Goal: Transaction & Acquisition: Book appointment/travel/reservation

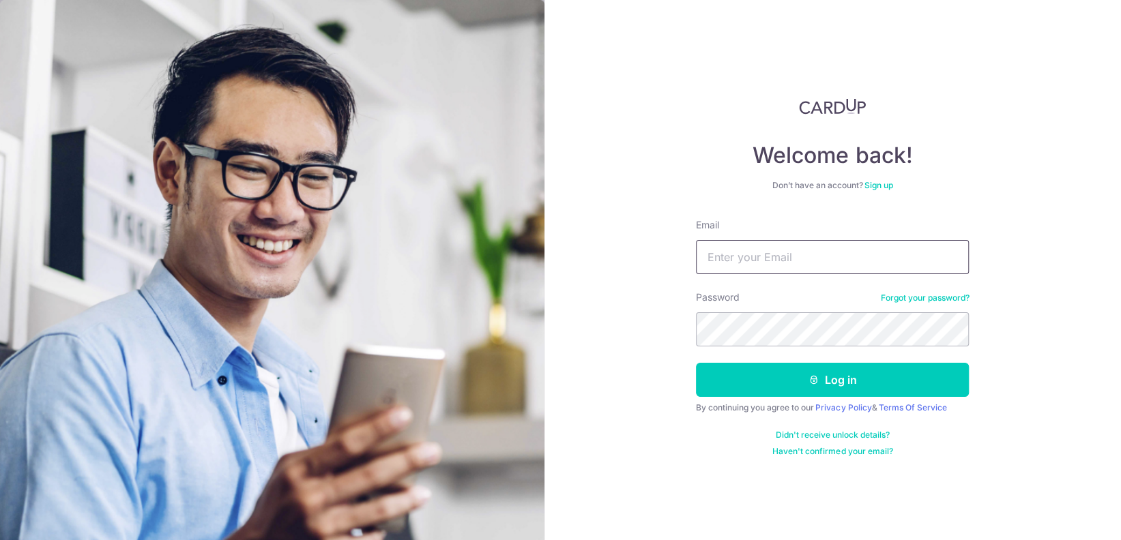
click at [797, 259] on input "Email" at bounding box center [832, 257] width 273 height 34
type input "wenqian.hu@gmail.com"
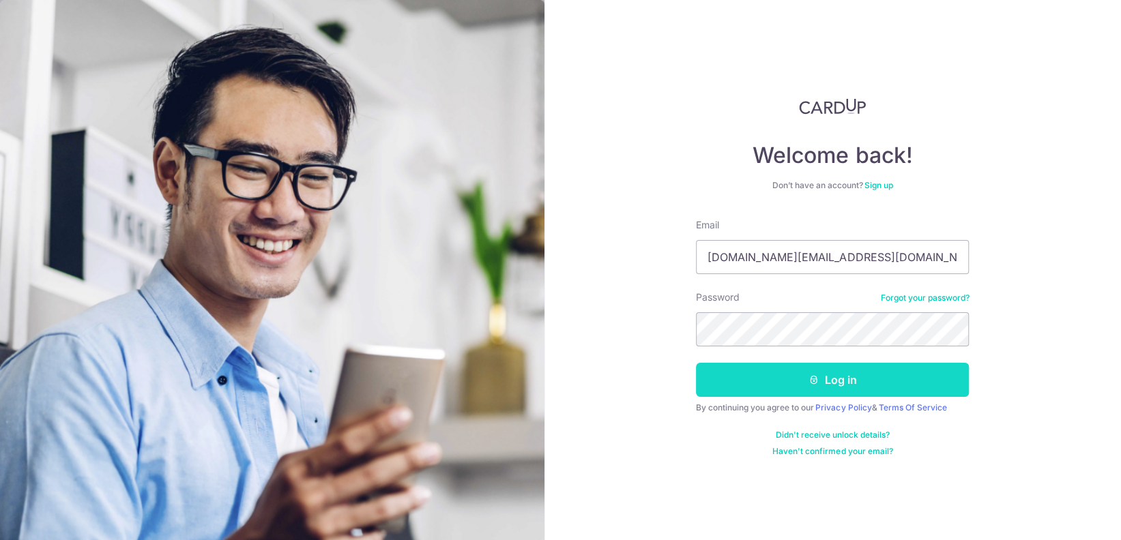
click at [856, 374] on button "Log in" at bounding box center [832, 380] width 273 height 34
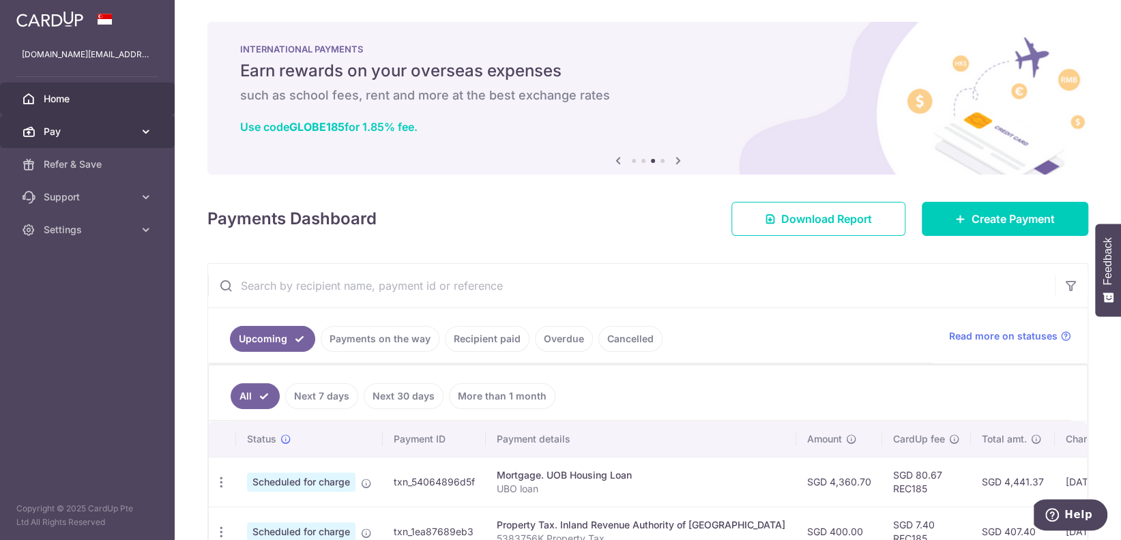
click at [141, 126] on icon at bounding box center [146, 132] width 14 height 14
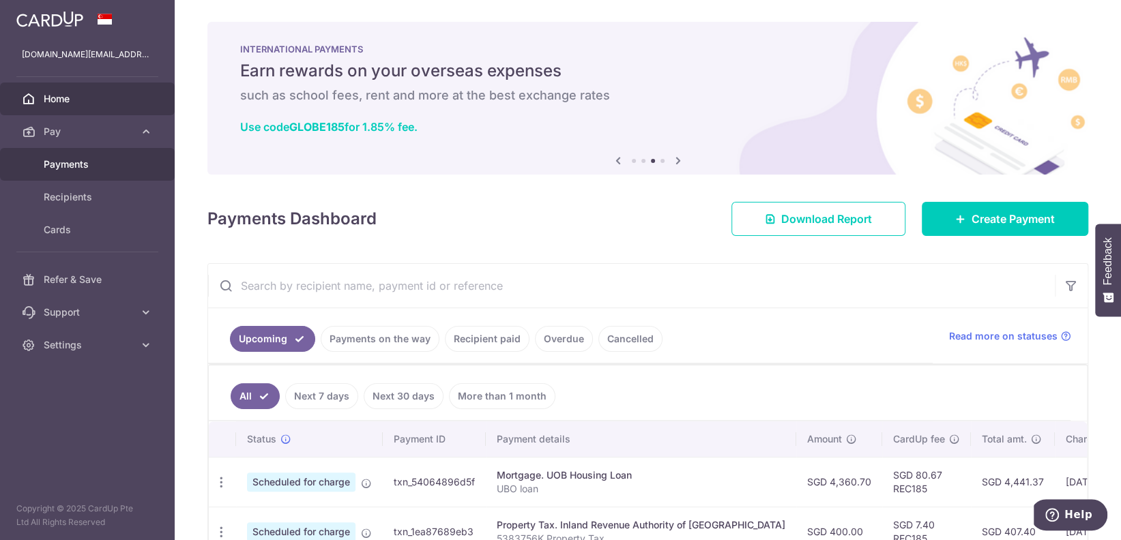
click at [65, 160] on span "Payments" at bounding box center [89, 165] width 90 height 14
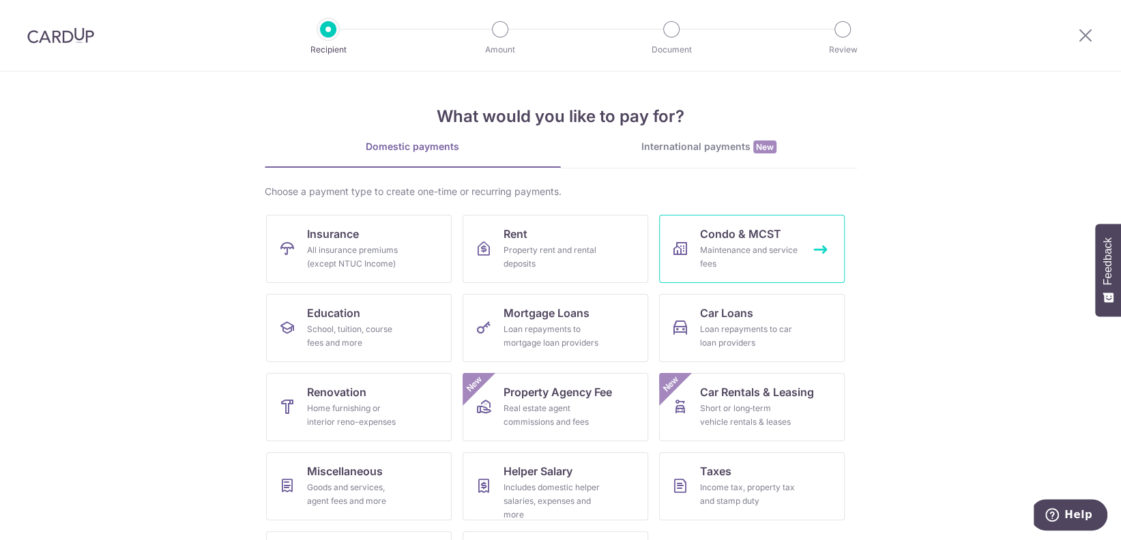
click at [735, 244] on div "Maintenance and service fees" at bounding box center [749, 257] width 98 height 27
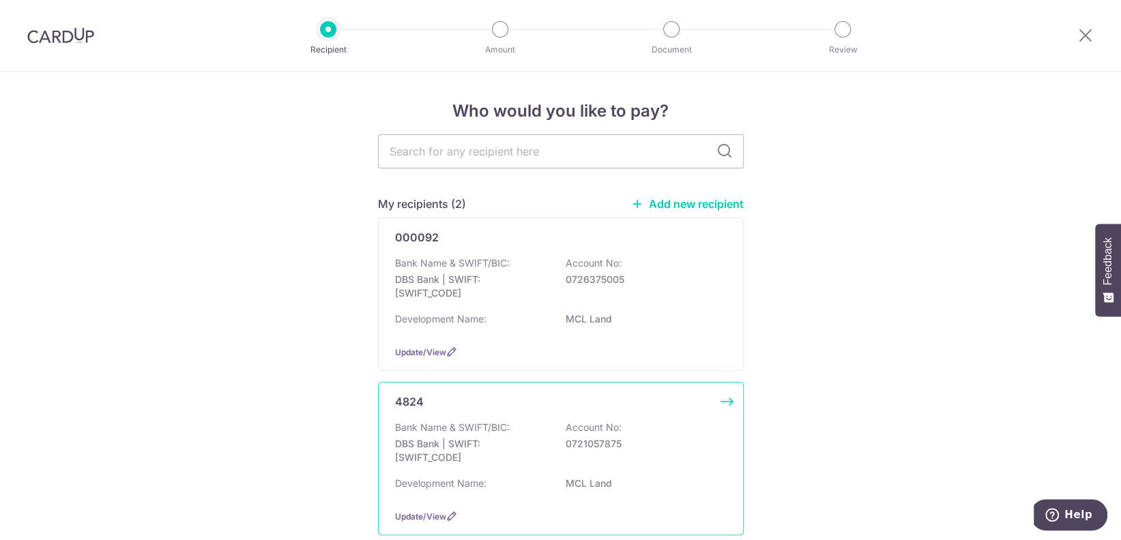
click at [486, 445] on p "DBS Bank | SWIFT: DBSSSGSGXXX" at bounding box center [471, 450] width 153 height 27
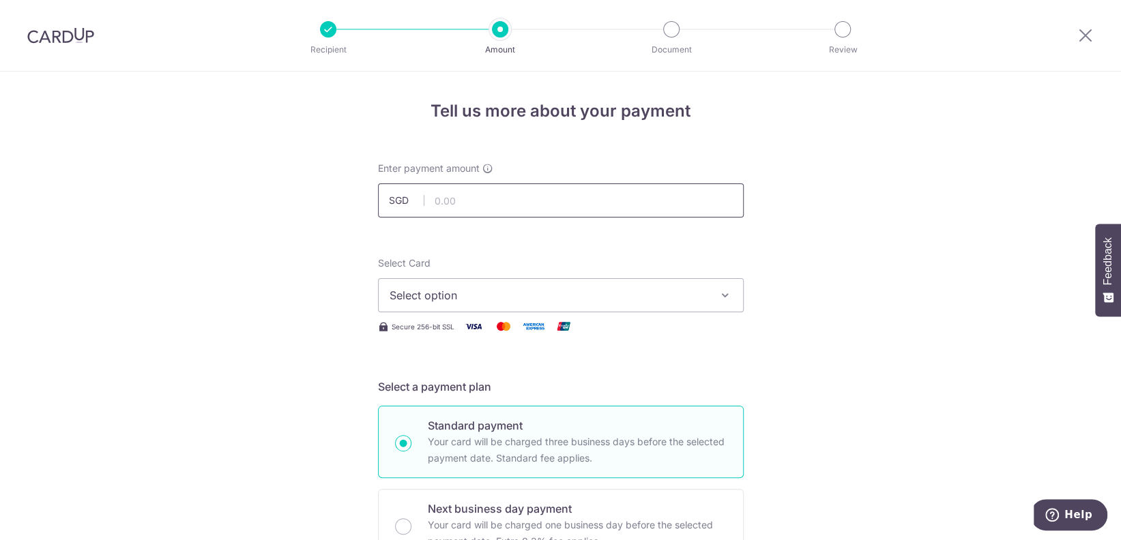
click at [578, 204] on input "text" at bounding box center [561, 200] width 366 height 34
type input "970.89"
click at [614, 295] on span "Select option" at bounding box center [548, 295] width 318 height 16
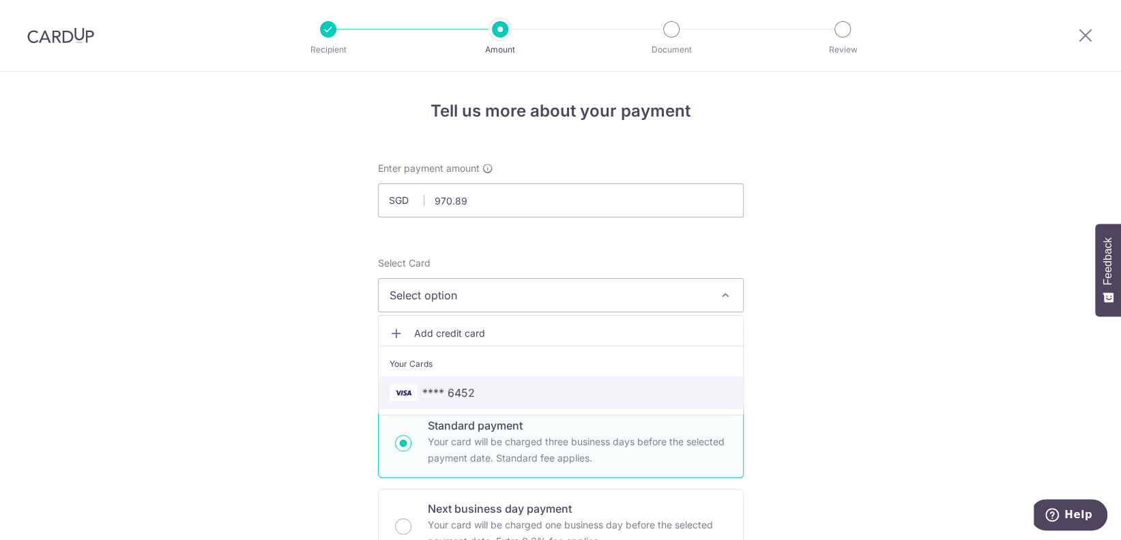
click at [456, 394] on span "**** 6452" at bounding box center [448, 393] width 53 height 16
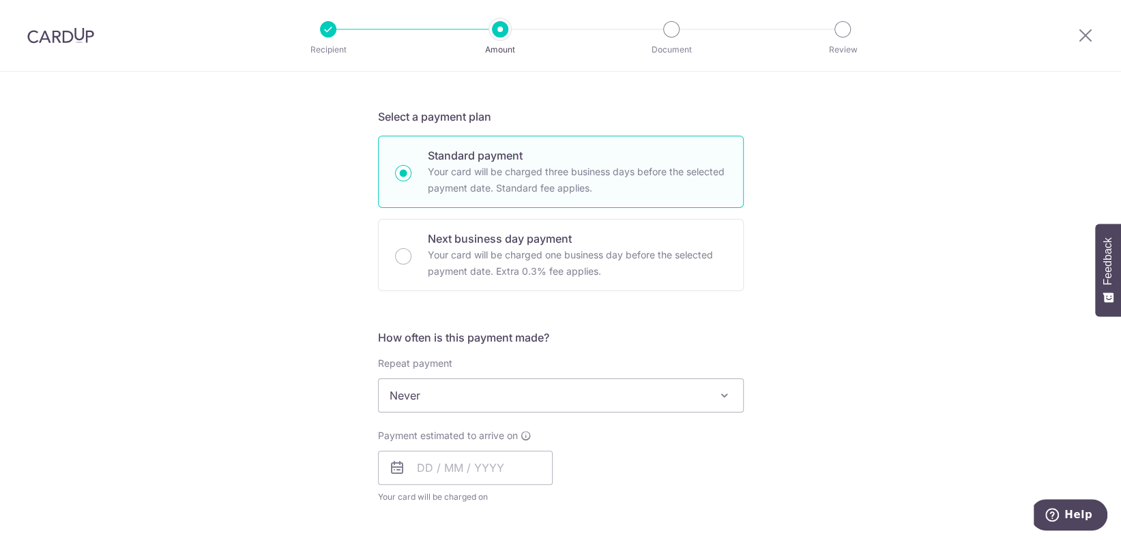
scroll to position [364, 0]
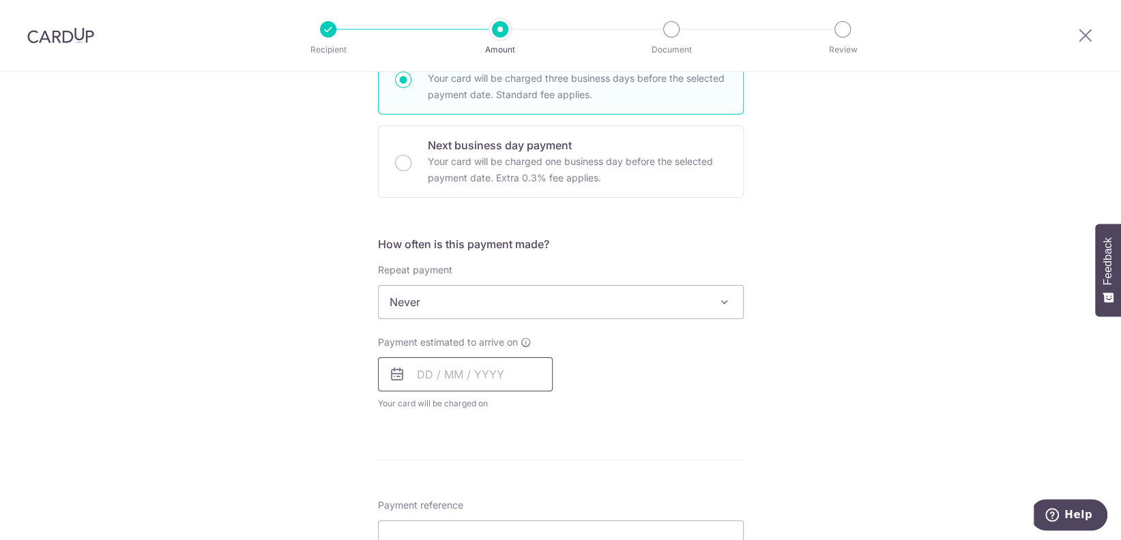
click at [482, 372] on input "text" at bounding box center [465, 374] width 175 height 34
click at [510, 467] on link "4" at bounding box center [515, 471] width 22 height 22
type input "[DATE]"
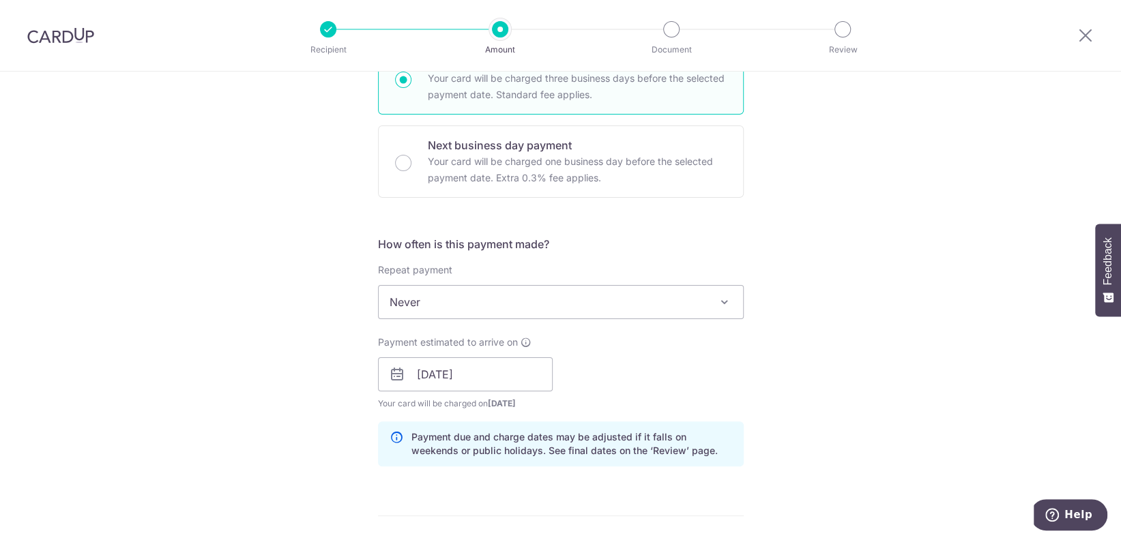
click at [816, 368] on div "Tell us more about your payment Enter payment amount SGD 970.89 970.89 Select C…" at bounding box center [560, 353] width 1121 height 1290
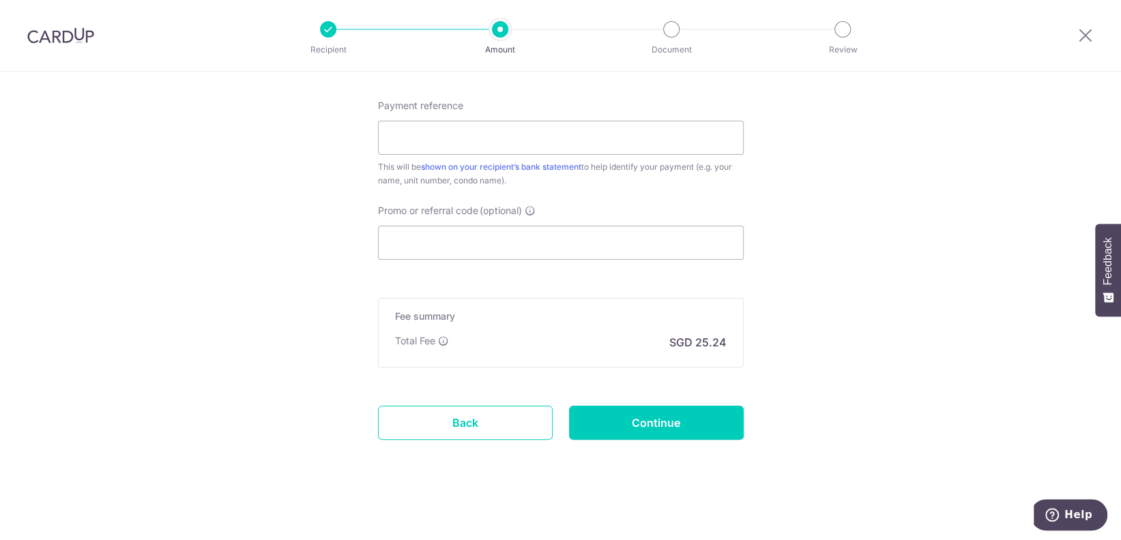
scroll to position [820, 0]
click at [442, 244] on input "Promo or referral code (optional)" at bounding box center [561, 242] width 366 height 34
paste input "3HOME25R"
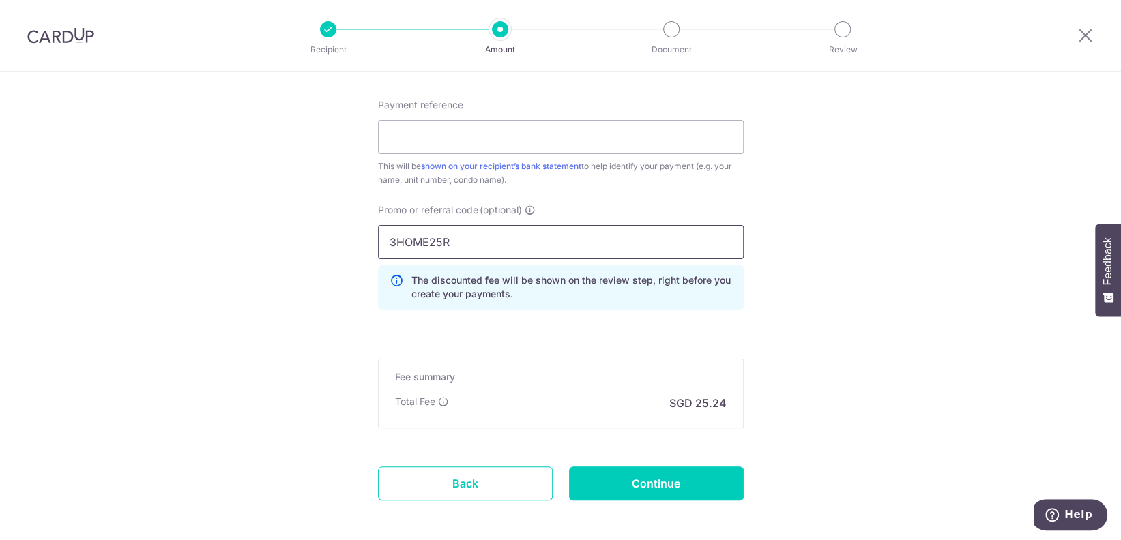
type input "3HOME25R"
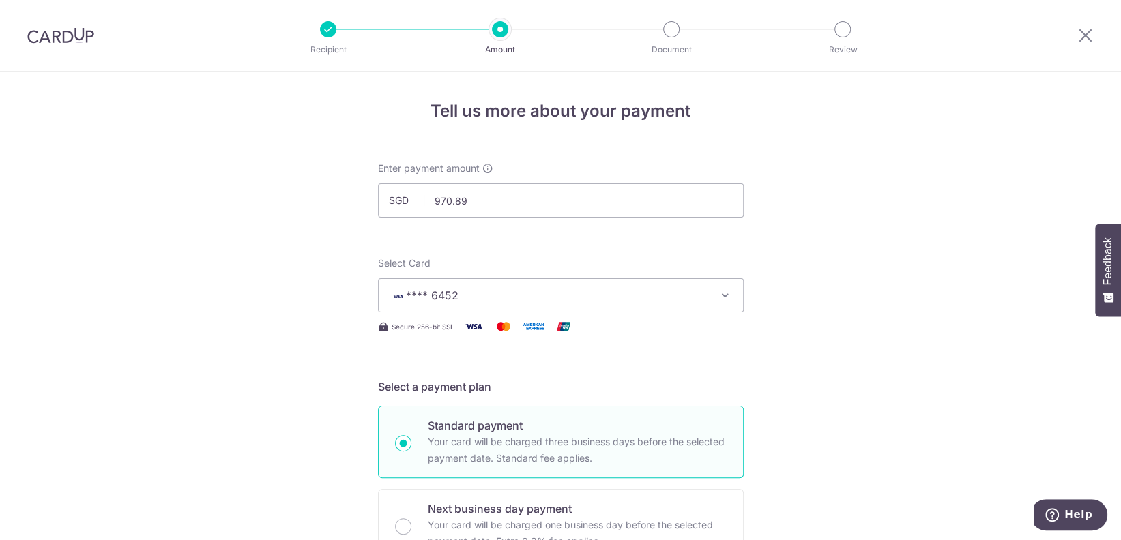
scroll to position [0, 0]
drag, startPoint x: 465, startPoint y: 196, endPoint x: 390, endPoint y: 198, distance: 75.1
click at [390, 198] on div "SGD 970.89 970.89" at bounding box center [561, 200] width 366 height 34
type input "1,931.78"
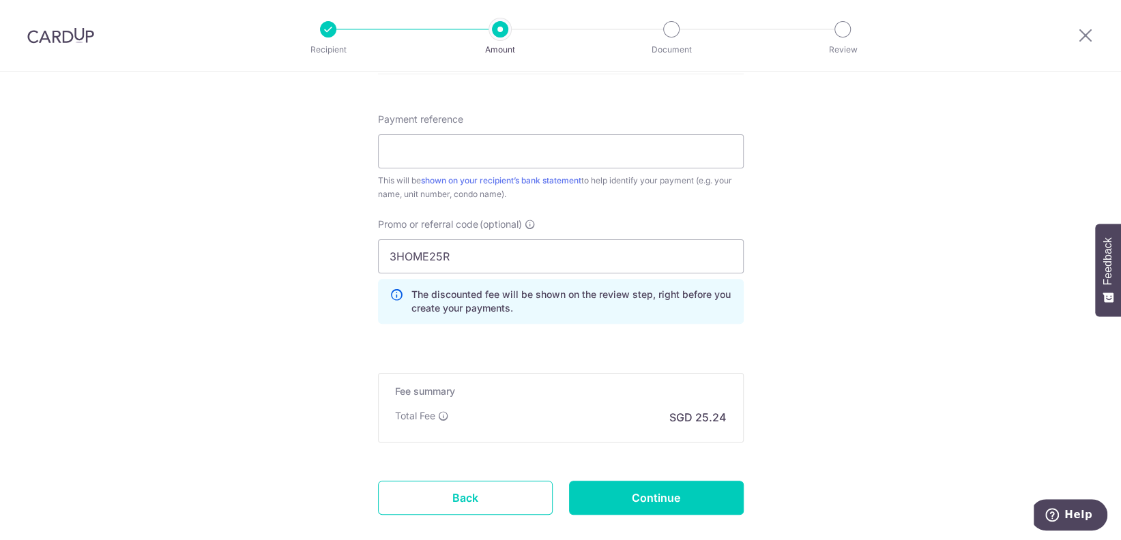
scroll to position [881, 0]
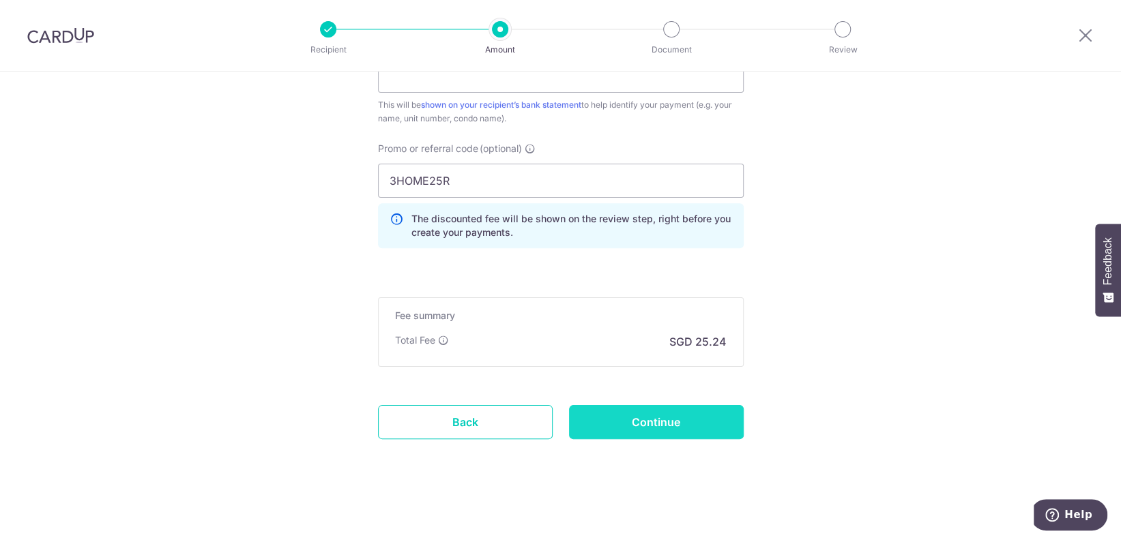
click at [631, 420] on input "Continue" at bounding box center [656, 422] width 175 height 34
type input "Create Schedule"
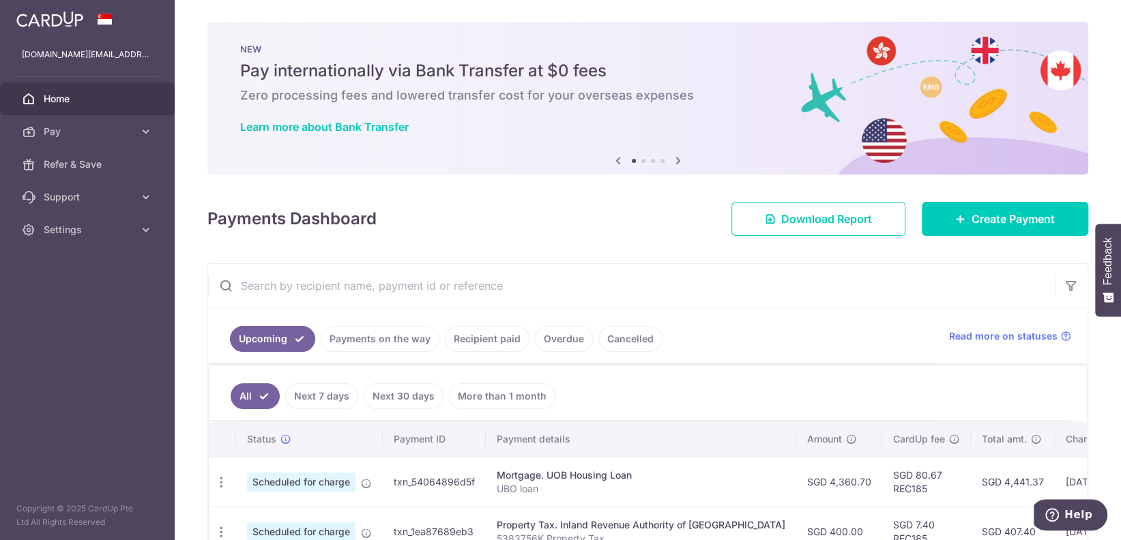
click at [670, 158] on icon at bounding box center [678, 160] width 16 height 17
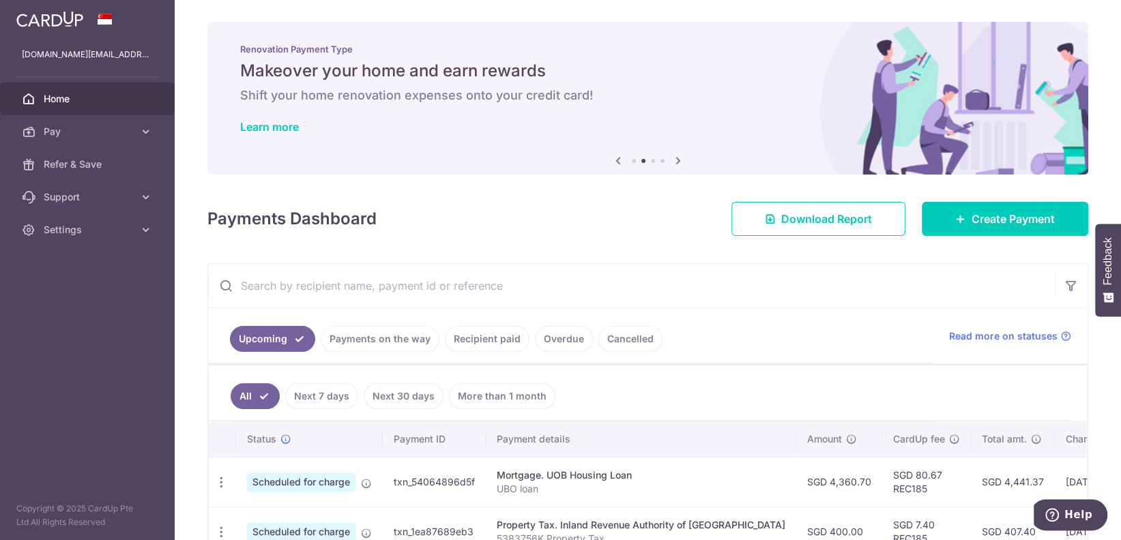
click at [670, 158] on icon at bounding box center [678, 160] width 16 height 17
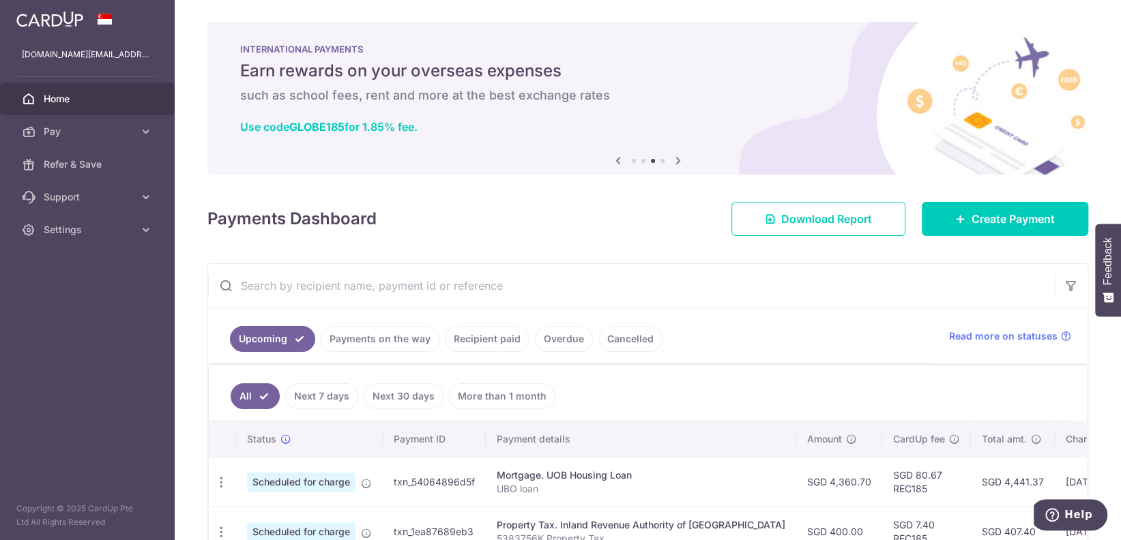
click at [670, 158] on icon at bounding box center [678, 160] width 16 height 17
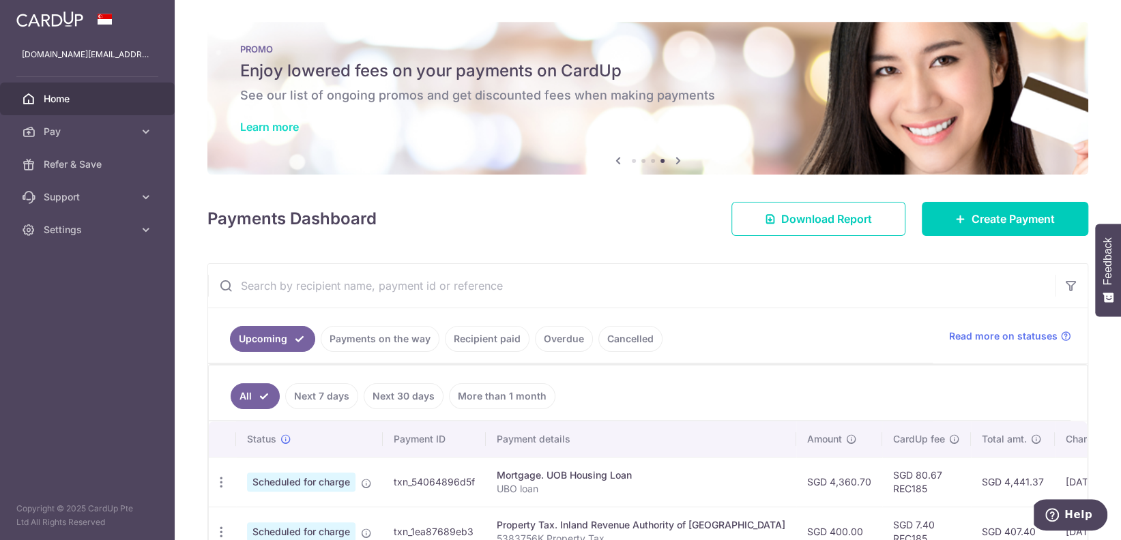
click at [289, 126] on link "Learn more" at bounding box center [269, 127] width 59 height 14
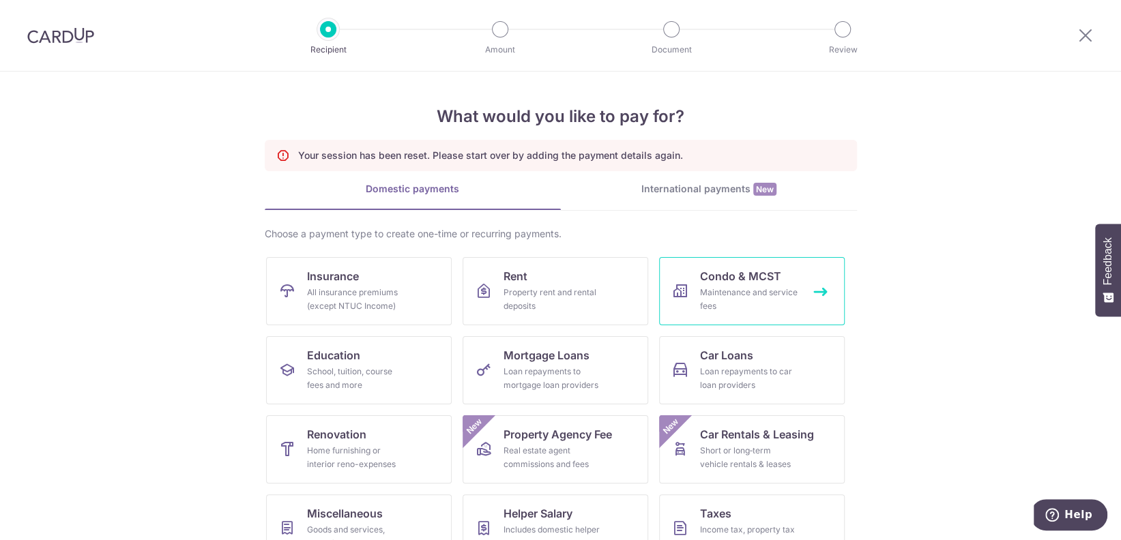
click at [741, 282] on span "Condo & MCST" at bounding box center [740, 276] width 81 height 16
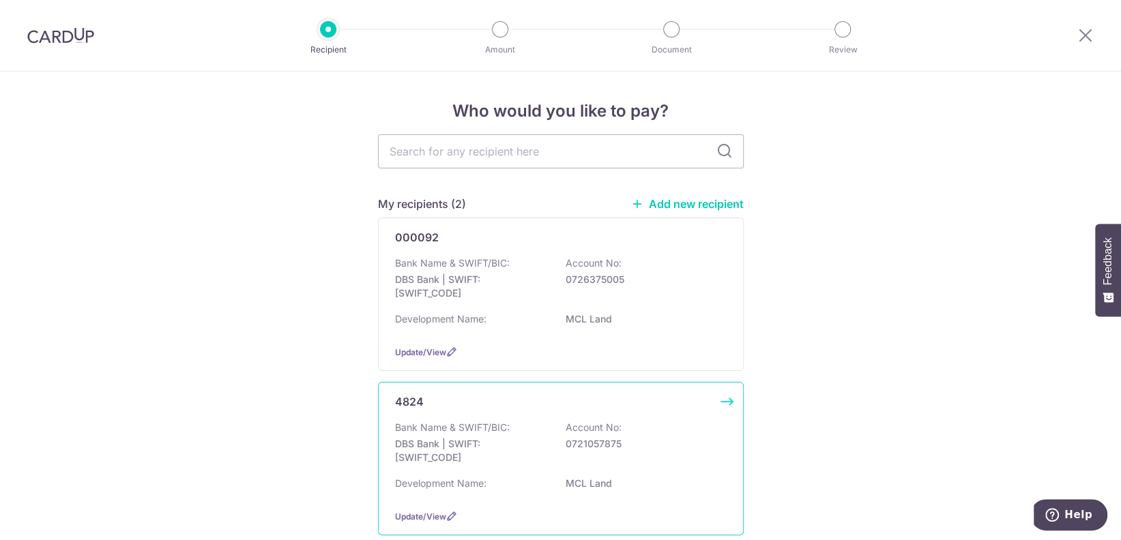
click at [475, 441] on p "DBS Bank | SWIFT: [SWIFT_CODE]" at bounding box center [471, 450] width 153 height 27
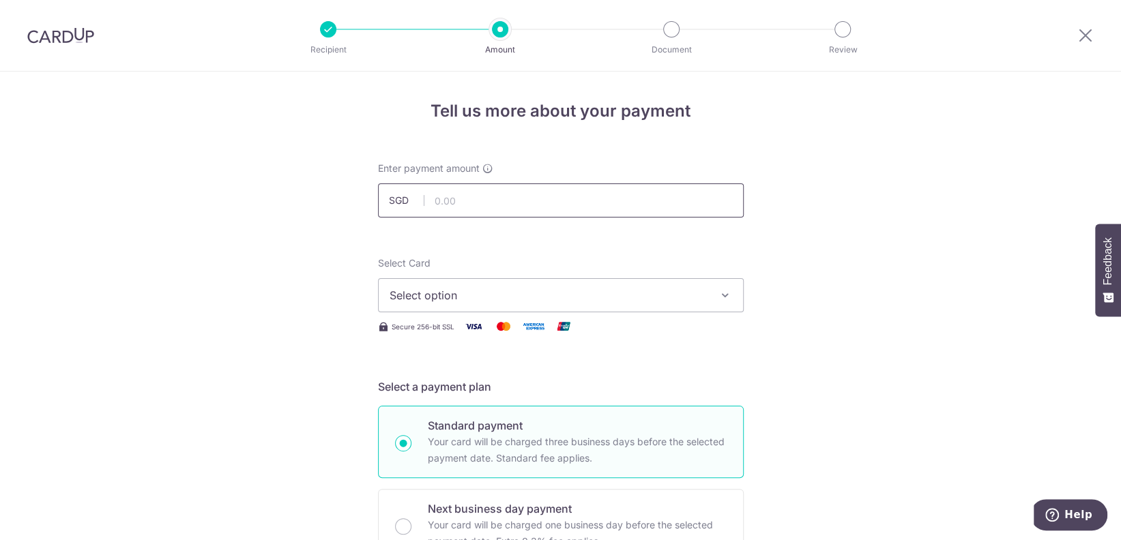
click at [475, 201] on input "text" at bounding box center [561, 200] width 366 height 34
type input "1,931.78"
type input "[DATE]"
type input "3HOME25R"
type input "1,931.78"
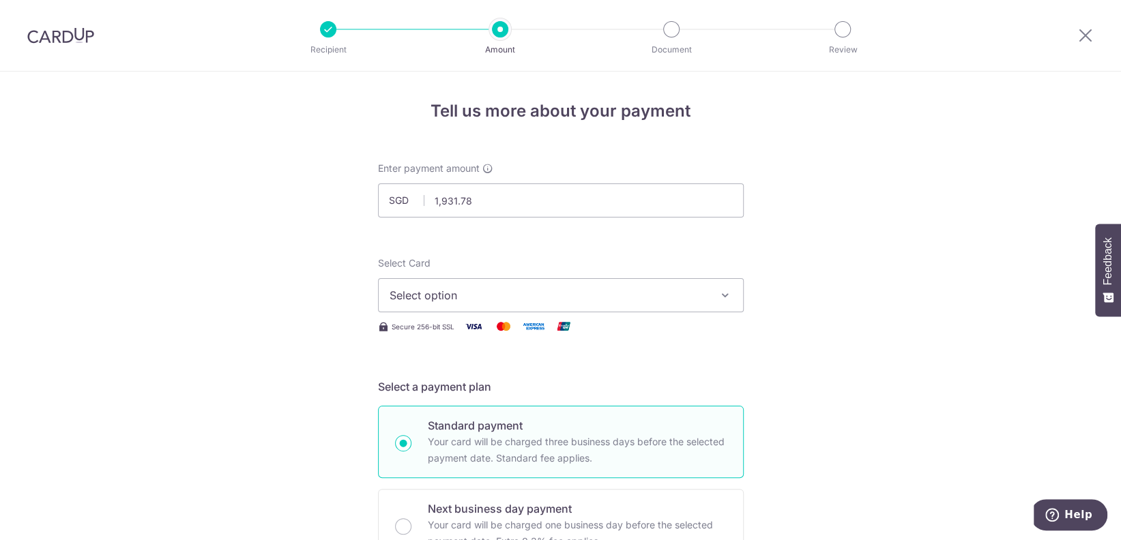
click at [482, 301] on span "Select option" at bounding box center [548, 295] width 318 height 16
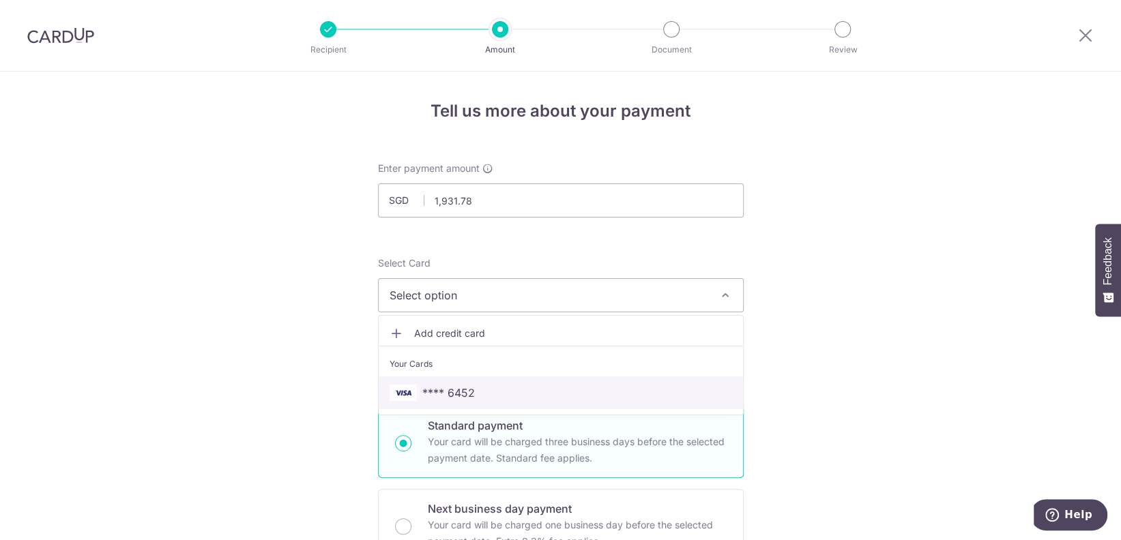
click at [460, 387] on span "**** 6452" at bounding box center [448, 393] width 53 height 16
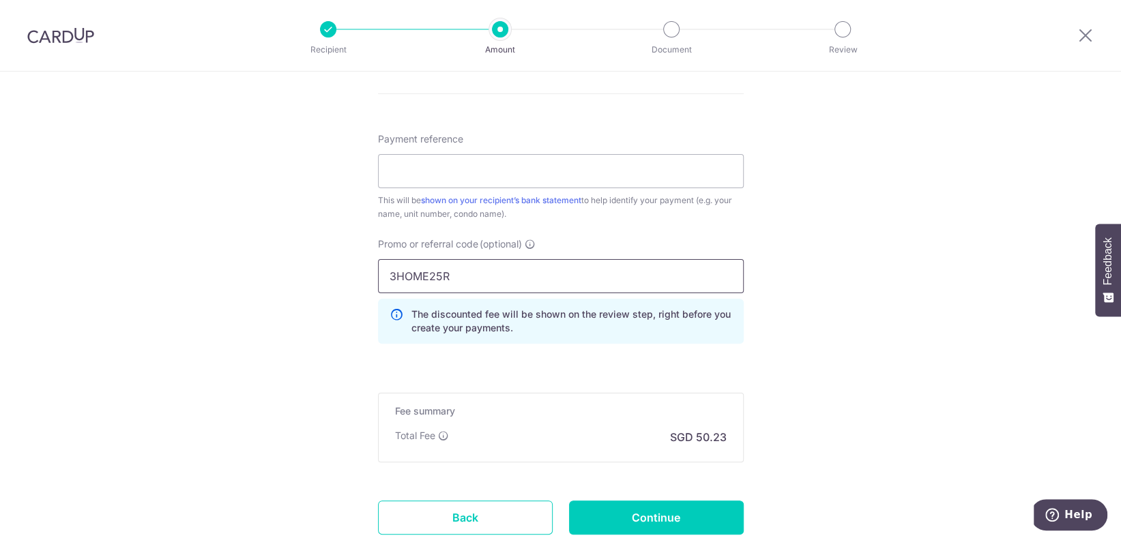
scroll to position [881, 0]
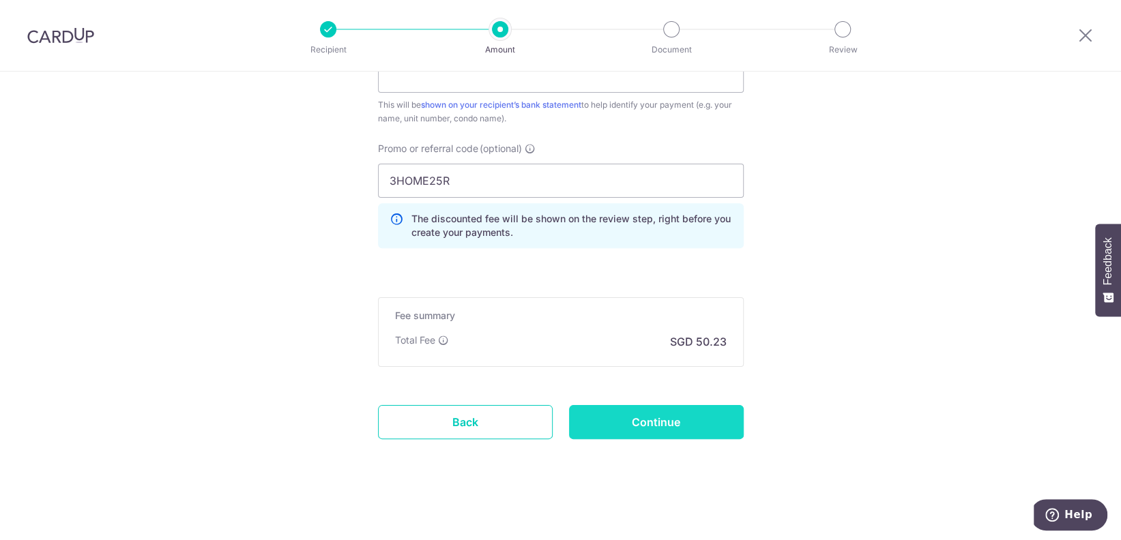
click at [622, 425] on input "Continue" at bounding box center [656, 422] width 175 height 34
type input "Create Schedule"
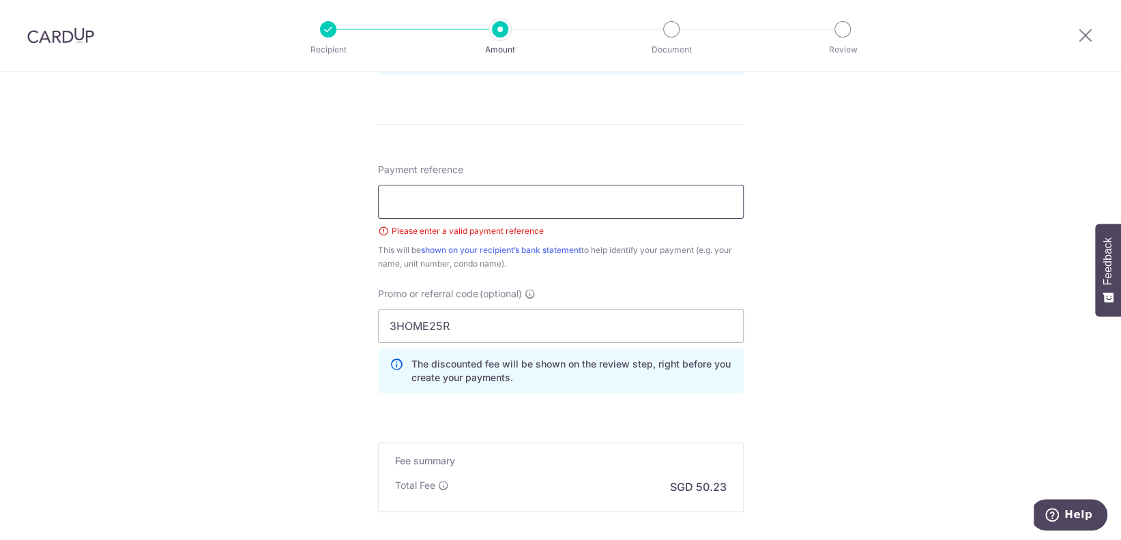
scroll to position [718, 0]
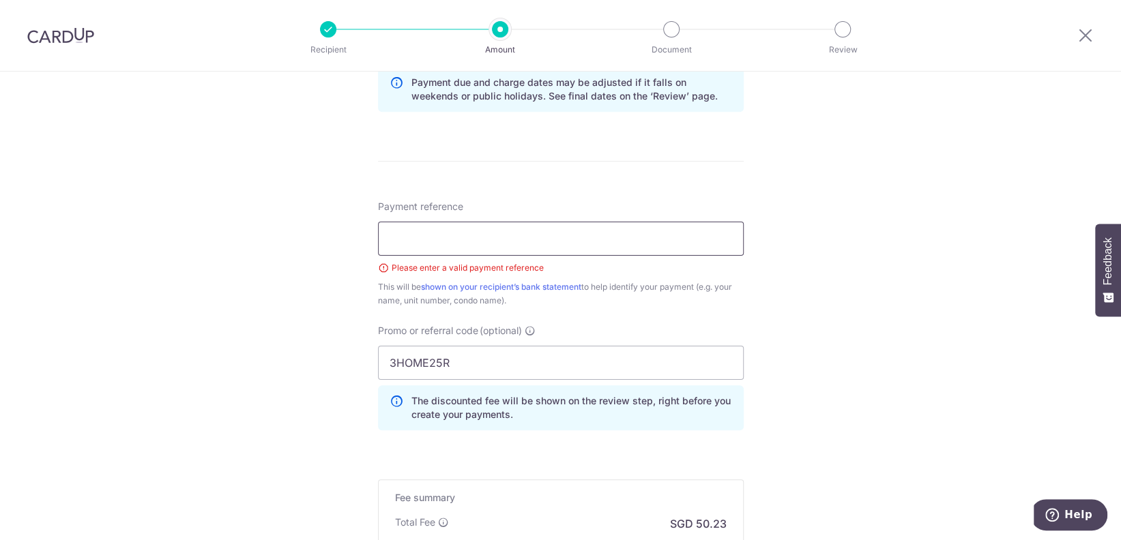
click at [632, 239] on input "Payment reference" at bounding box center [561, 239] width 366 height 34
drag, startPoint x: 471, startPoint y: 236, endPoint x: 271, endPoint y: 231, distance: 200.6
click at [271, 231] on div "Tell us more about your payment Enter payment amount SGD 1,931.78 1931.78 Selec…" at bounding box center [560, 38] width 1121 height 1370
type input "Unit 1102 [DATE] to [DATE]"
click at [911, 329] on div "Tell us more about your payment Enter payment amount SGD 1,931.78 1931.78 Selec…" at bounding box center [560, 38] width 1121 height 1370
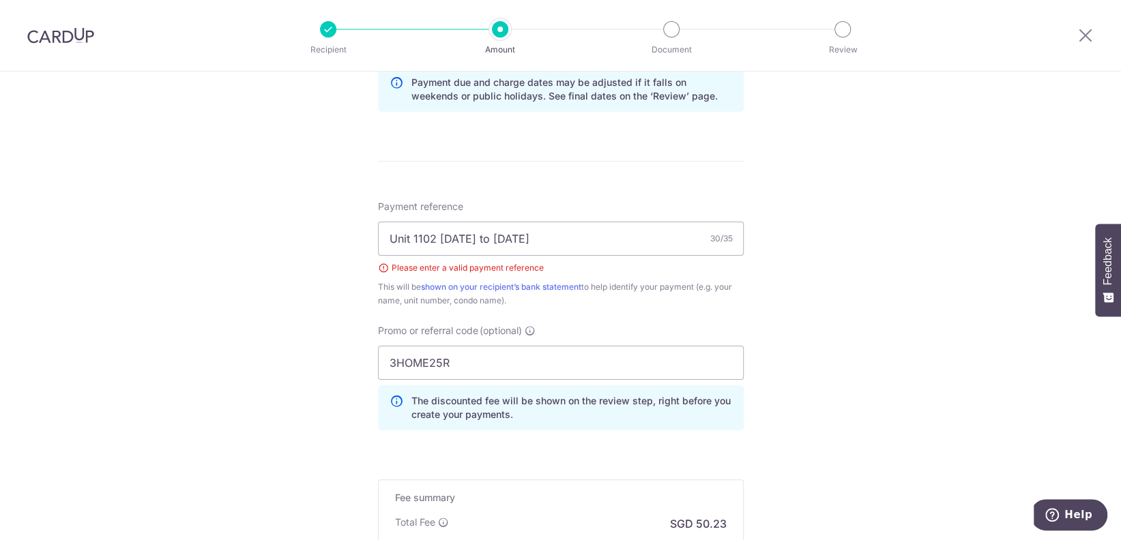
scroll to position [900, 0]
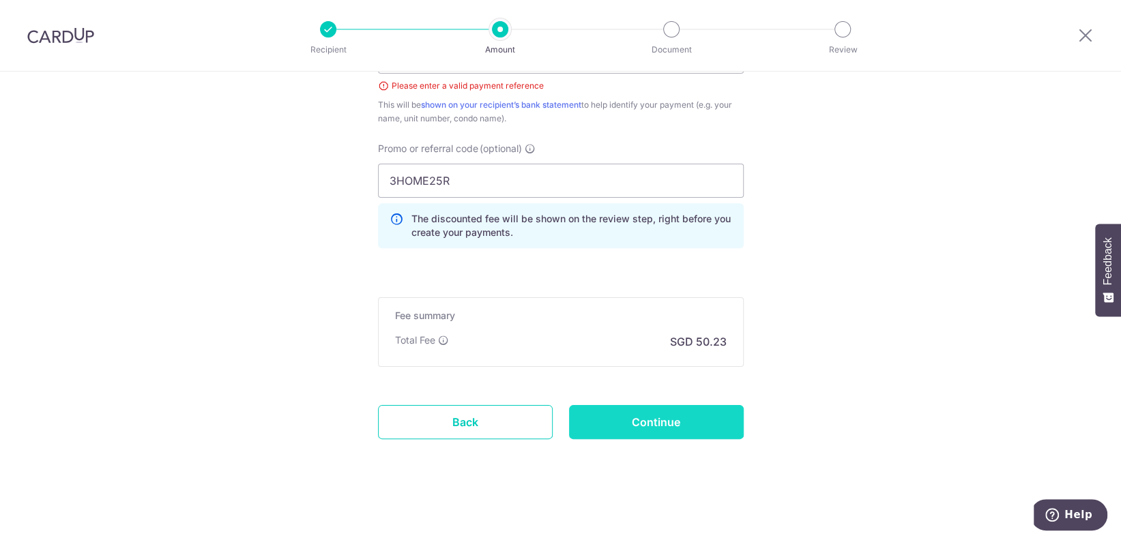
click at [661, 417] on input "Continue" at bounding box center [656, 422] width 175 height 34
type input "Create Schedule"
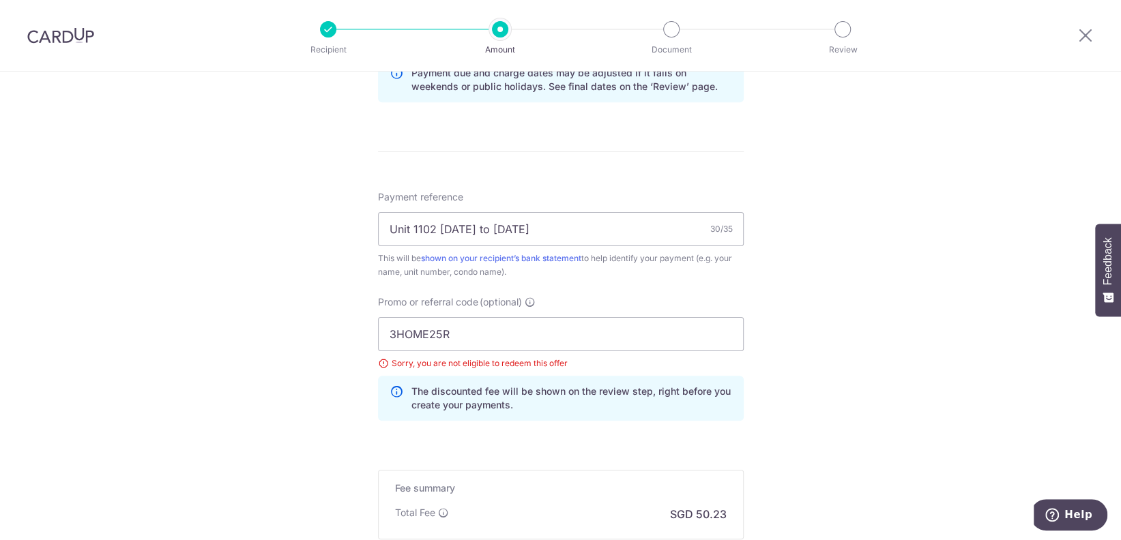
scroll to position [718, 0]
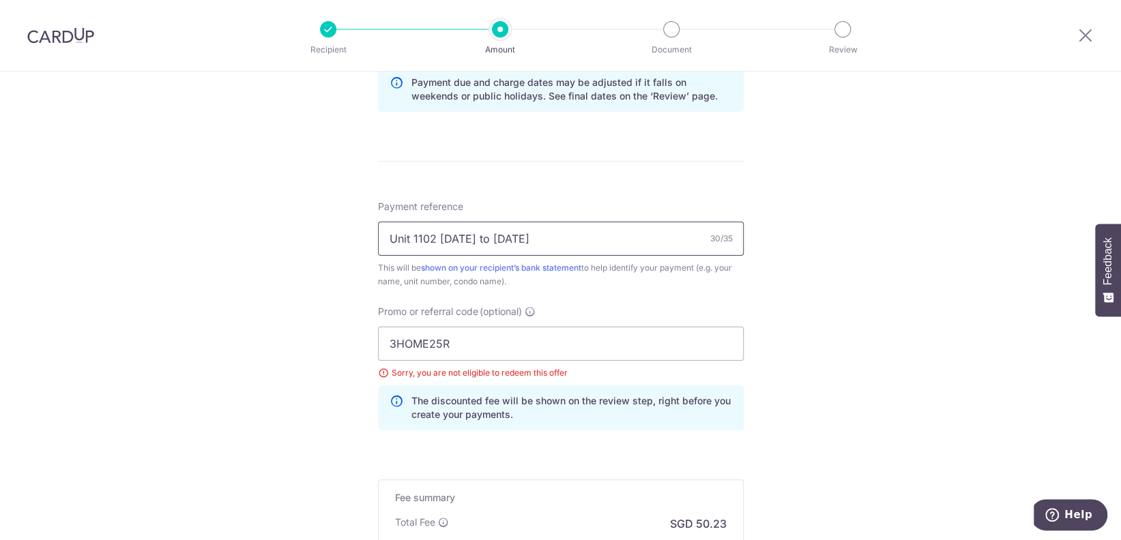
click at [565, 236] on input "Unit 1102 [DATE] to [DATE]" at bounding box center [561, 239] width 366 height 34
drag, startPoint x: 437, startPoint y: 234, endPoint x: 692, endPoint y: 229, distance: 255.8
click at [692, 229] on input "Unit 1102 [DATE] to [DATE]" at bounding box center [561, 239] width 366 height 34
type input "Management Fee Unit 1102"
click at [861, 349] on div "Tell us more about your payment Enter payment amount SGD 1,931.78 1931.78 Selec…" at bounding box center [560, 38] width 1121 height 1370
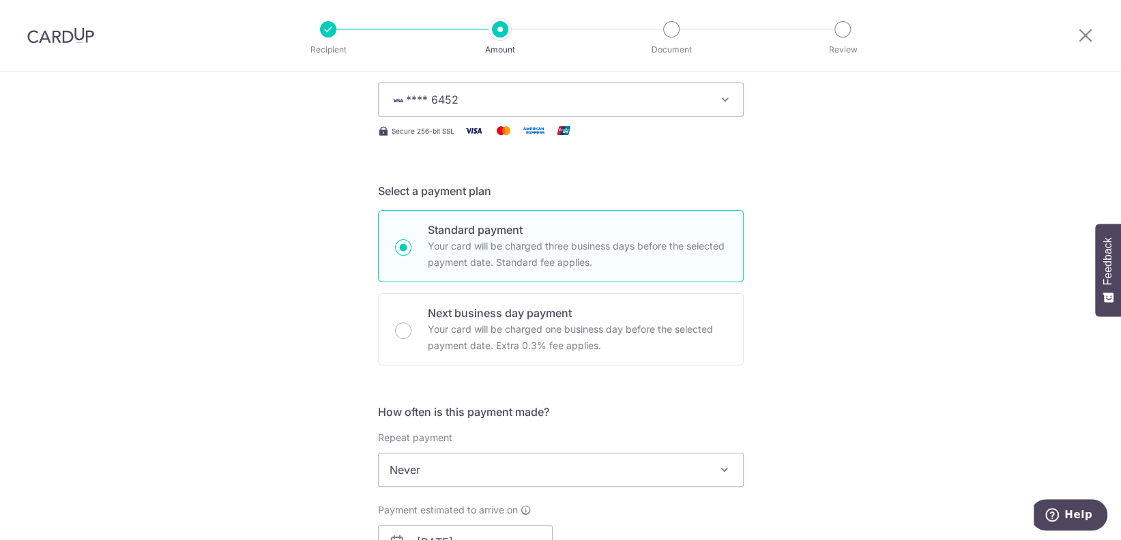
scroll to position [0, 0]
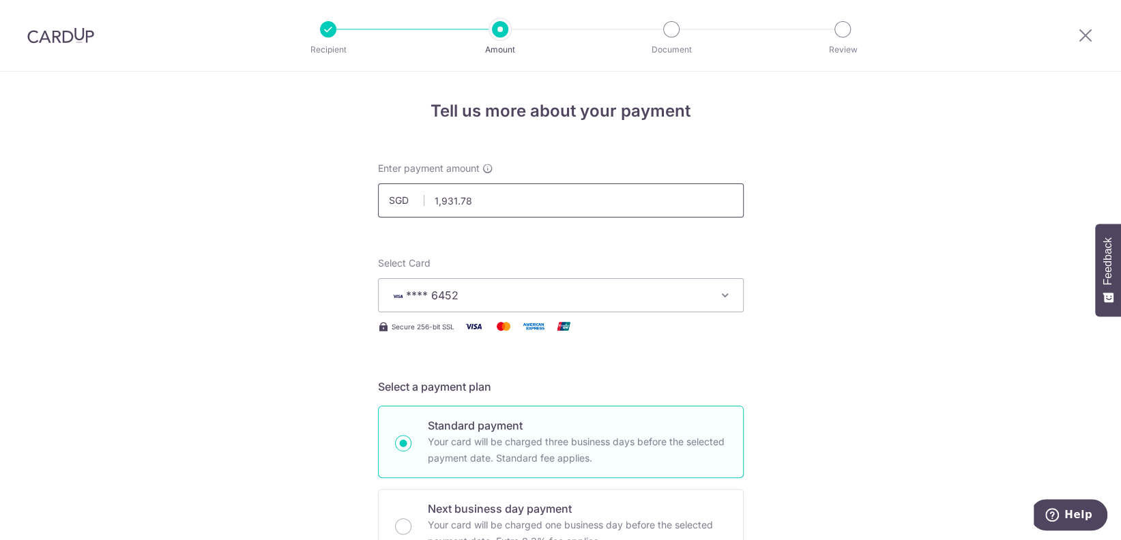
drag, startPoint x: 493, startPoint y: 202, endPoint x: 397, endPoint y: 200, distance: 96.2
click at [397, 200] on div "SGD 1,931.78 1931.78" at bounding box center [561, 200] width 366 height 34
type input "970.89"
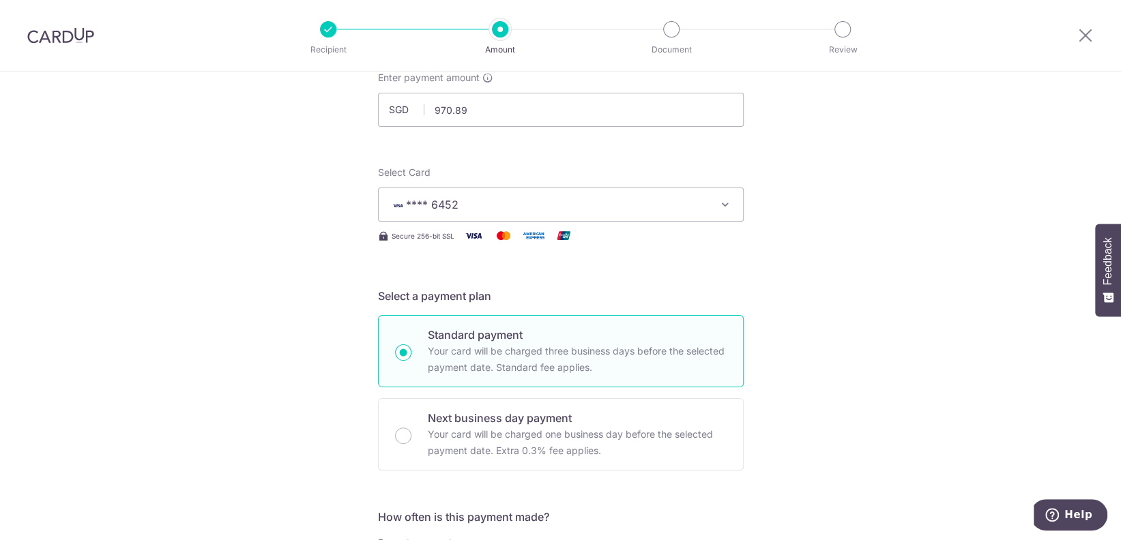
scroll to position [364, 0]
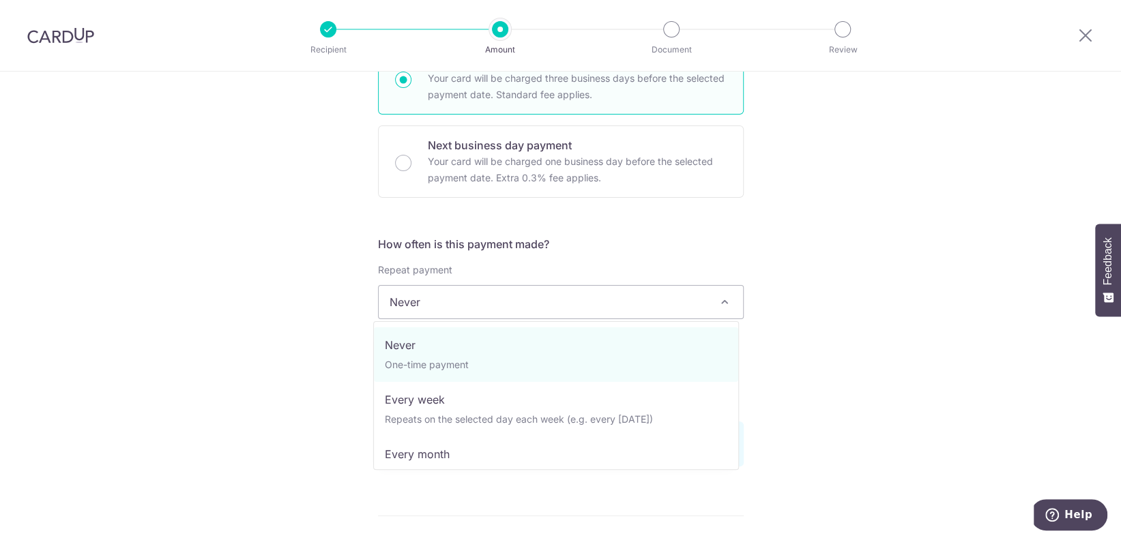
click at [577, 302] on span "Never" at bounding box center [561, 302] width 364 height 33
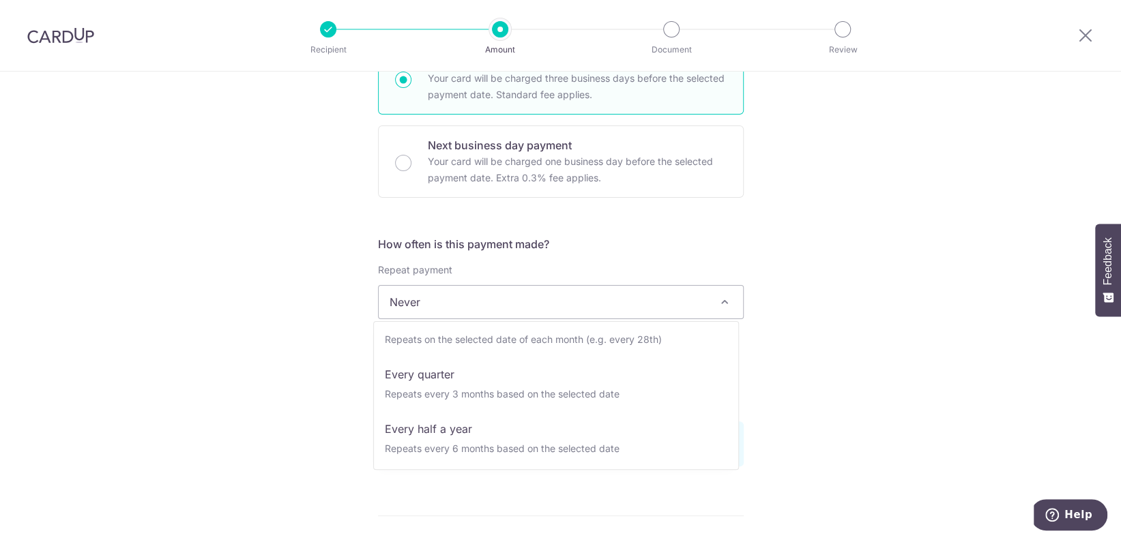
scroll to position [136, 0]
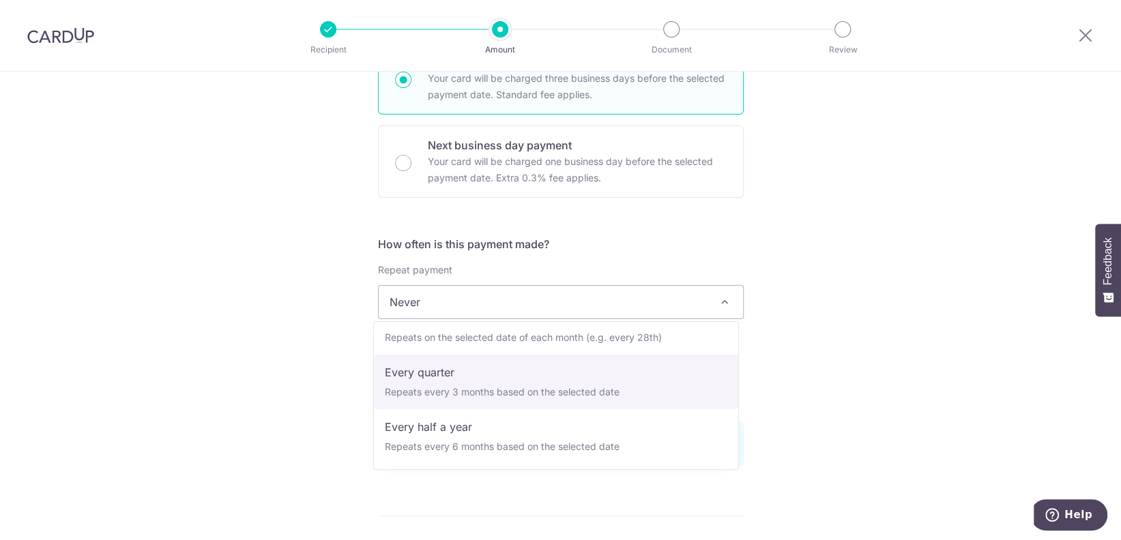
select select "4"
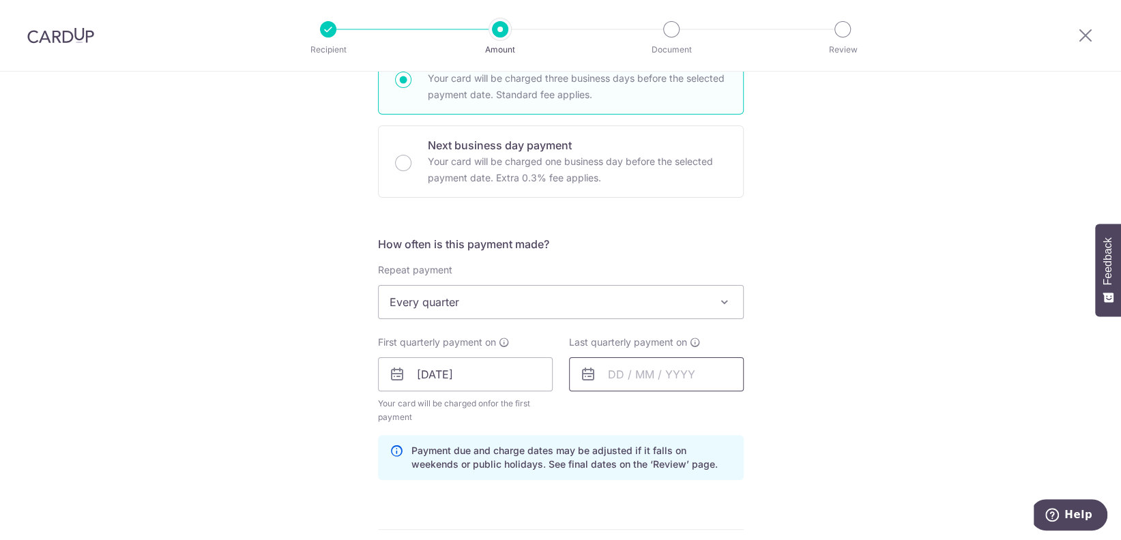
click at [670, 372] on input "text" at bounding box center [656, 374] width 175 height 34
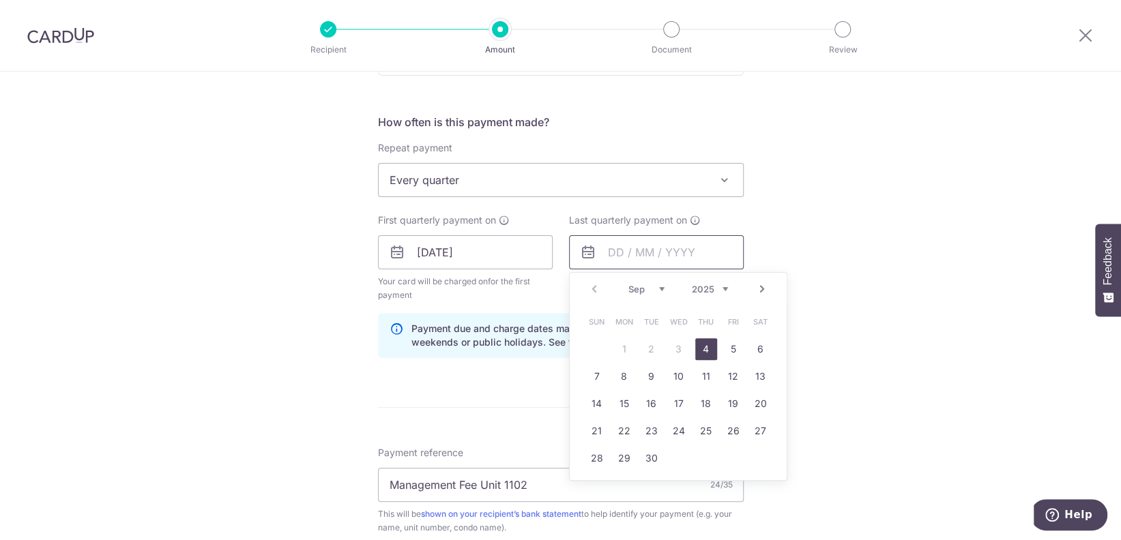
scroll to position [546, 0]
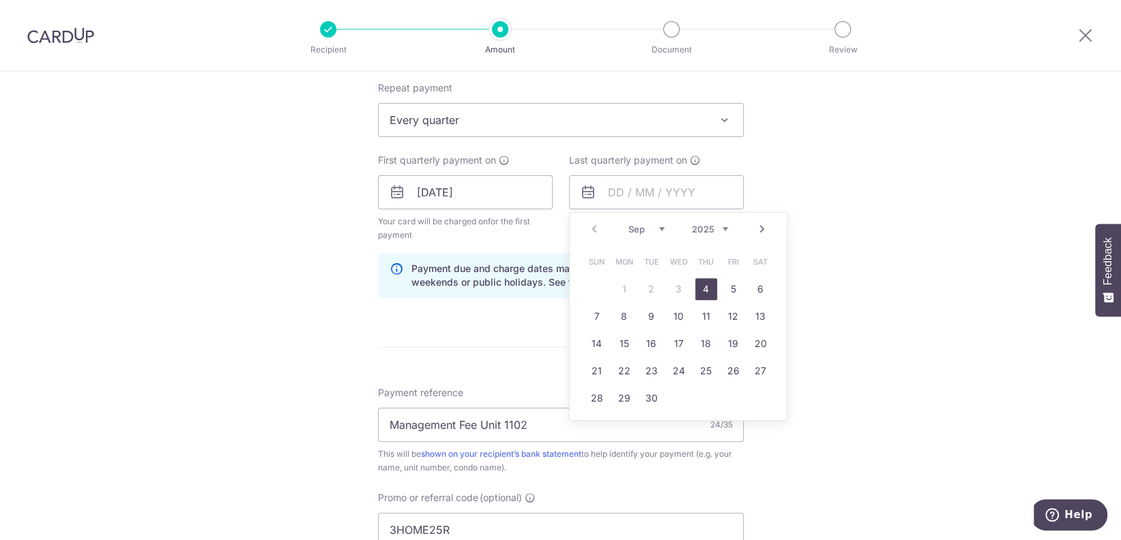
click at [758, 229] on link "Next" at bounding box center [762, 229] width 16 height 16
click at [677, 396] on link "31" at bounding box center [679, 398] width 22 height 22
type input "31/12/2025"
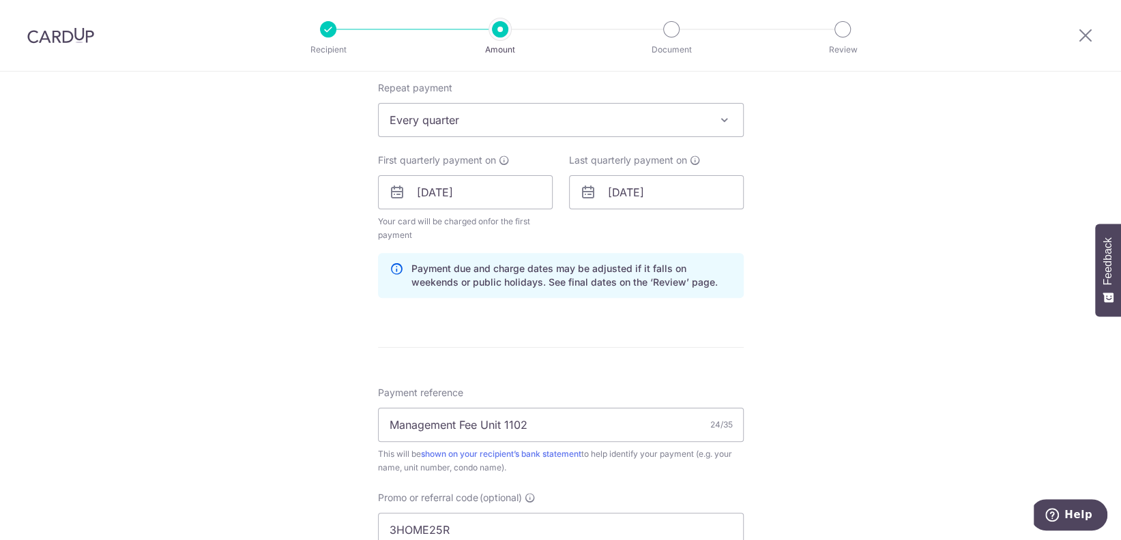
click at [886, 300] on div "Tell us more about your payment Enter payment amount SGD 970.89 970.89 Select C…" at bounding box center [560, 218] width 1121 height 1384
click at [800, 344] on div "Tell us more about your payment Enter payment amount SGD 970.89 970.89 Select C…" at bounding box center [560, 218] width 1121 height 1384
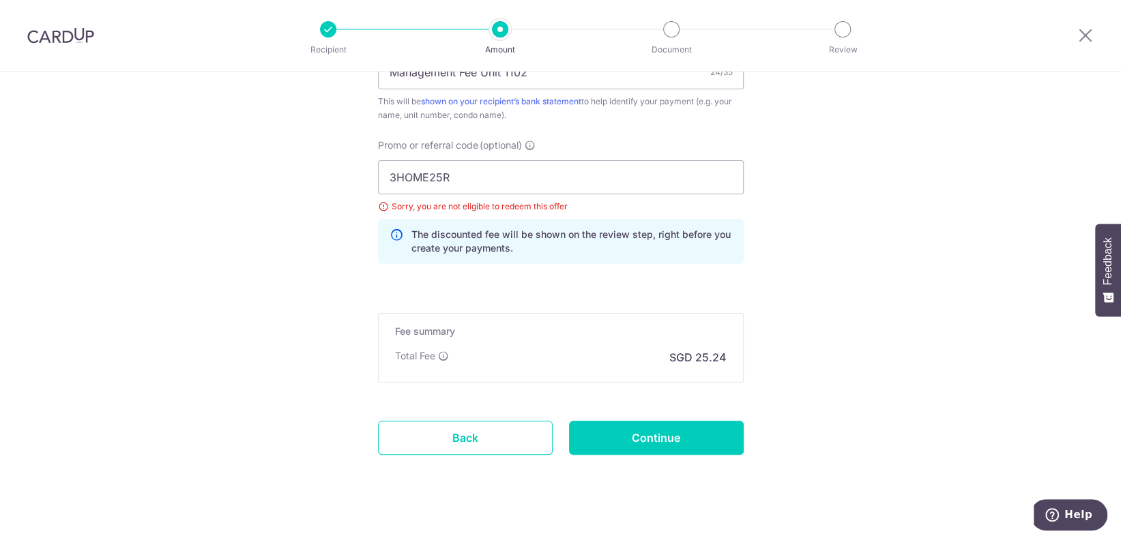
scroll to position [914, 0]
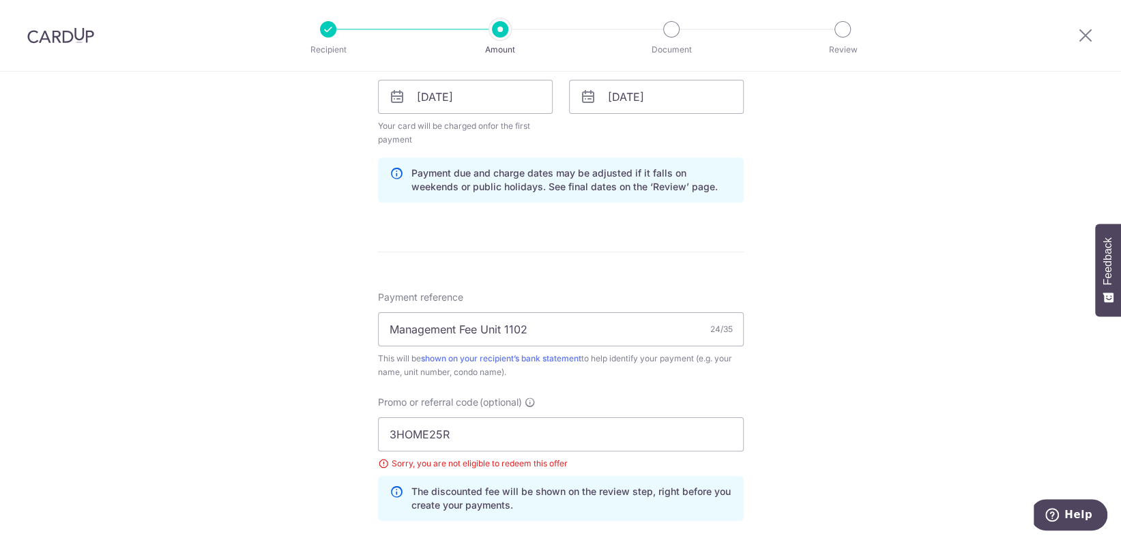
scroll to position [459, 0]
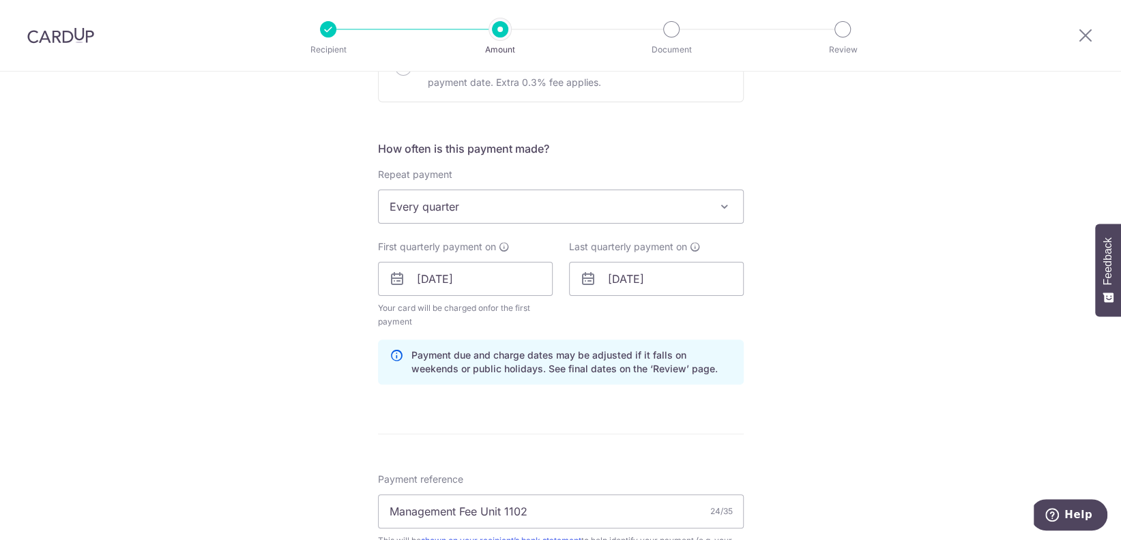
click at [831, 340] on div "Tell us more about your payment Enter payment amount SGD 970.89 970.89 Select C…" at bounding box center [560, 305] width 1121 height 1384
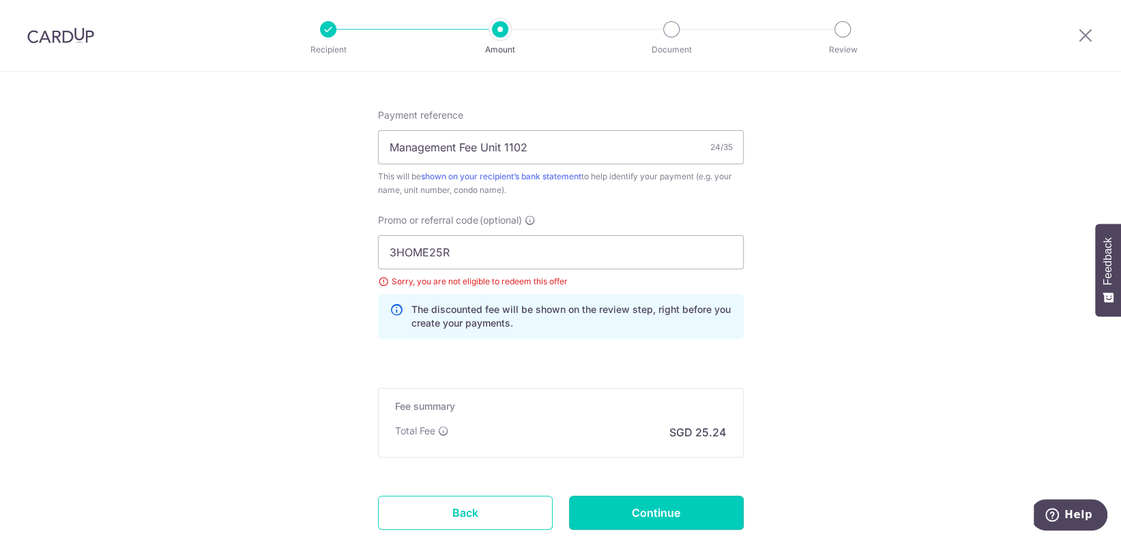
drag, startPoint x: 656, startPoint y: 508, endPoint x: 710, endPoint y: 490, distance: 56.5
click at [656, 508] on input "Continue" at bounding box center [656, 513] width 175 height 34
type input "Update Schedule"
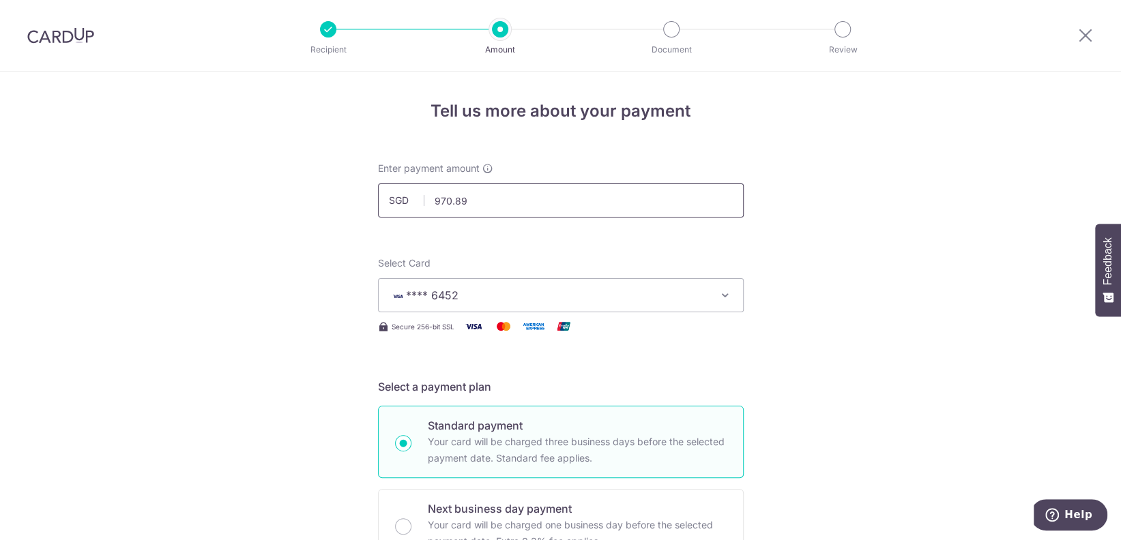
drag, startPoint x: 475, startPoint y: 202, endPoint x: 402, endPoint y: 198, distance: 73.1
click at [402, 198] on div "SGD 970.89 970.89" at bounding box center [561, 200] width 366 height 34
click at [499, 205] on input "text" at bounding box center [561, 200] width 366 height 34
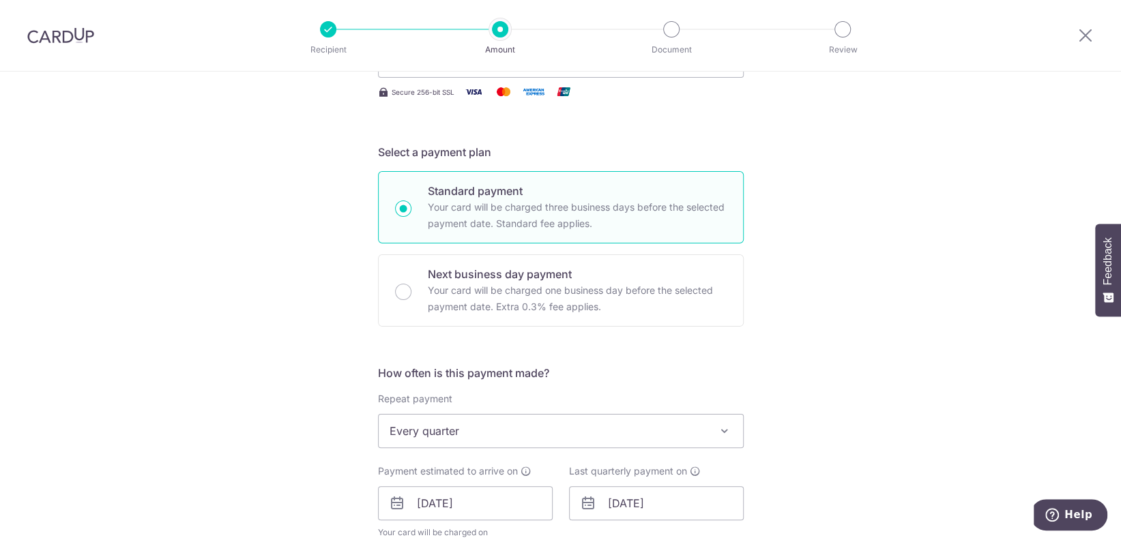
scroll to position [273, 0]
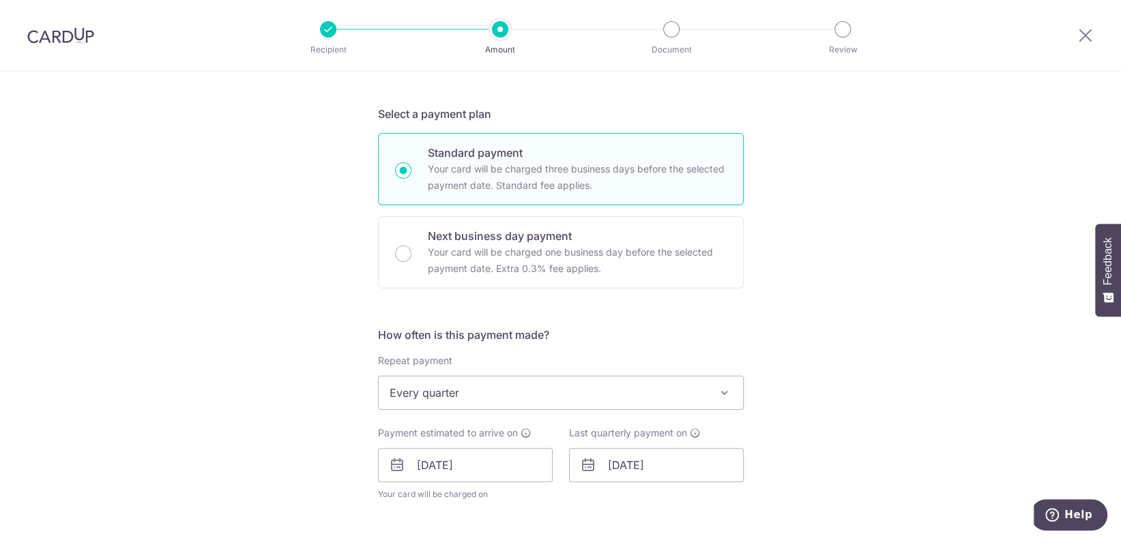
click at [451, 389] on span "Every quarter" at bounding box center [561, 393] width 364 height 33
type input "1,931.78"
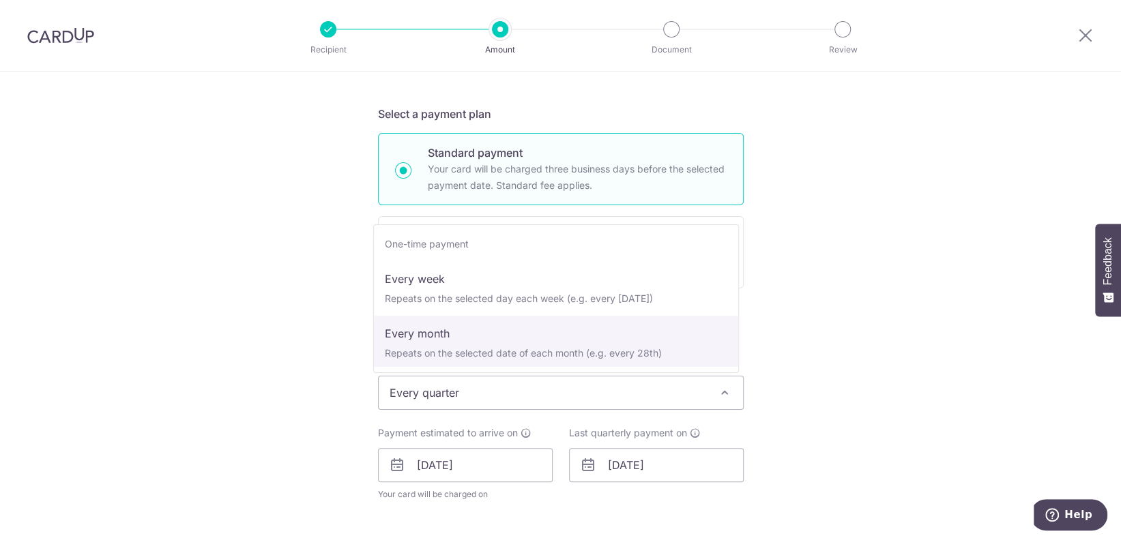
scroll to position [0, 0]
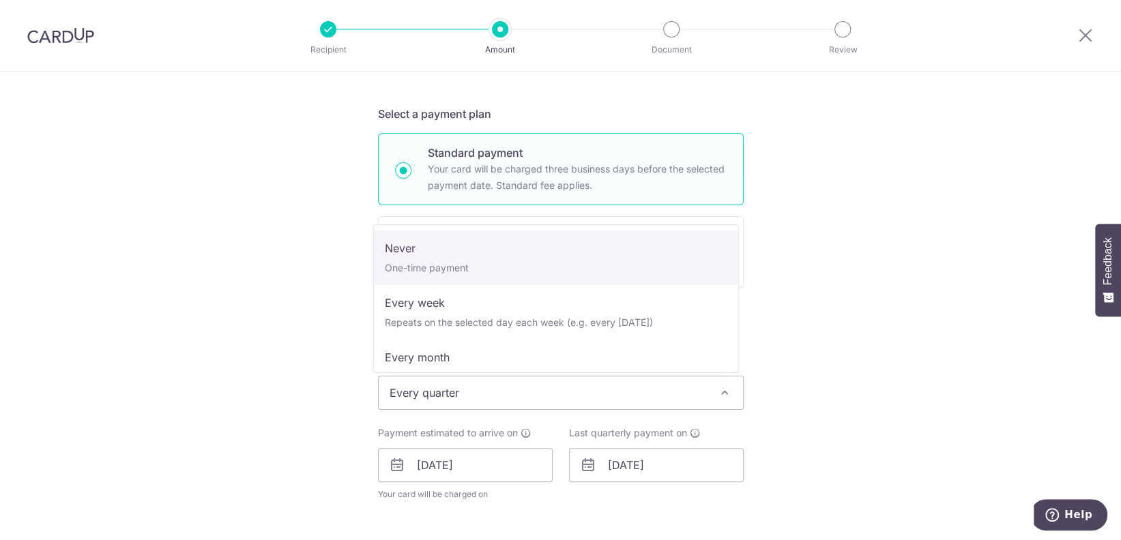
select select "1"
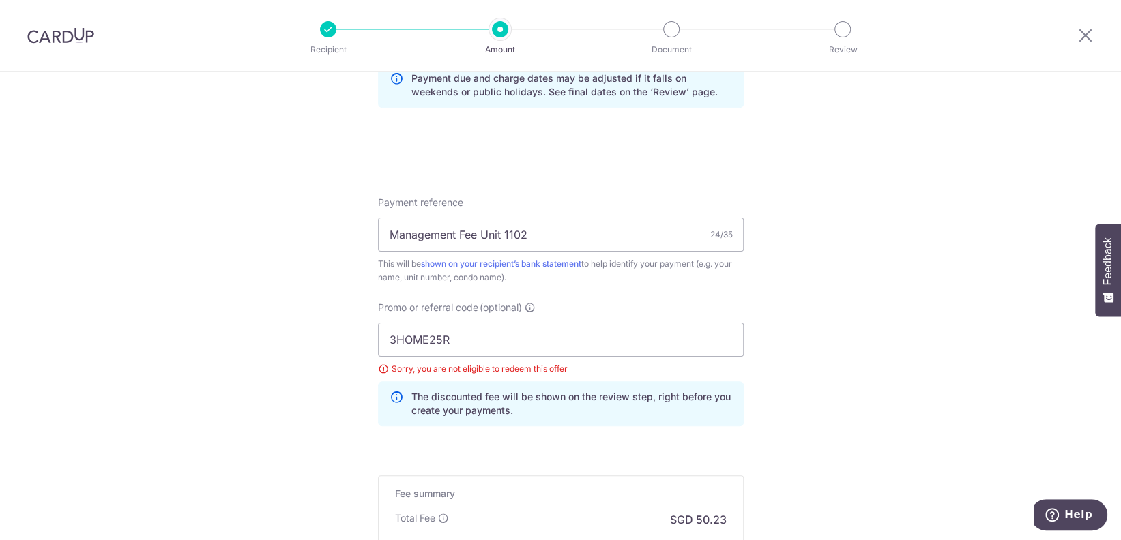
scroll to position [727, 0]
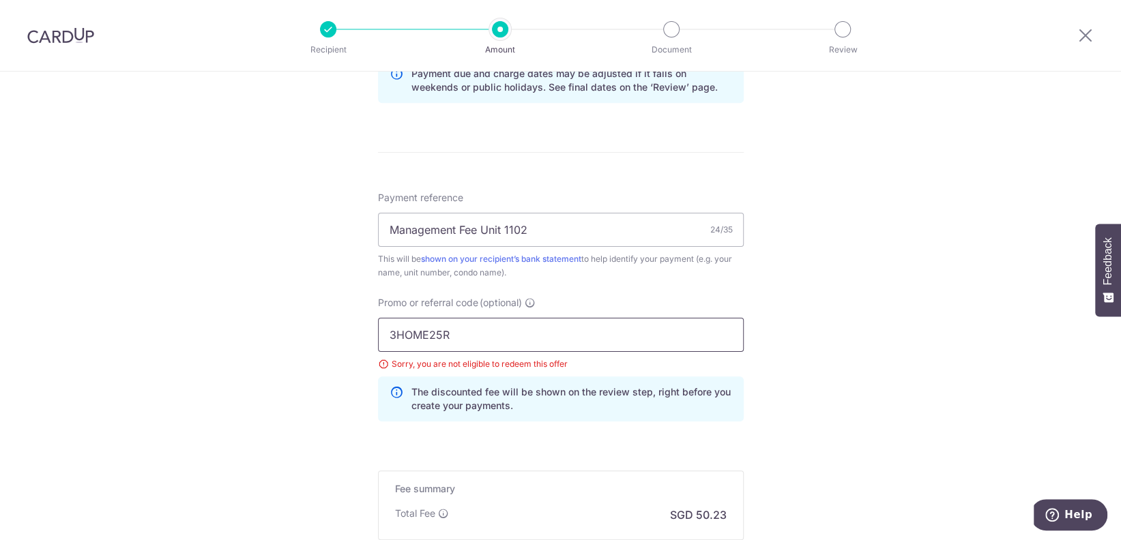
drag, startPoint x: 464, startPoint y: 341, endPoint x: 355, endPoint y: 336, distance: 109.3
click at [355, 336] on div "Tell us more about your payment Enter payment amount SGD 1,931.78 1931.78 Selec…" at bounding box center [560, 29] width 1121 height 1370
paste input "RENO25ONE"
type input "RENO25ONE"
click at [772, 331] on div "Tell us more about your payment Enter payment amount SGD 1,931.78 1931.78 Selec…" at bounding box center [560, 29] width 1121 height 1370
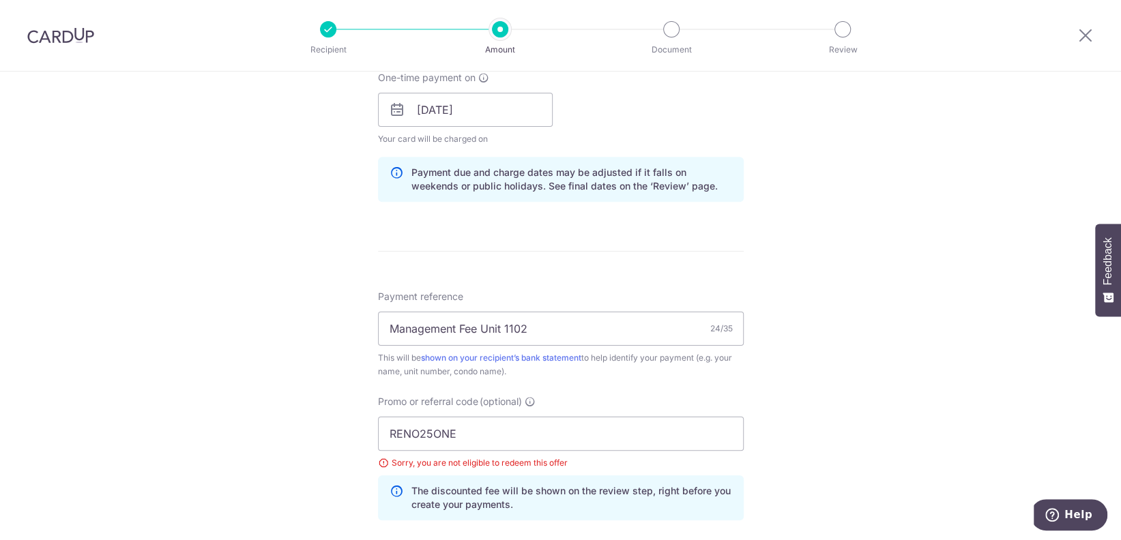
scroll to position [628, 0]
click at [543, 332] on input "Management Fee Unit 1102" at bounding box center [561, 329] width 366 height 34
drag, startPoint x: 476, startPoint y: 325, endPoint x: 318, endPoint y: 325, distance: 158.3
click at [318, 325] on div "Tell us more about your payment Enter payment amount SGD 1,931.78 1931.78 Selec…" at bounding box center [560, 129] width 1121 height 1370
type input "Unit 1102 [DATE] to [DATE]"
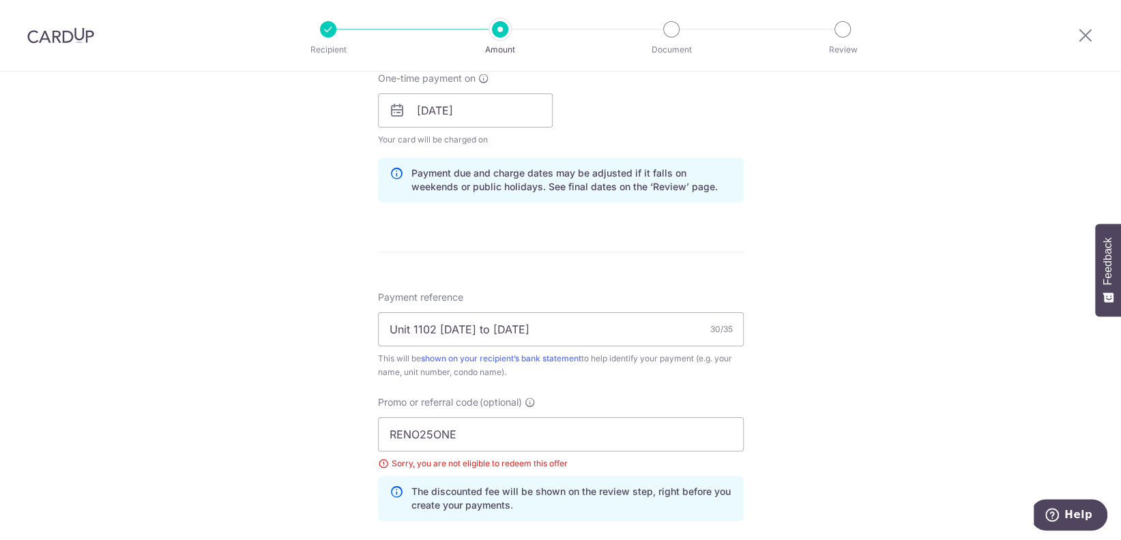
click at [949, 367] on div "Tell us more about your payment Enter payment amount SGD 1,931.78 1931.78 Selec…" at bounding box center [560, 129] width 1121 height 1370
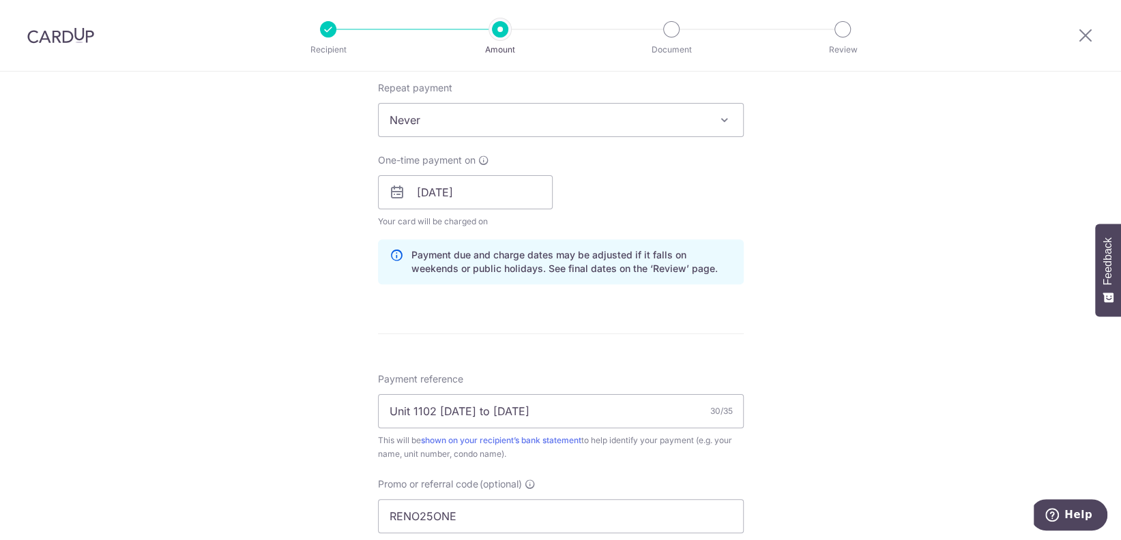
scroll to position [900, 0]
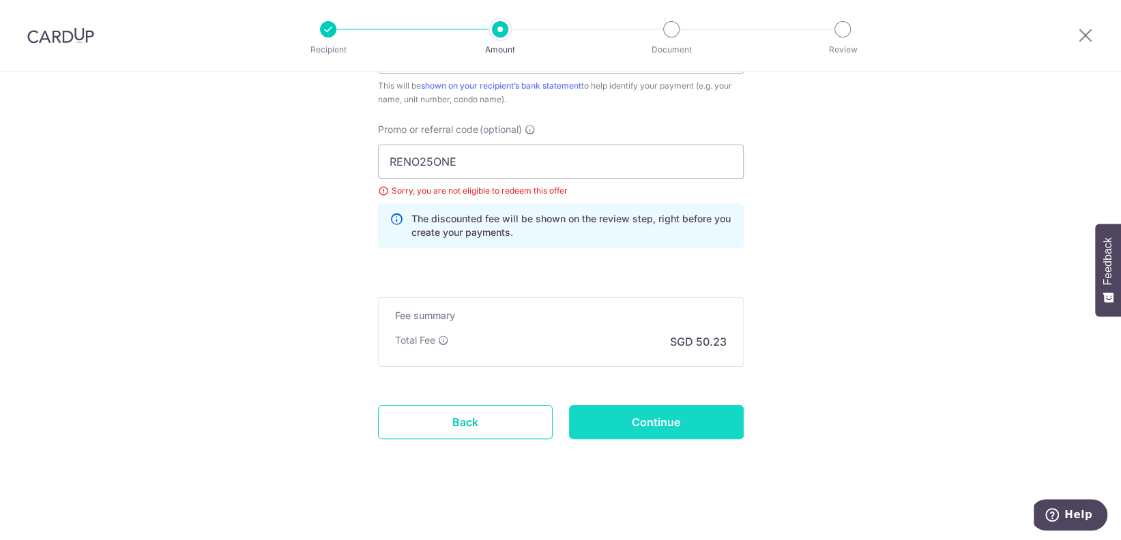
click at [664, 419] on input "Continue" at bounding box center [656, 422] width 175 height 34
type input "Update Schedule"
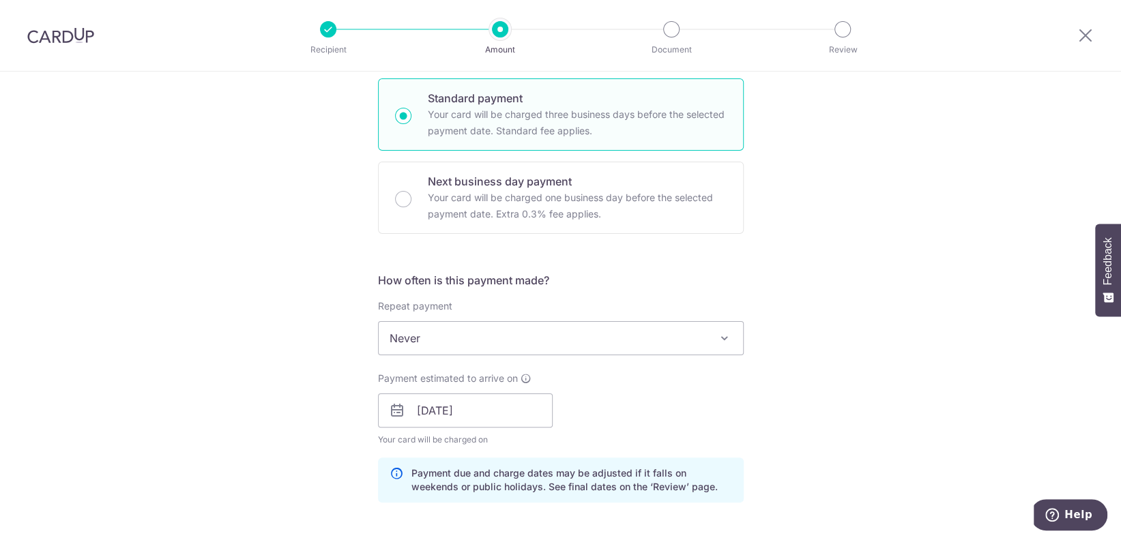
scroll to position [364, 0]
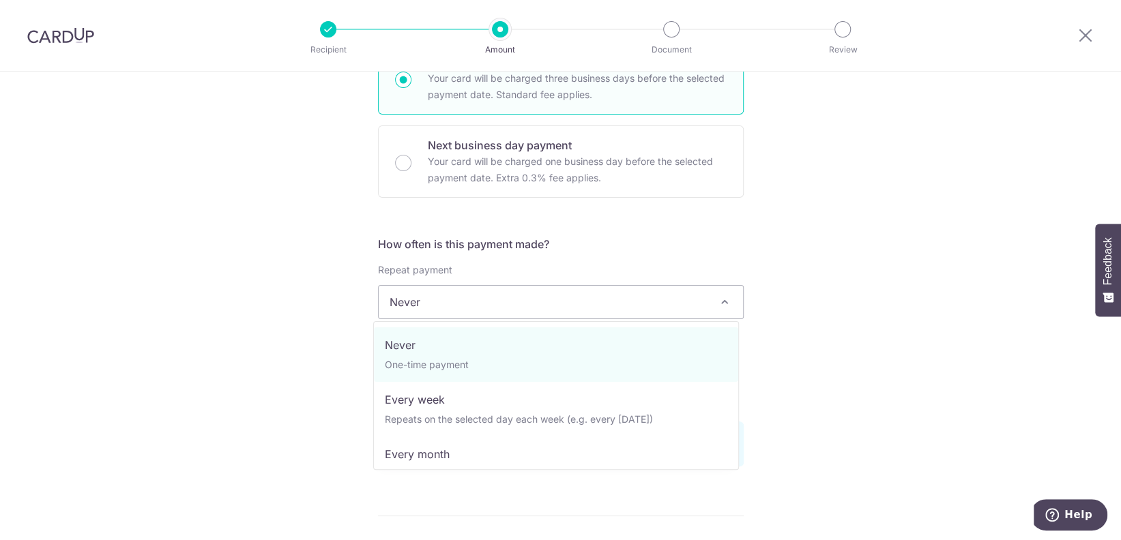
click at [507, 297] on span "Never" at bounding box center [561, 302] width 364 height 33
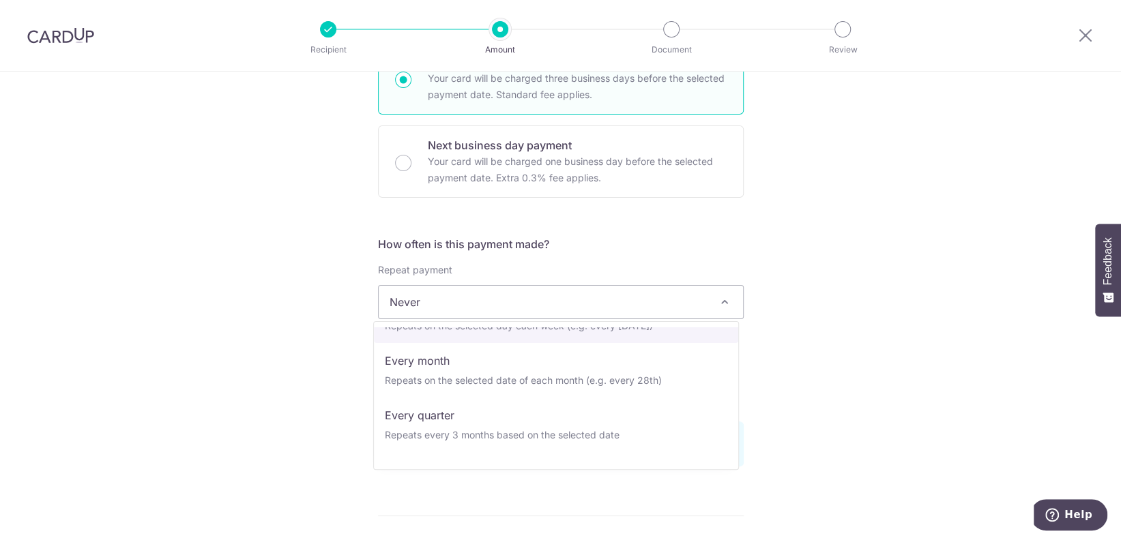
scroll to position [95, 0]
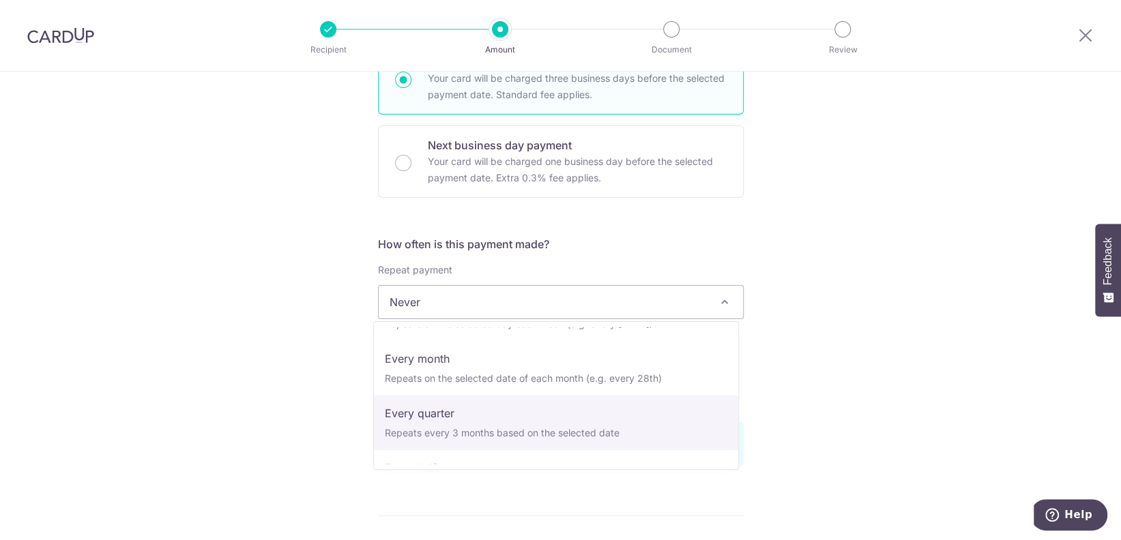
select select "4"
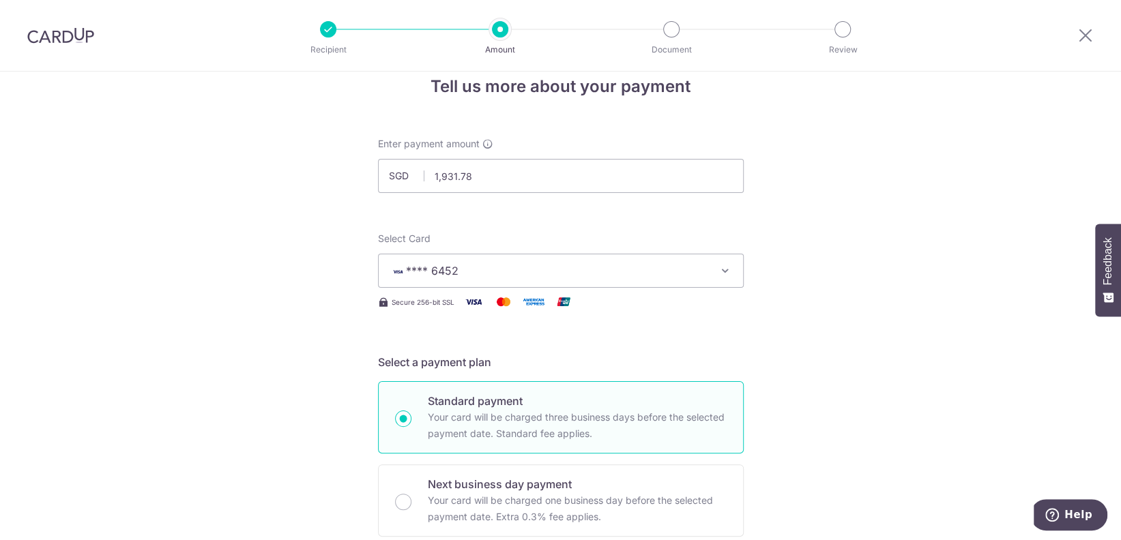
scroll to position [0, 0]
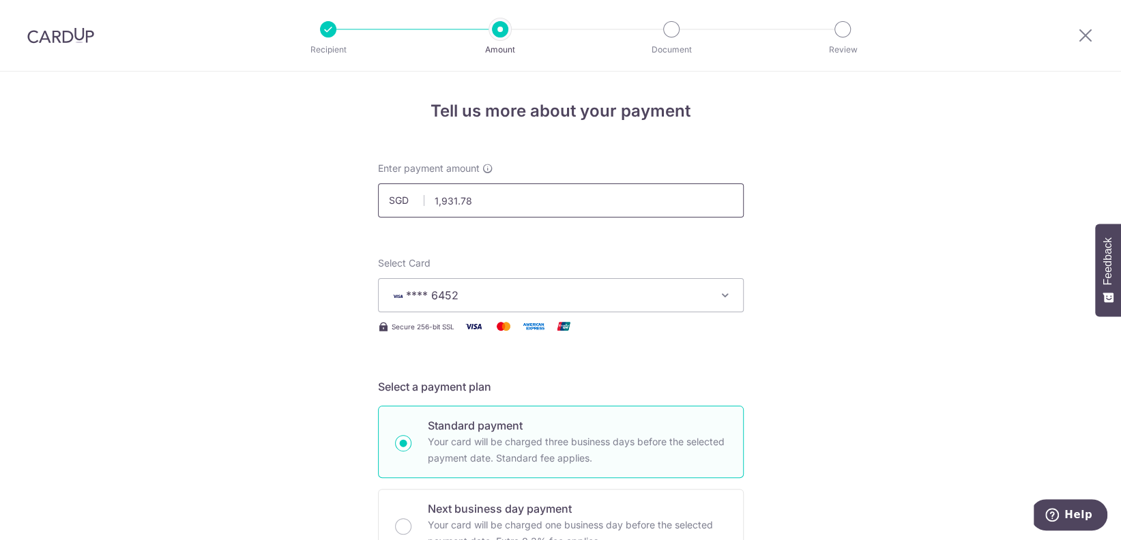
drag, startPoint x: 480, startPoint y: 201, endPoint x: 357, endPoint y: 201, distance: 123.5
type input "970.89"
drag, startPoint x: 894, startPoint y: 312, endPoint x: 775, endPoint y: 288, distance: 121.9
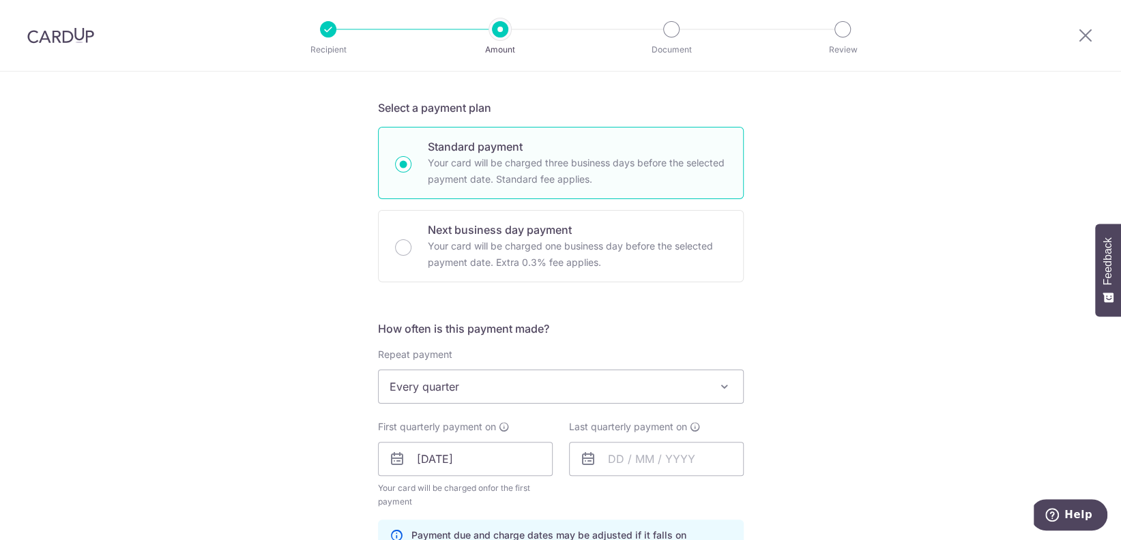
scroll to position [454, 0]
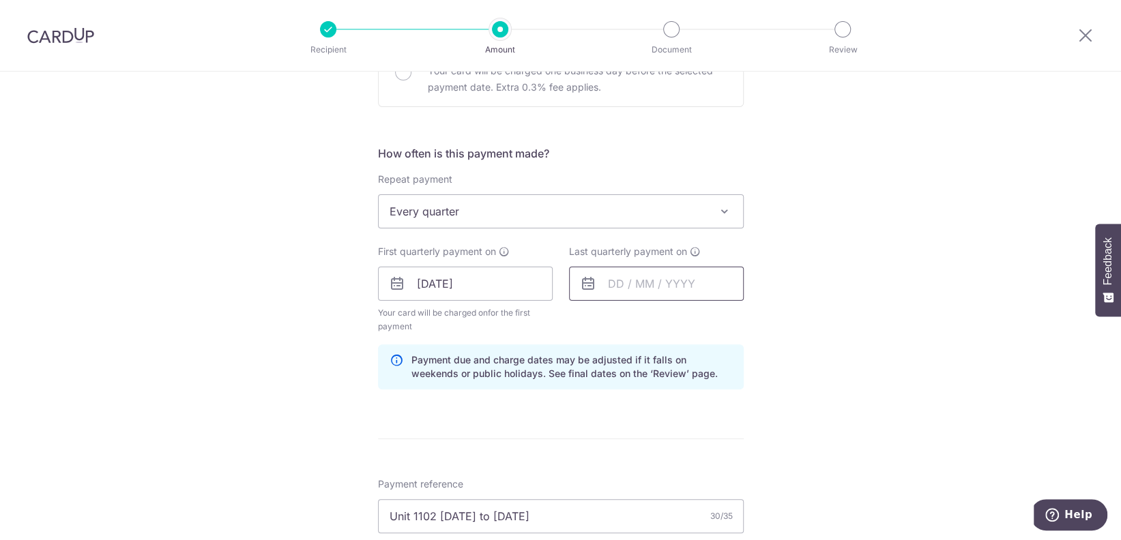
click at [619, 284] on input "text" at bounding box center [656, 284] width 175 height 34
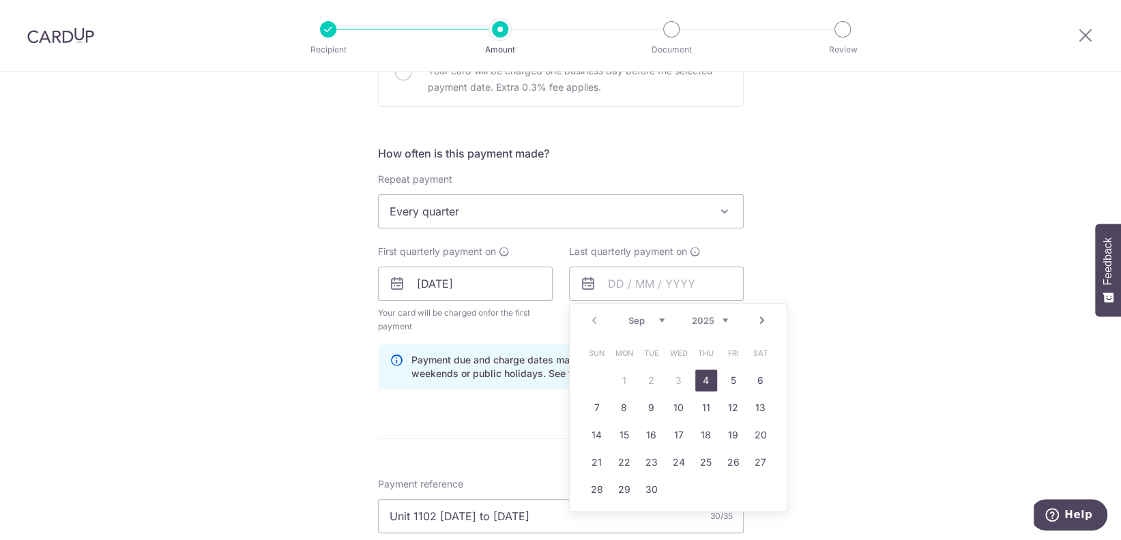
click at [641, 319] on select "Sep Oct Nov Dec" at bounding box center [646, 320] width 36 height 11
click at [703, 460] on link "25" at bounding box center [706, 463] width 22 height 22
type input "[DATE]"
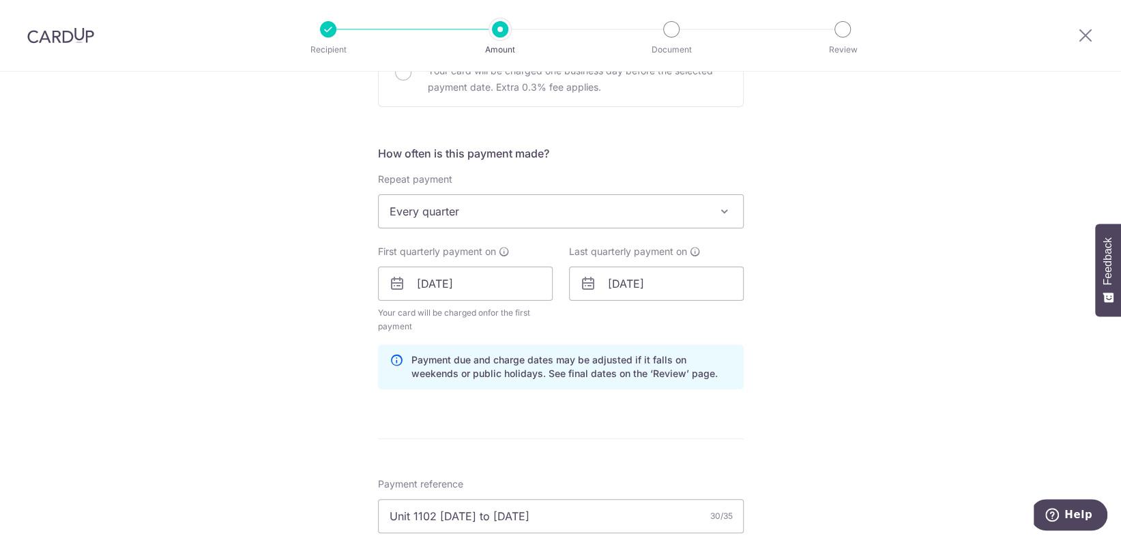
click at [848, 398] on div "Tell us more about your payment Enter payment amount SGD 970.89 970.89 Select C…" at bounding box center [560, 309] width 1121 height 1384
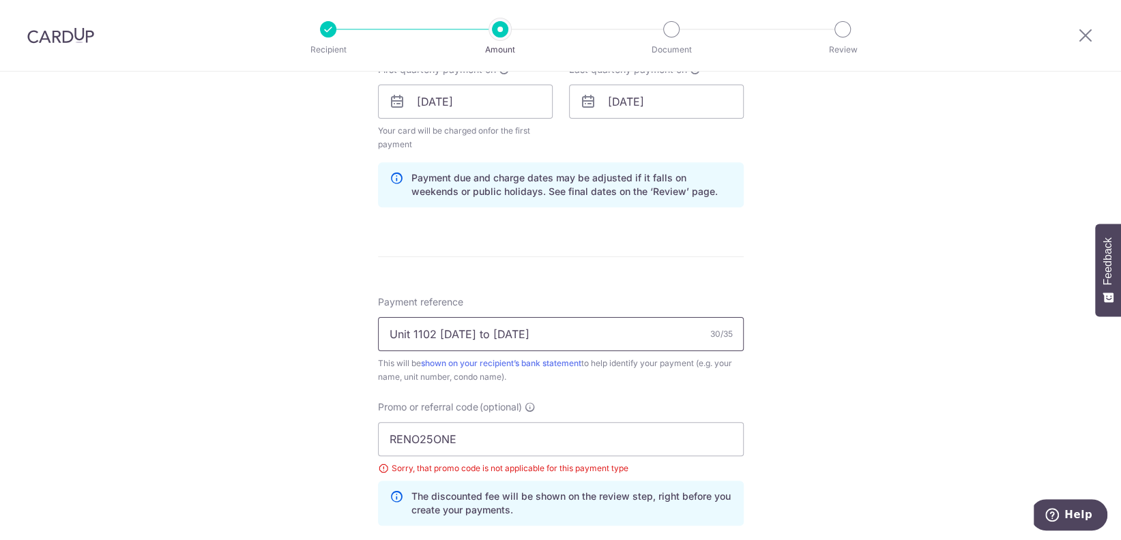
drag, startPoint x: 434, startPoint y: 335, endPoint x: 592, endPoint y: 334, distance: 158.3
click at [592, 334] on input "Unit 1102 [DATE] to [DATE]" at bounding box center [561, 334] width 366 height 34
type input "Unit 1102 fee"
click at [833, 317] on div "Tell us more about your payment Enter payment amount SGD 970.89 970.89 Select C…" at bounding box center [560, 127] width 1121 height 1384
drag, startPoint x: 502, startPoint y: 432, endPoint x: 336, endPoint y: 441, distance: 166.0
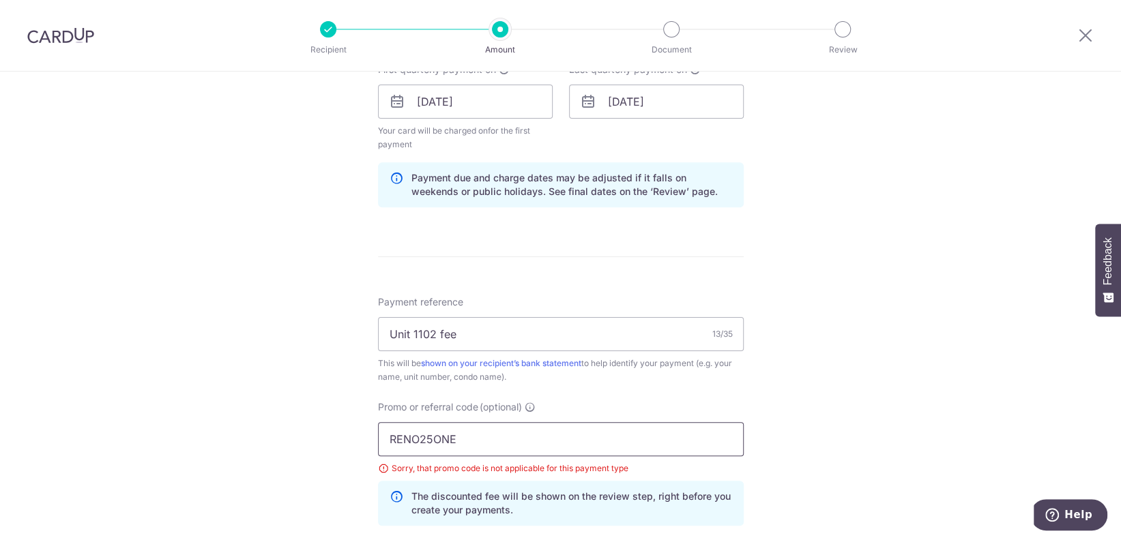
click at [336, 441] on div "Tell us more about your payment Enter payment amount SGD 970.89 970.89 Select C…" at bounding box center [560, 127] width 1121 height 1384
paste input "3HOME25R"
type input "3HOME25R"
click at [776, 395] on div "Tell us more about your payment Enter payment amount SGD 970.89 970.89 Select C…" at bounding box center [560, 127] width 1121 height 1384
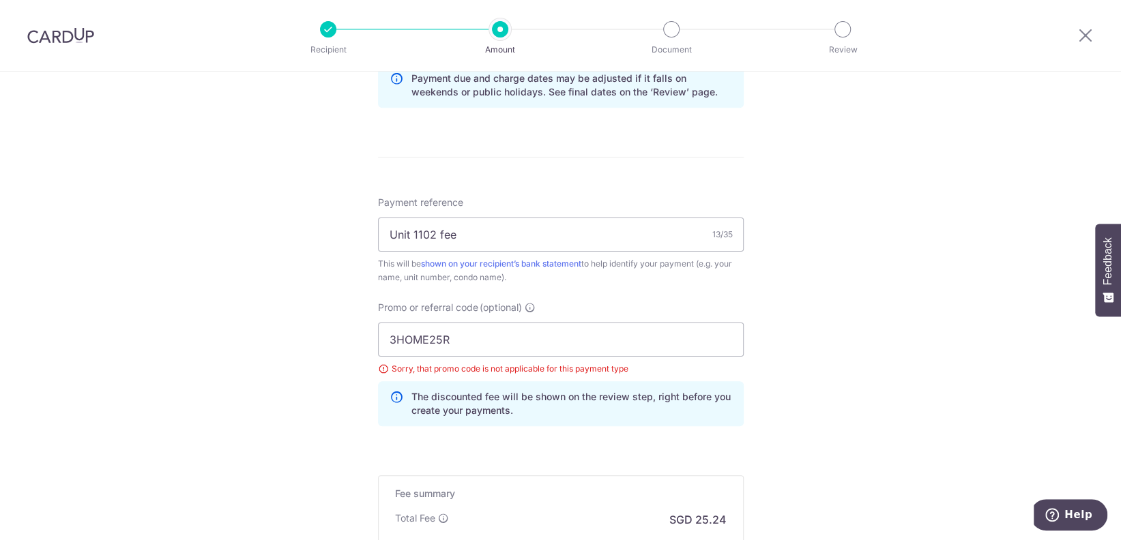
scroll to position [909, 0]
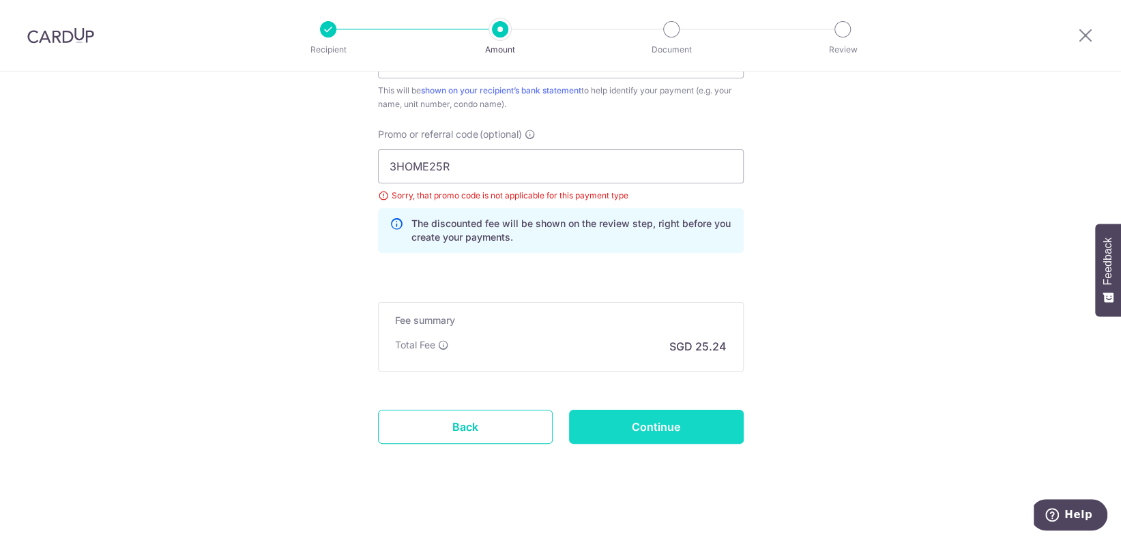
click at [650, 420] on input "Continue" at bounding box center [656, 427] width 175 height 34
type input "Update Schedule"
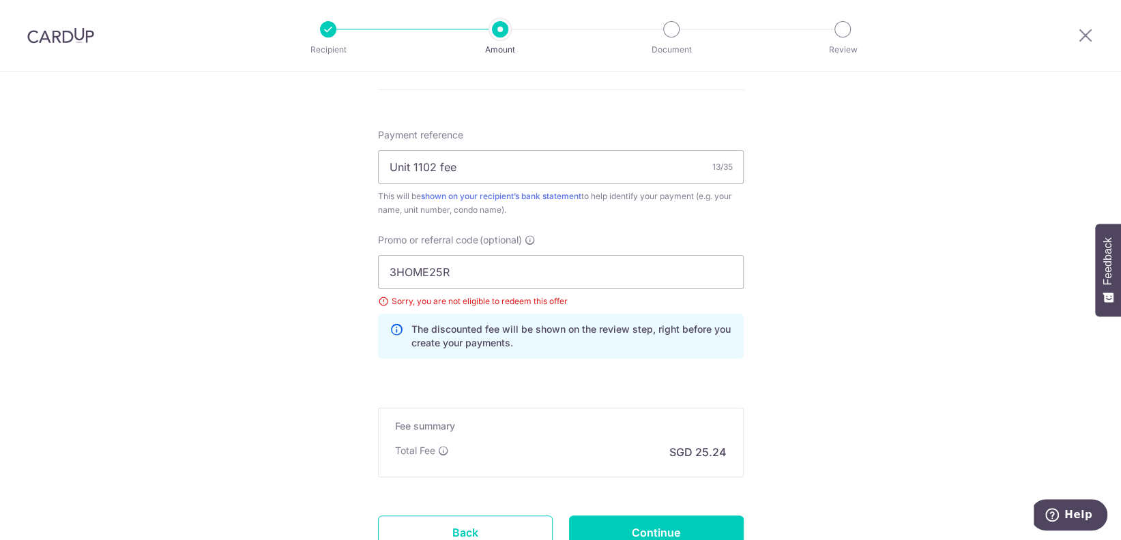
scroll to position [753, 0]
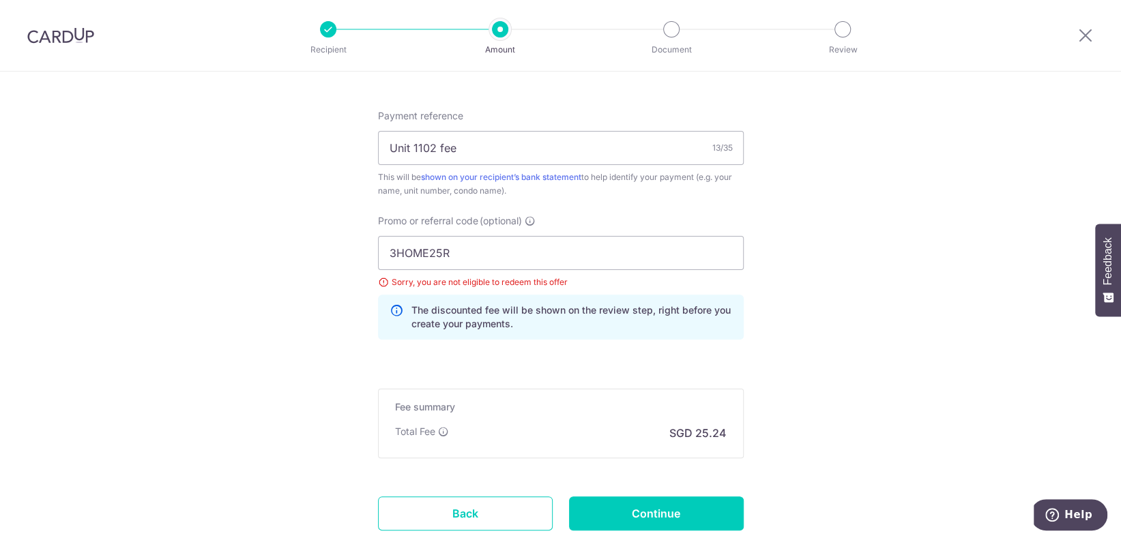
click at [378, 281] on div "Sorry, you are not eligible to redeem this offer" at bounding box center [561, 283] width 366 height 14
click at [390, 308] on icon at bounding box center [396, 317] width 14 height 27
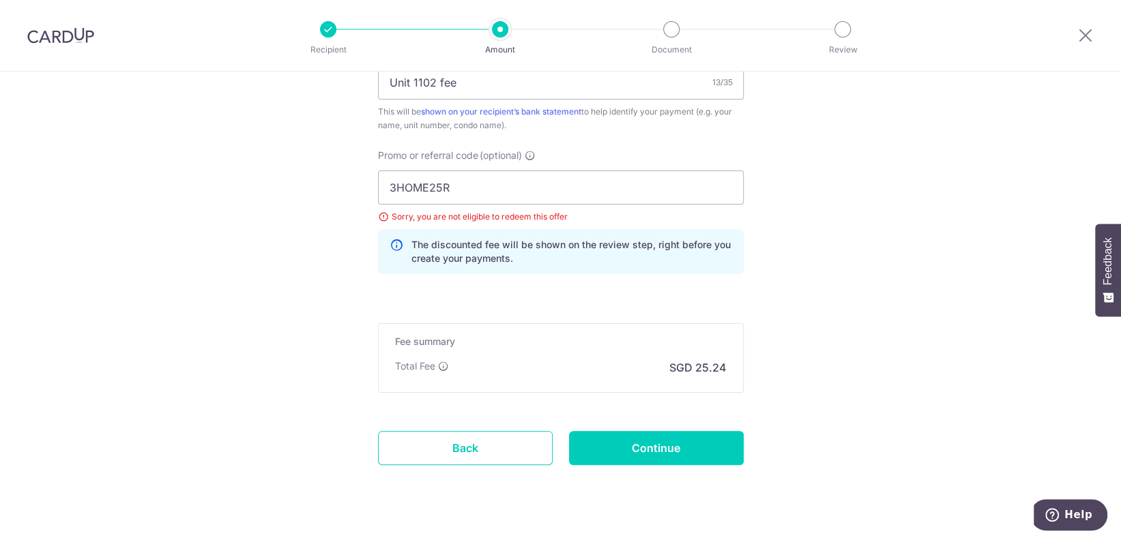
scroll to position [844, 0]
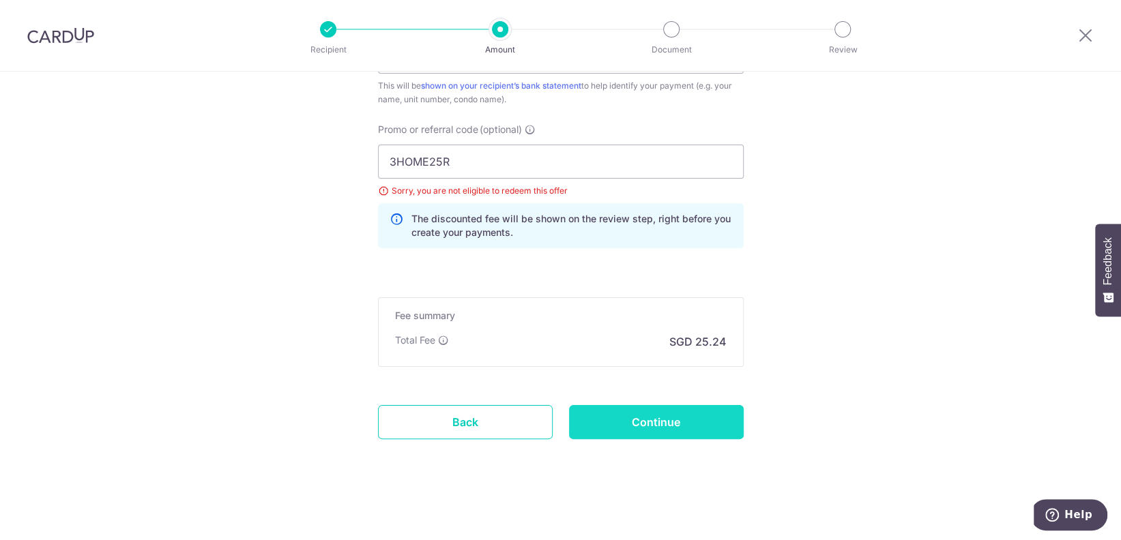
click at [645, 417] on input "Continue" at bounding box center [656, 422] width 175 height 34
type input "Update Schedule"
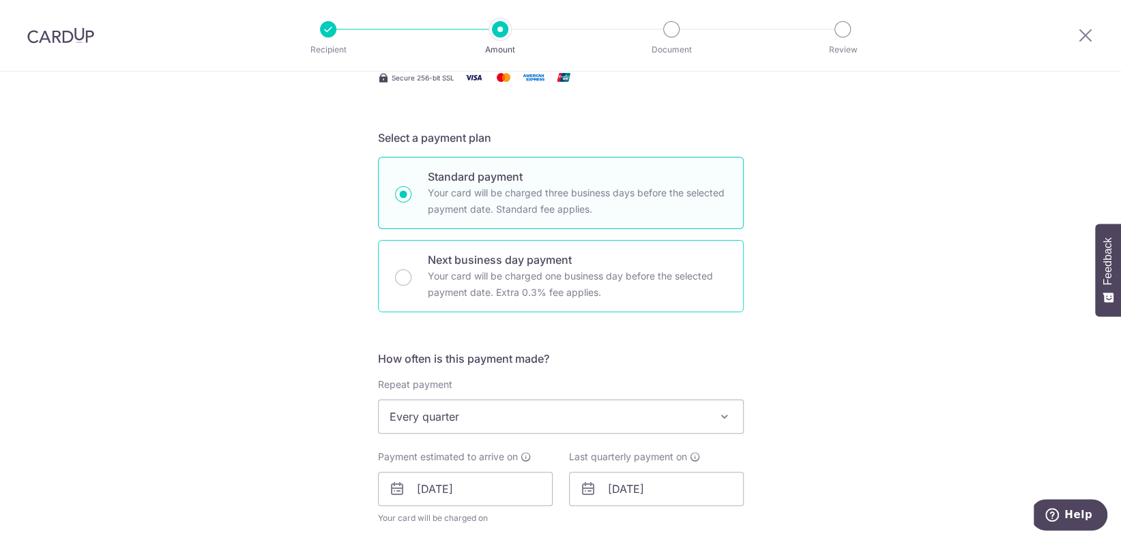
scroll to position [364, 0]
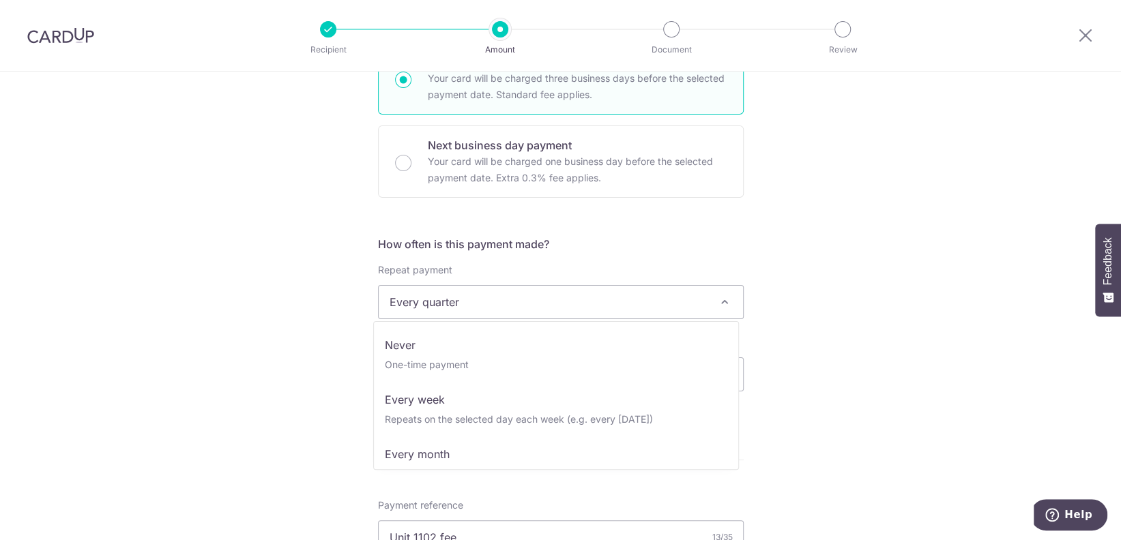
click at [481, 306] on span "Every quarter" at bounding box center [561, 302] width 364 height 33
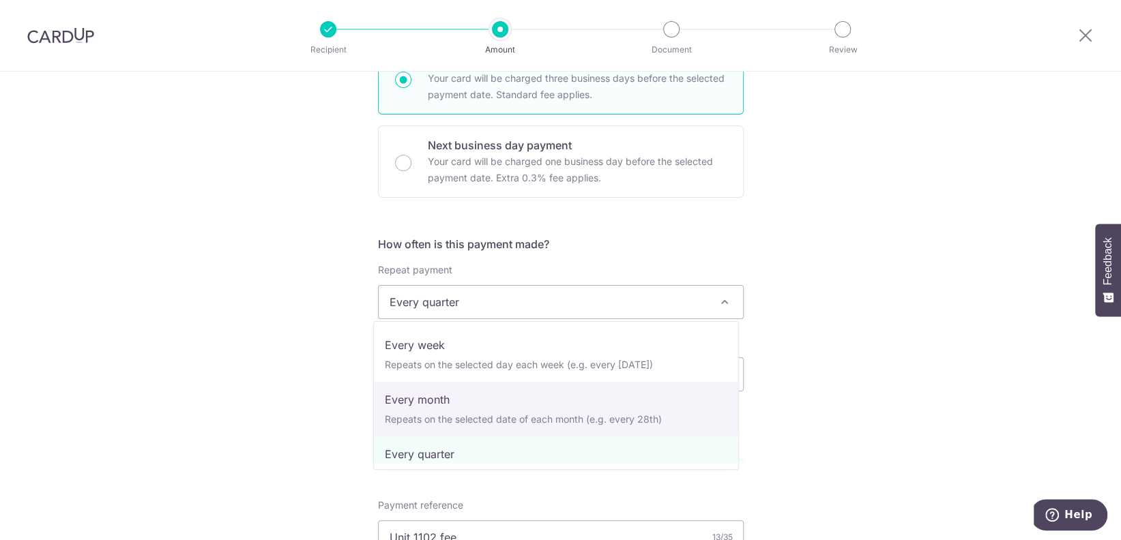
scroll to position [0, 0]
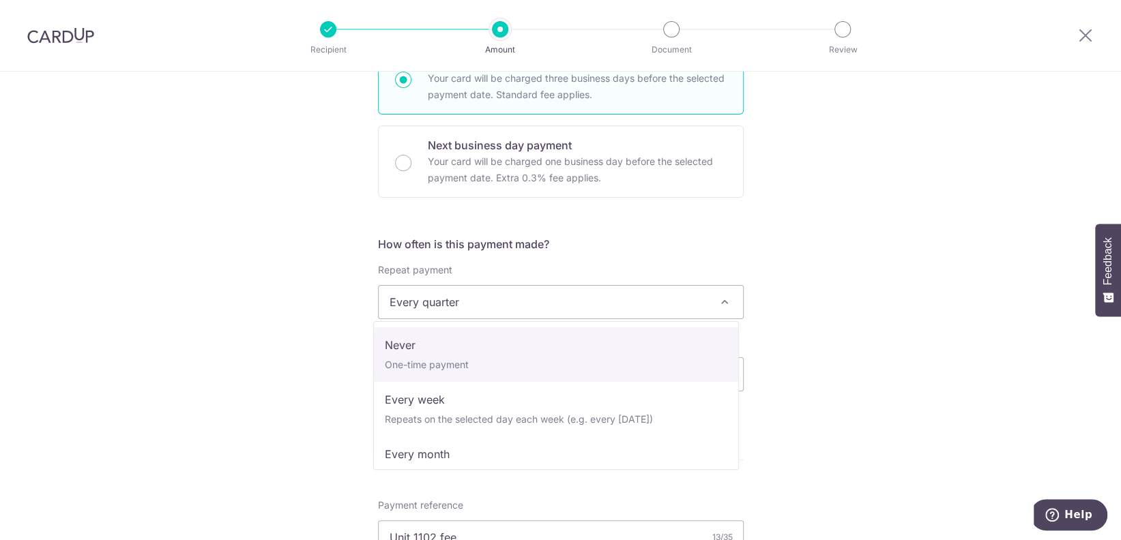
select select "1"
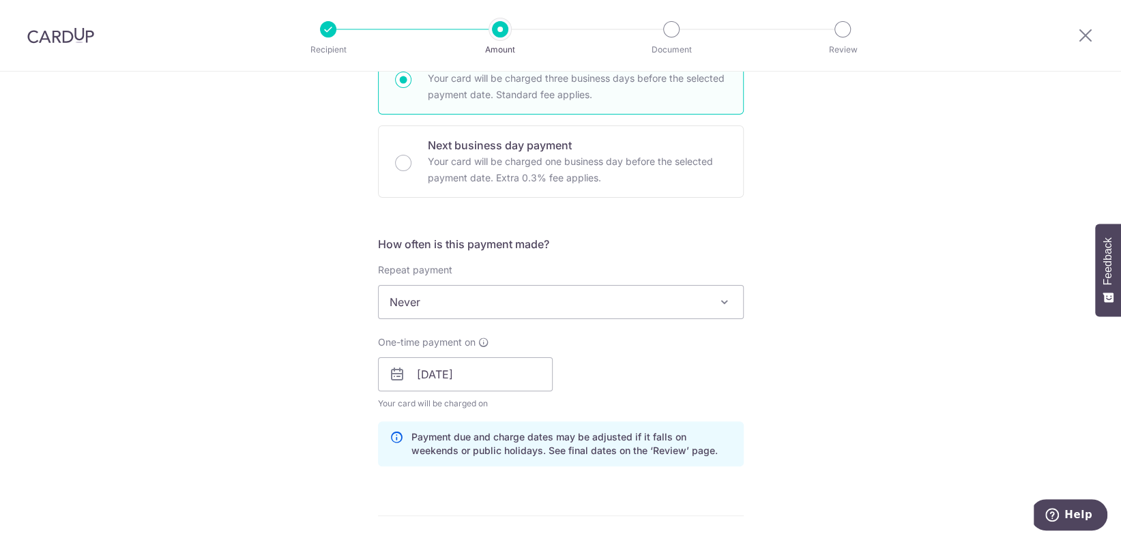
click at [815, 327] on div "Tell us more about your payment Enter payment amount SGD 970.89 970.89 Select C…" at bounding box center [560, 393] width 1121 height 1370
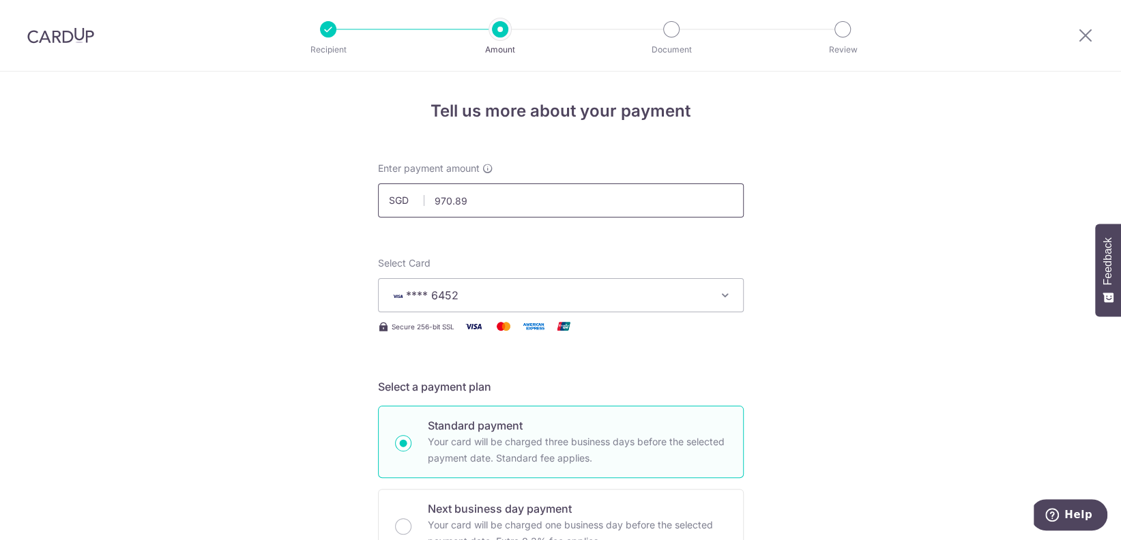
drag, startPoint x: 474, startPoint y: 198, endPoint x: 367, endPoint y: 200, distance: 107.1
click at [370, 200] on div "Enter payment amount SGD 970.89 970.89" at bounding box center [561, 190] width 382 height 56
click at [516, 196] on input "text" at bounding box center [561, 200] width 366 height 34
drag, startPoint x: 516, startPoint y: 196, endPoint x: 480, endPoint y: 200, distance: 37.0
click at [480, 200] on input "text" at bounding box center [561, 200] width 366 height 34
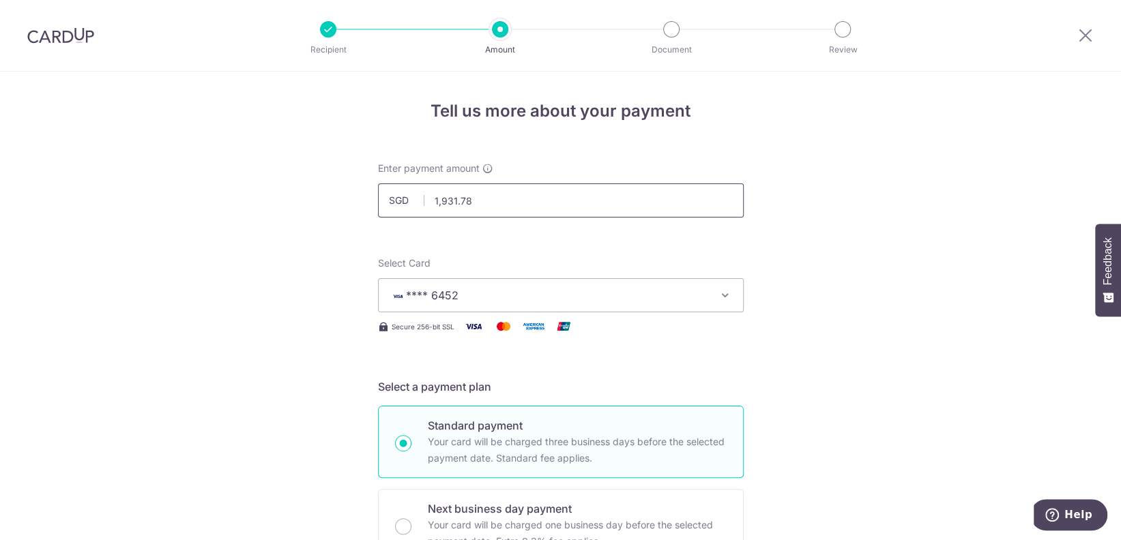
type input "1,931.78"
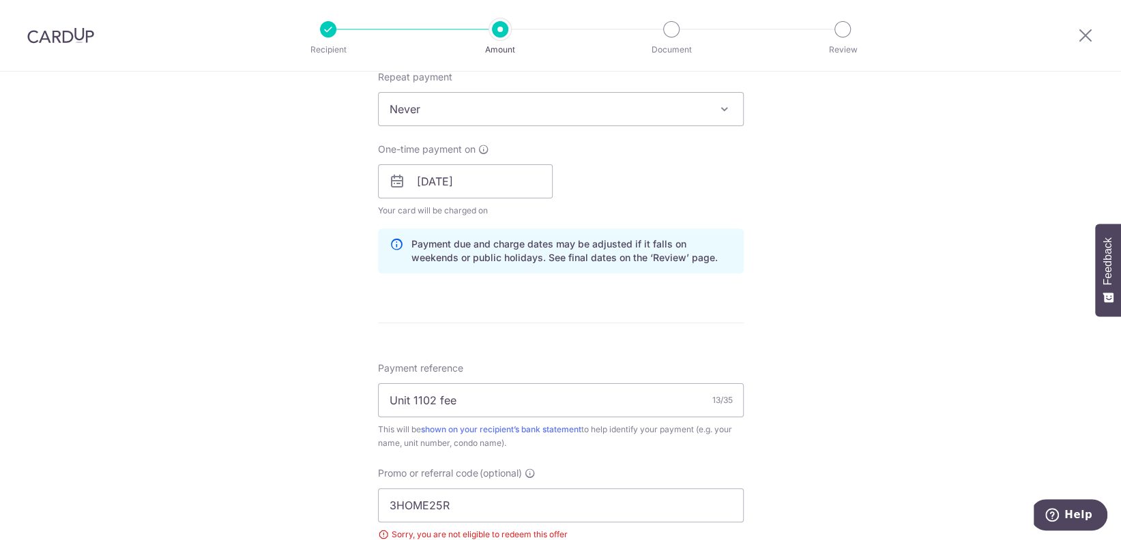
scroll to position [632, 0]
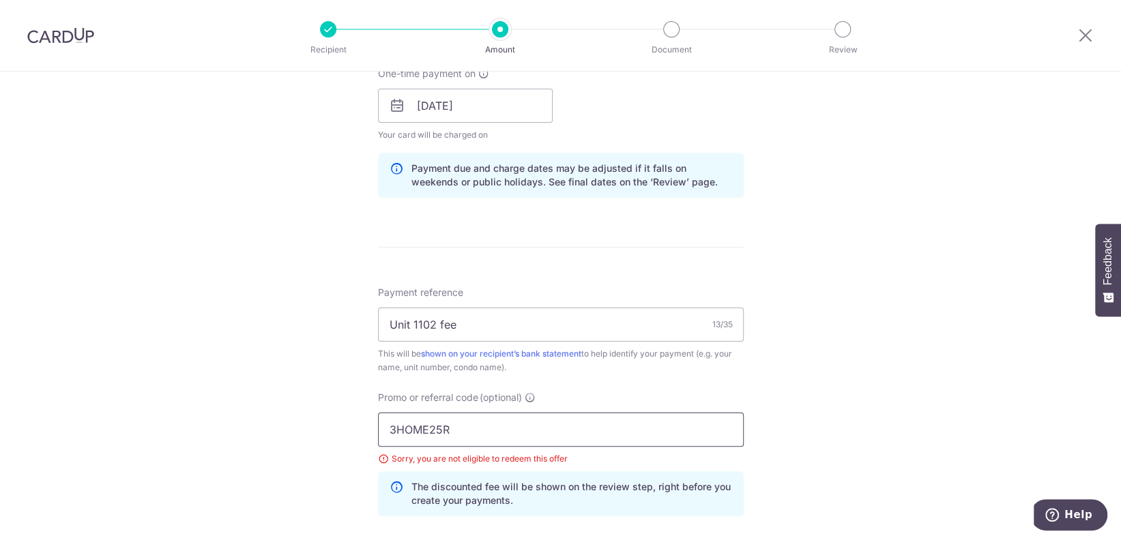
drag, startPoint x: 466, startPoint y: 431, endPoint x: 318, endPoint y: 426, distance: 148.1
click at [318, 426] on div "Tell us more about your payment Enter payment amount SGD 1,931.78 1931.78 Selec…" at bounding box center [560, 124] width 1121 height 1370
paste input "OFF225"
type input "OFF225"
drag, startPoint x: 908, startPoint y: 333, endPoint x: 884, endPoint y: 338, distance: 24.3
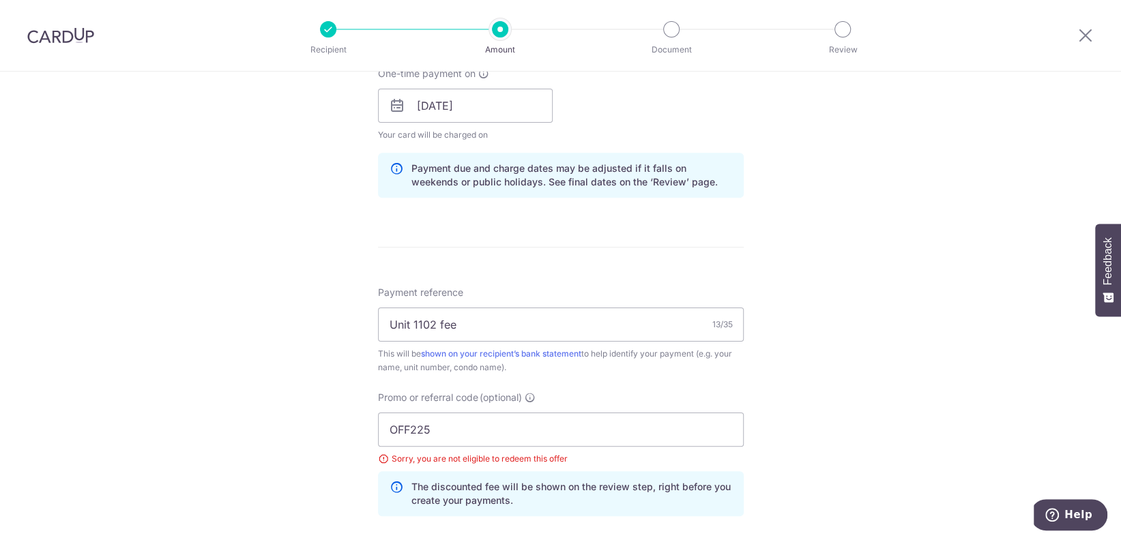
click at [907, 333] on div "Tell us more about your payment Enter payment amount SGD 1,931.78 1931.78 Selec…" at bounding box center [560, 124] width 1121 height 1370
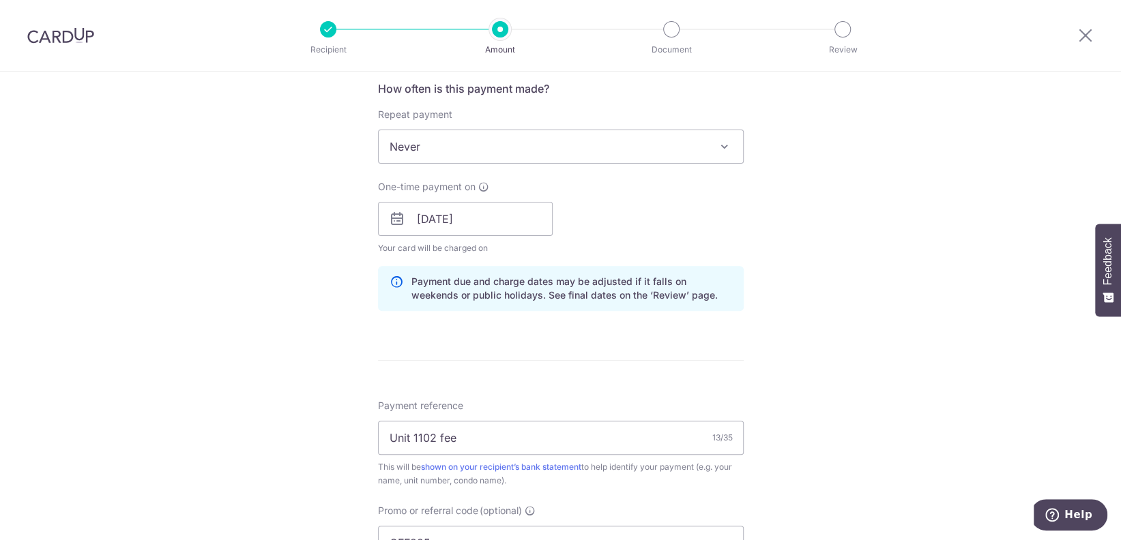
scroll to position [636, 0]
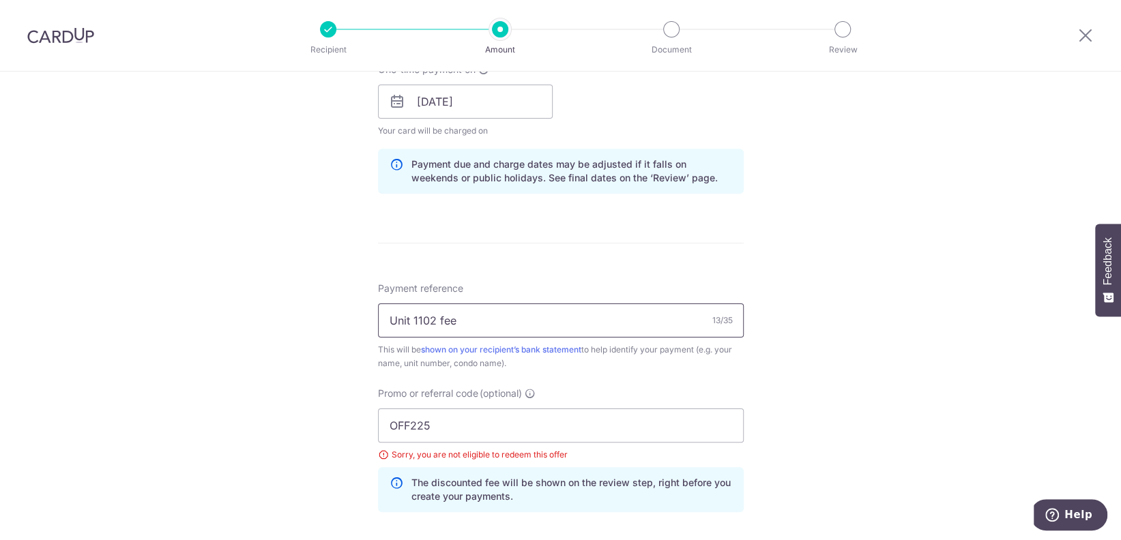
click at [497, 319] on input "Unit 1102 fee" at bounding box center [561, 321] width 366 height 34
type input "Unit 1102 Aug 2025 to Jan 2026"
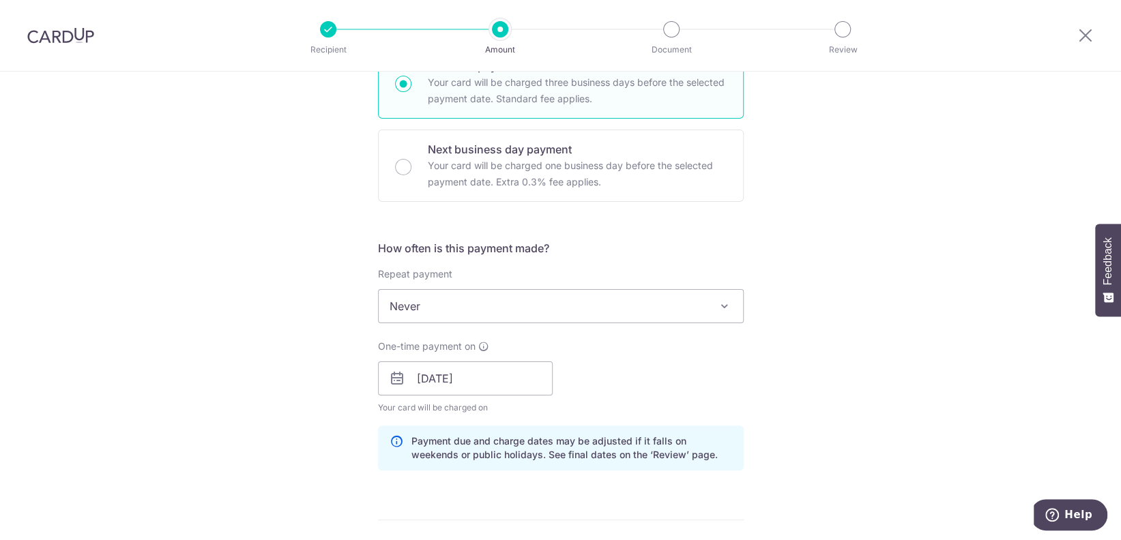
click at [871, 377] on div "Tell us more about your payment Enter payment amount SGD 1,931.78 1931.78 Selec…" at bounding box center [560, 397] width 1121 height 1370
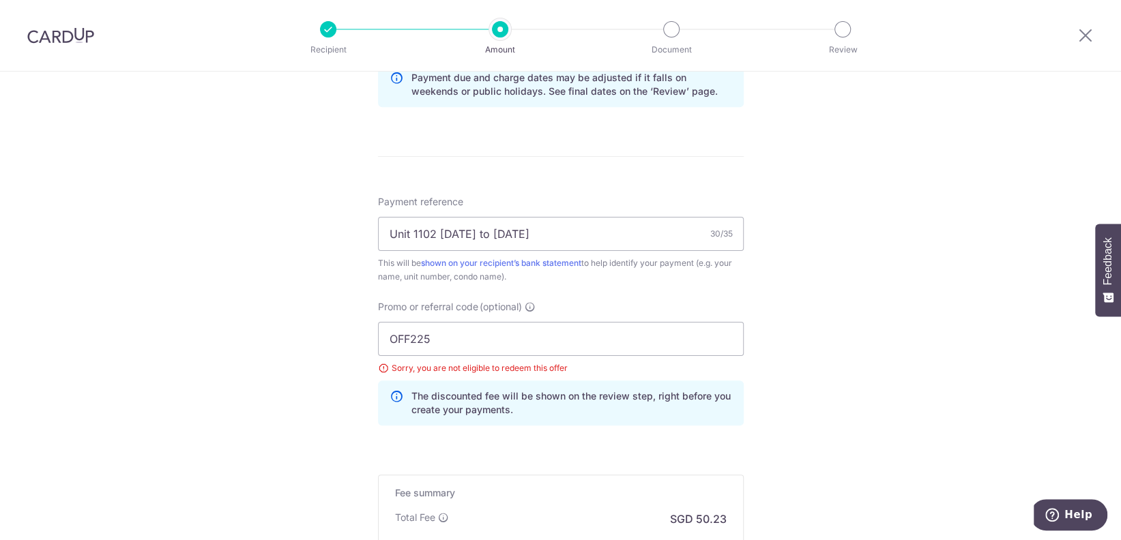
scroll to position [900, 0]
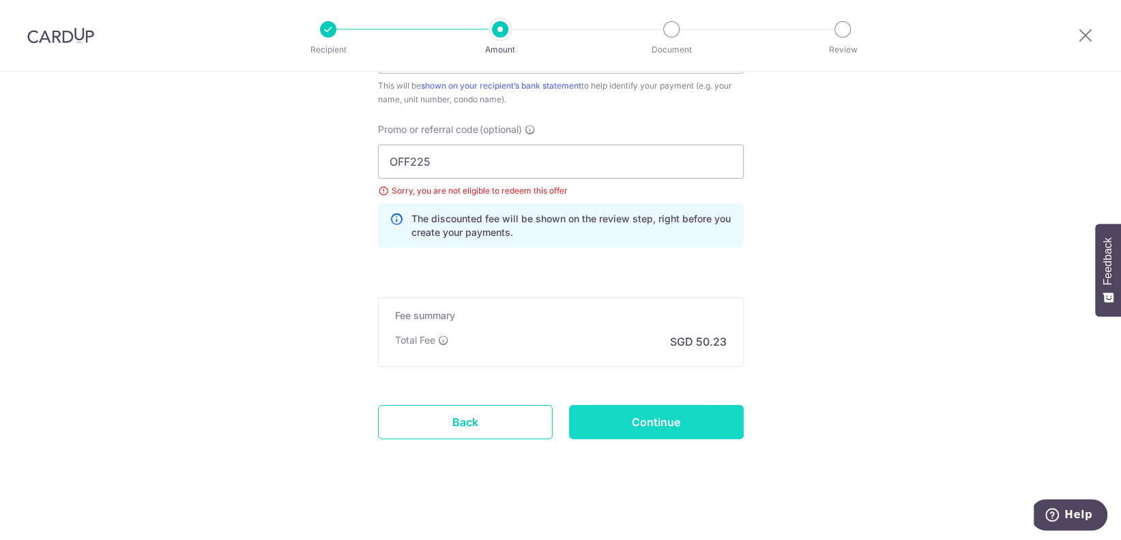
click at [668, 419] on input "Continue" at bounding box center [656, 422] width 175 height 34
type input "Update Schedule"
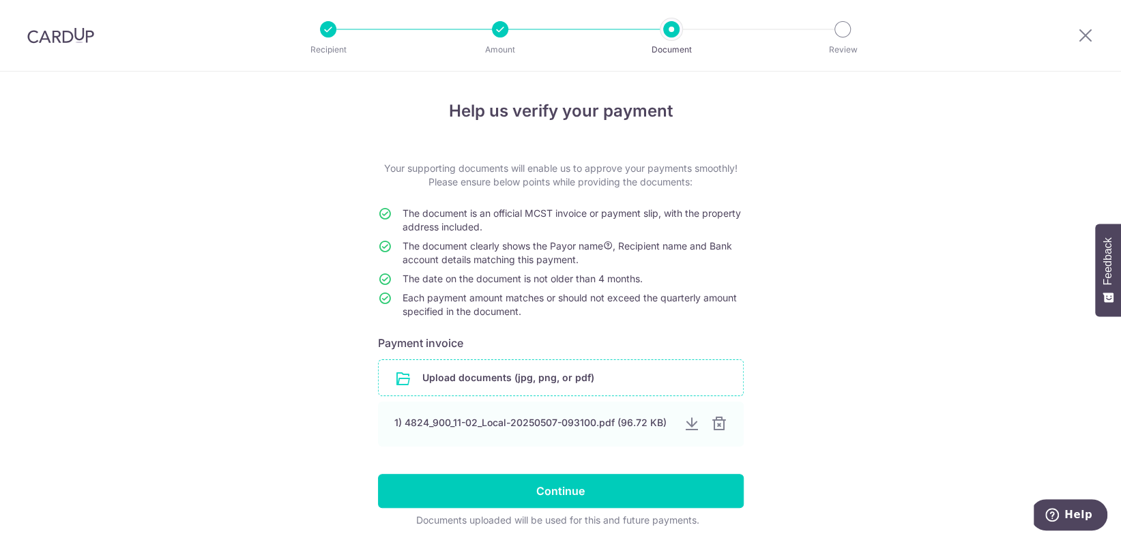
scroll to position [50, 0]
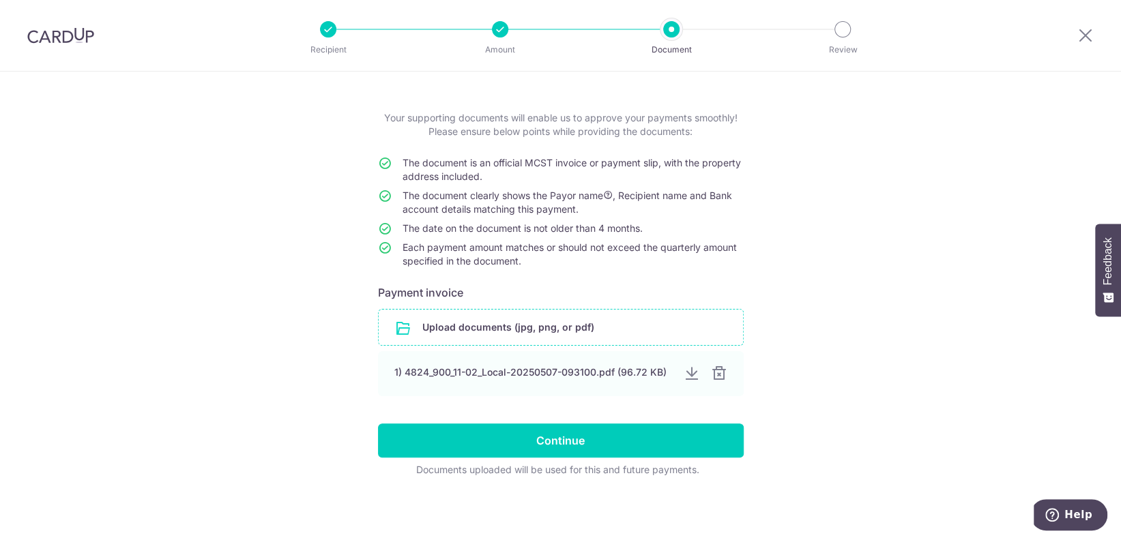
click at [439, 324] on input "file" at bounding box center [561, 327] width 364 height 35
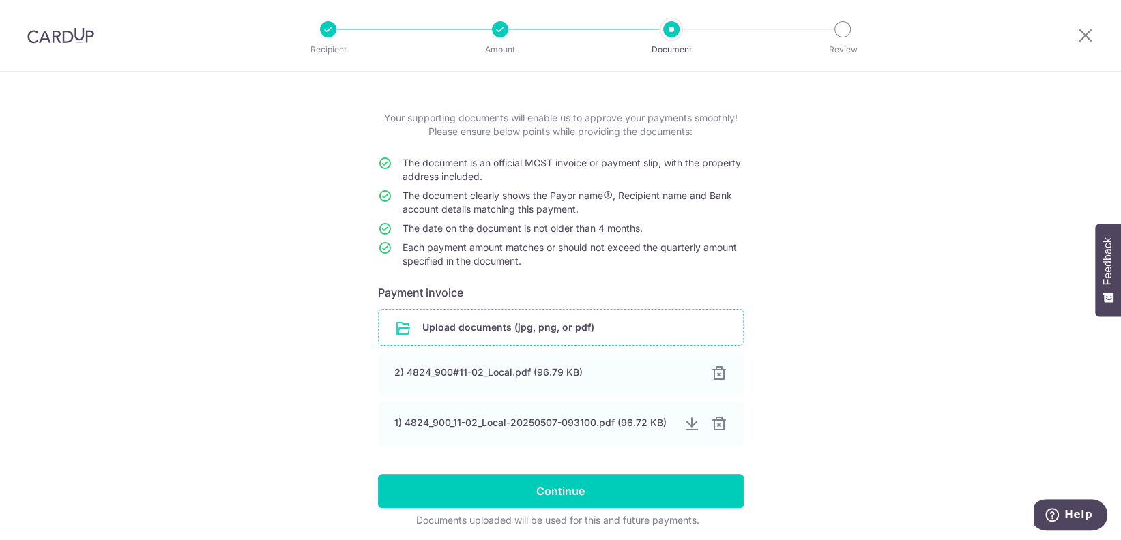
drag, startPoint x: 892, startPoint y: 357, endPoint x: 879, endPoint y: 365, distance: 15.3
click at [891, 357] on div "Help us verify your payment Your supporting documents will enable us to approve…" at bounding box center [560, 306] width 1121 height 570
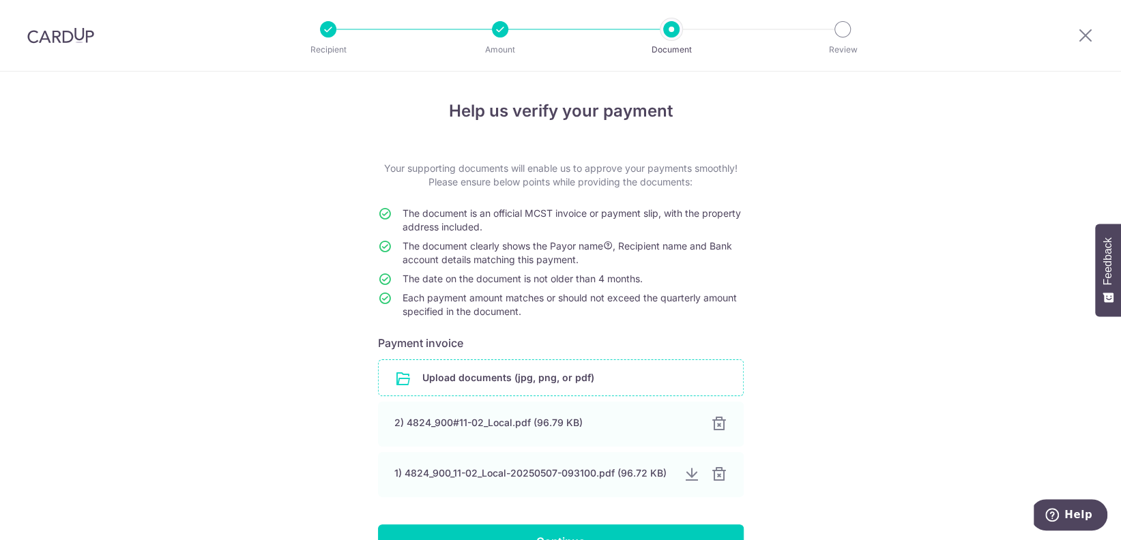
scroll to position [0, 0]
click at [61, 37] on img at bounding box center [60, 35] width 67 height 16
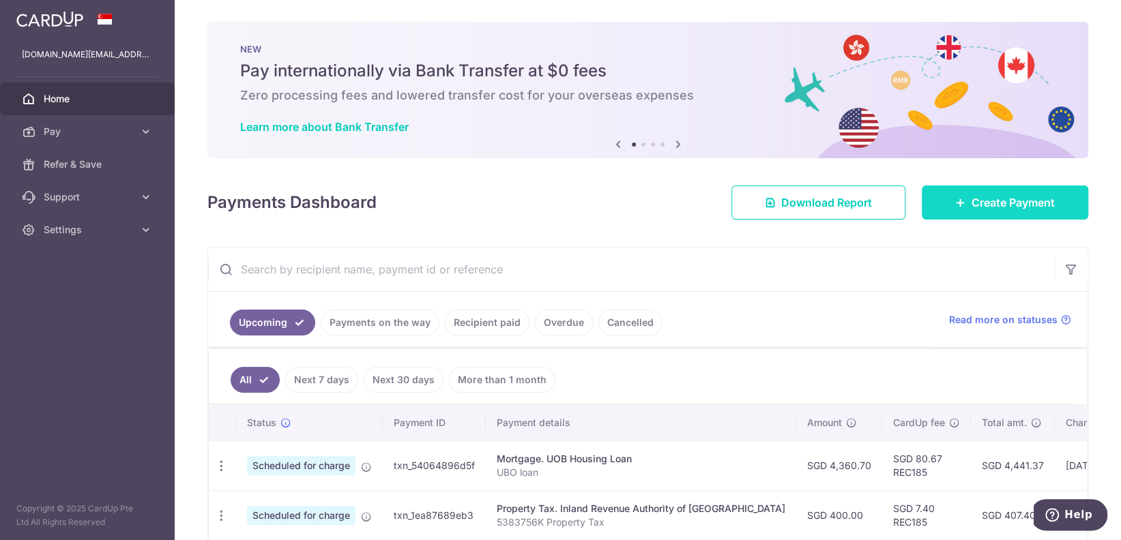
click at [998, 203] on span "Create Payment" at bounding box center [1012, 202] width 83 height 16
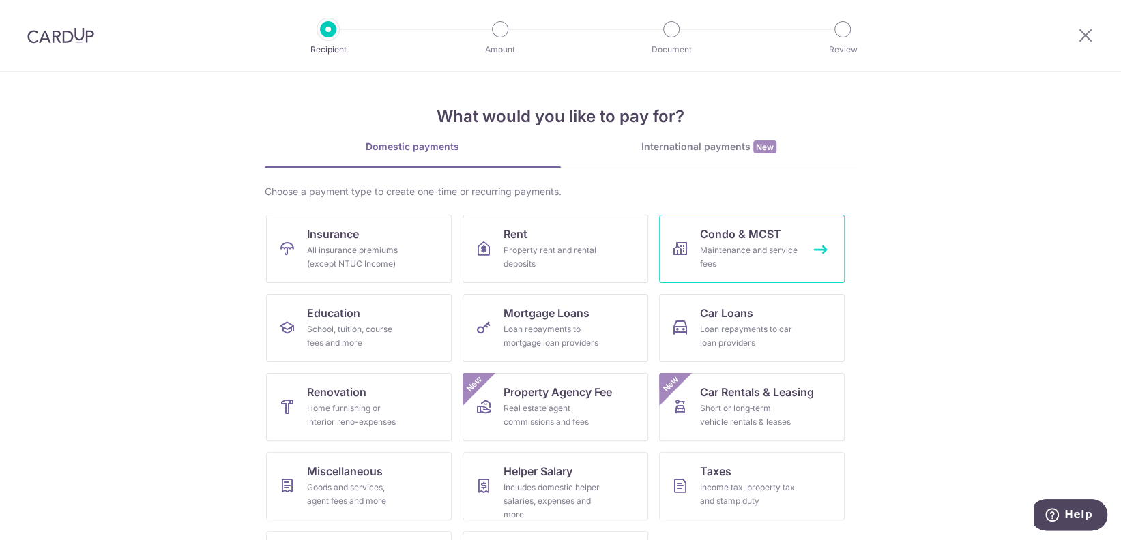
click at [737, 237] on span "Condo & MCST" at bounding box center [740, 234] width 81 height 16
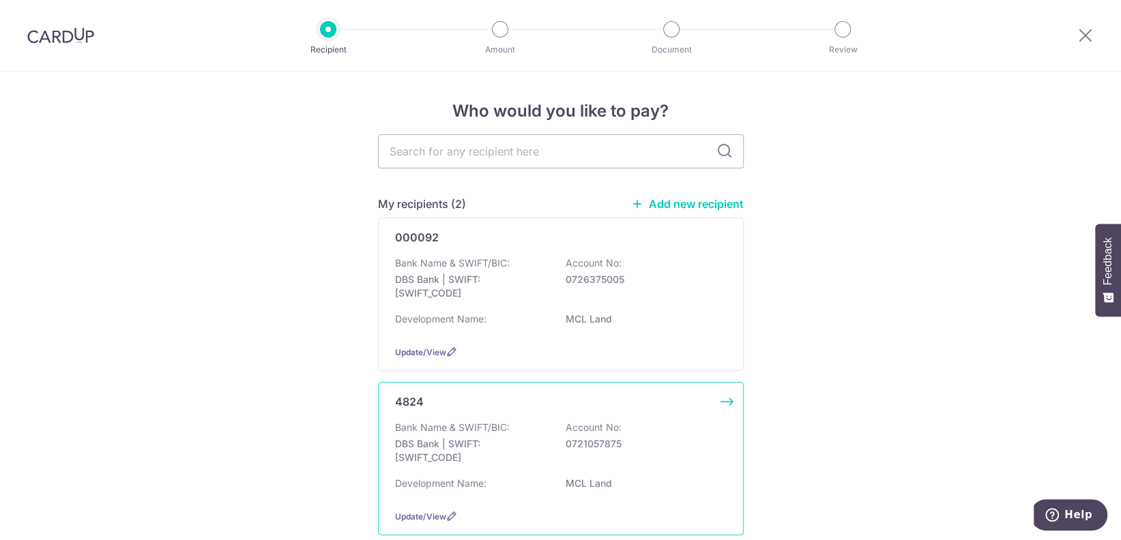
click at [480, 447] on p "DBS Bank | SWIFT: DBSSSGSGXXX" at bounding box center [471, 450] width 153 height 27
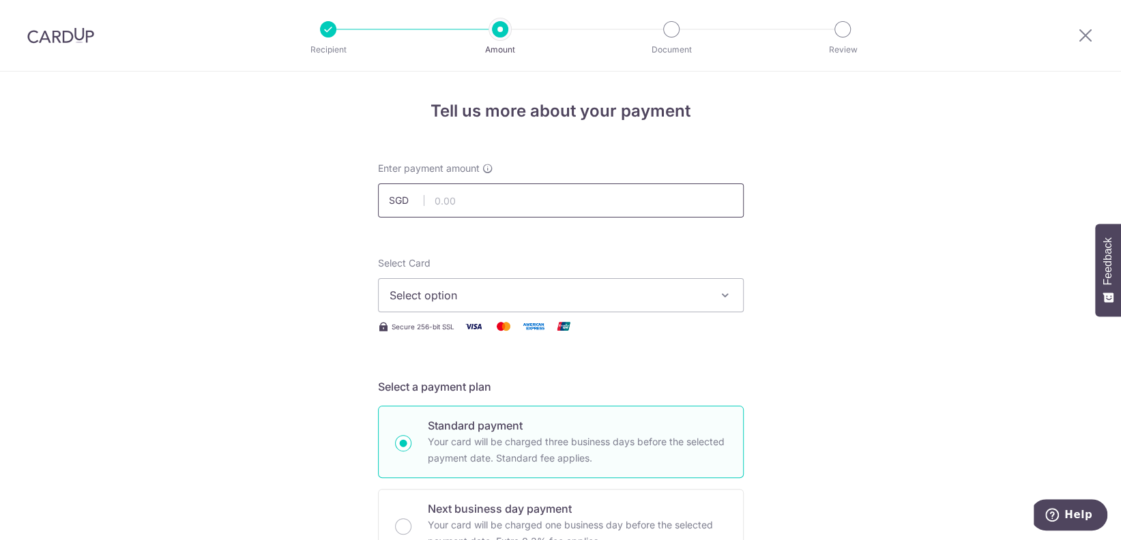
type input "970.89"
click at [665, 297] on span "Select option" at bounding box center [548, 295] width 318 height 16
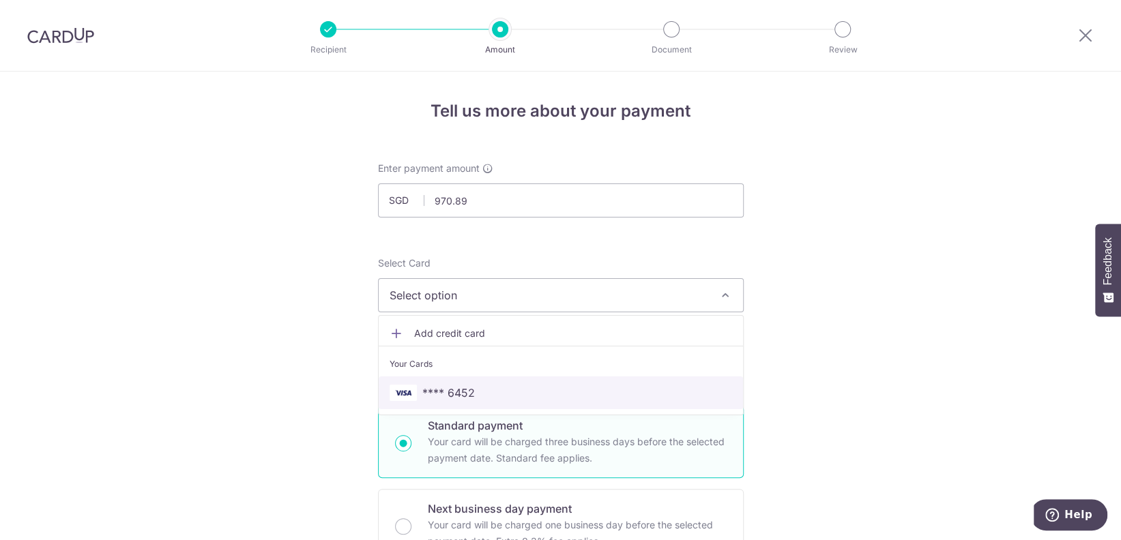
click at [464, 387] on span "**** 6452" at bounding box center [448, 393] width 53 height 16
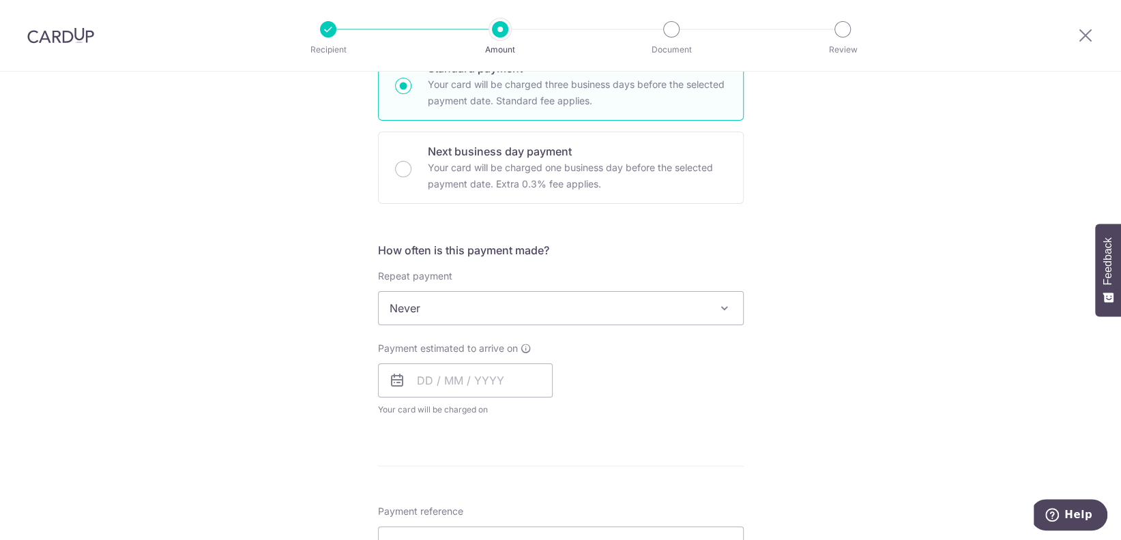
scroll to position [454, 0]
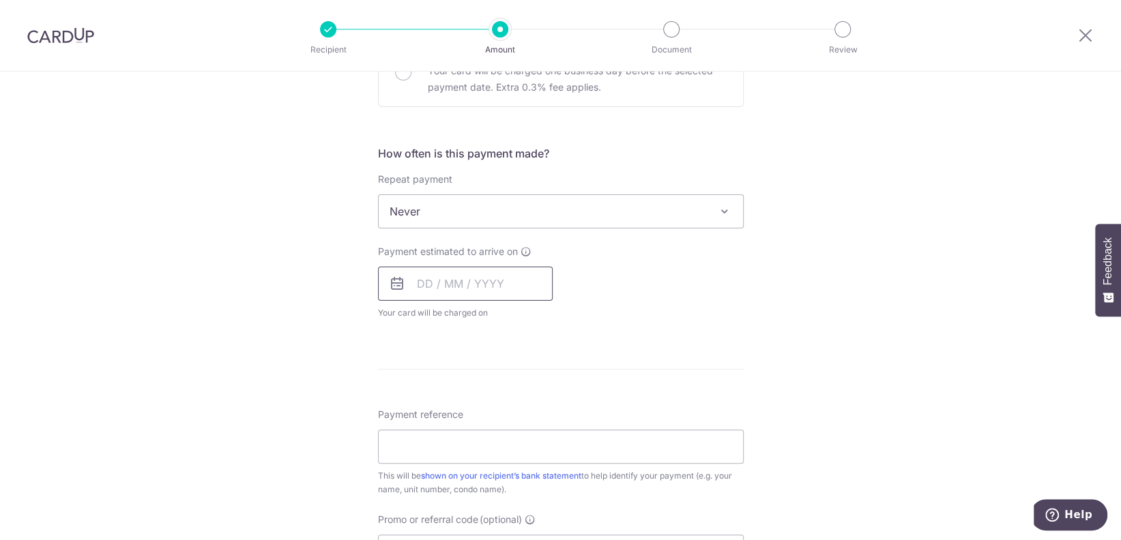
click at [458, 282] on input "text" at bounding box center [465, 284] width 175 height 34
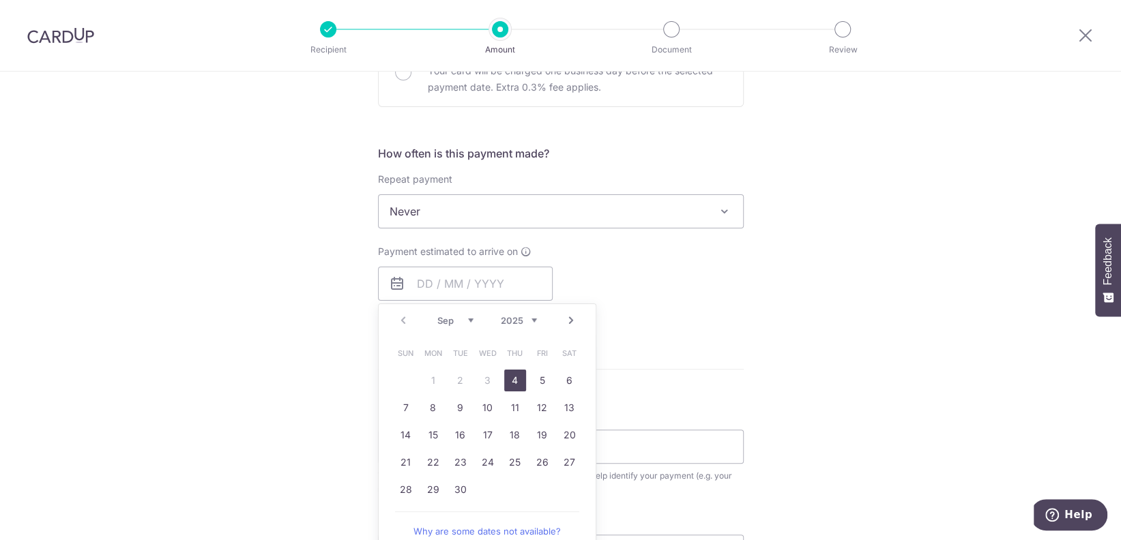
click at [505, 376] on link "4" at bounding box center [515, 381] width 22 height 22
type input "[DATE]"
click at [855, 282] on div "Tell us more about your payment Enter payment amount SGD 970.89 970.89 Select C…" at bounding box center [560, 234] width 1121 height 1234
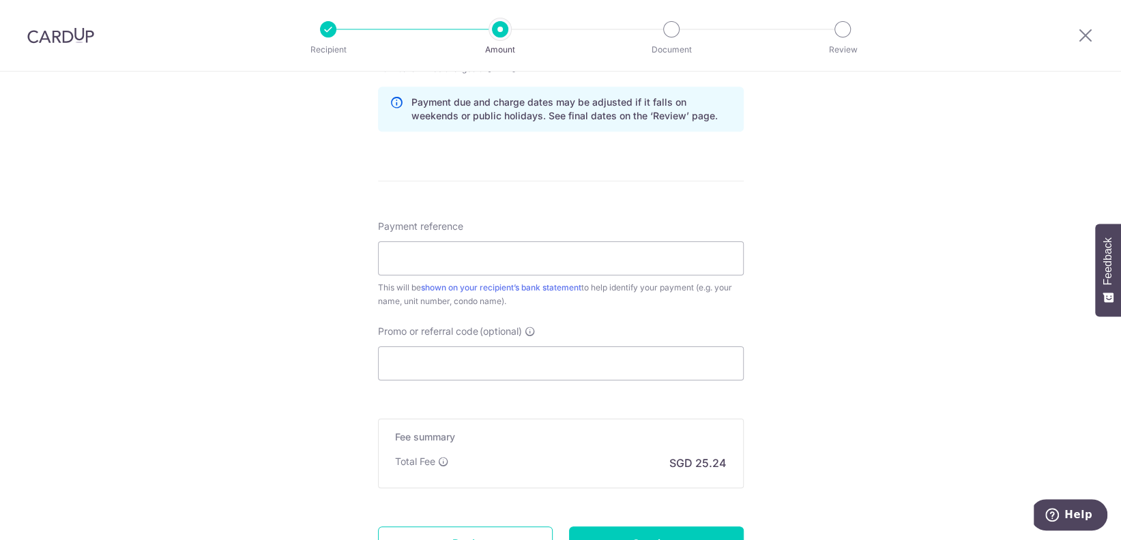
scroll to position [727, 0]
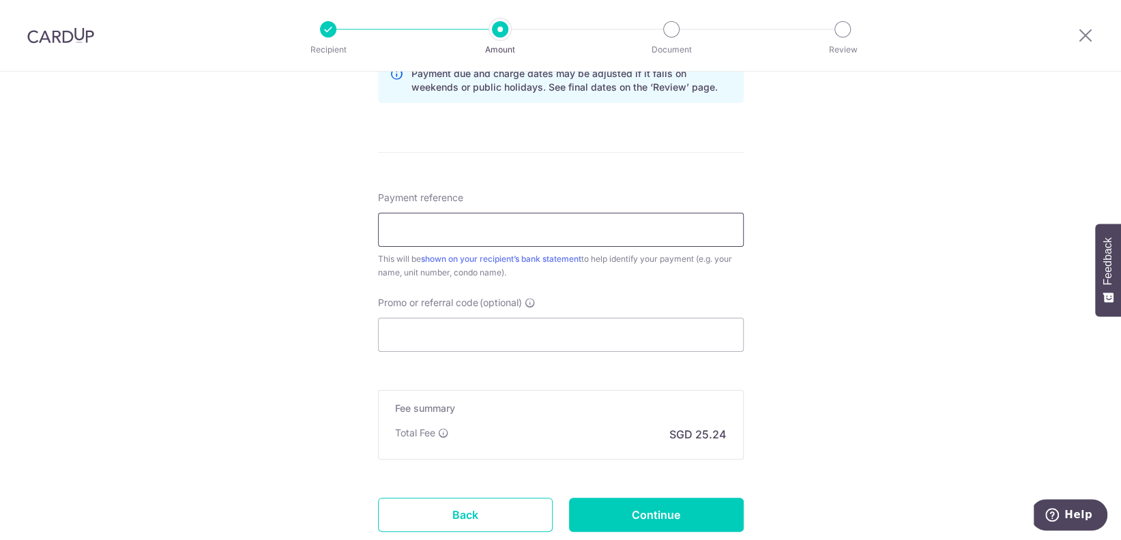
click at [454, 232] on input "Payment reference" at bounding box center [561, 230] width 366 height 34
click at [516, 226] on input "Unit 1102 Aug 2025 to Jan 2026" at bounding box center [561, 230] width 366 height 34
click at [595, 224] on input "Unit 1102 Aug 2025 to Oct 2026" at bounding box center [561, 230] width 366 height 34
type input "Unit 1102 [DATE] to [DATE]"
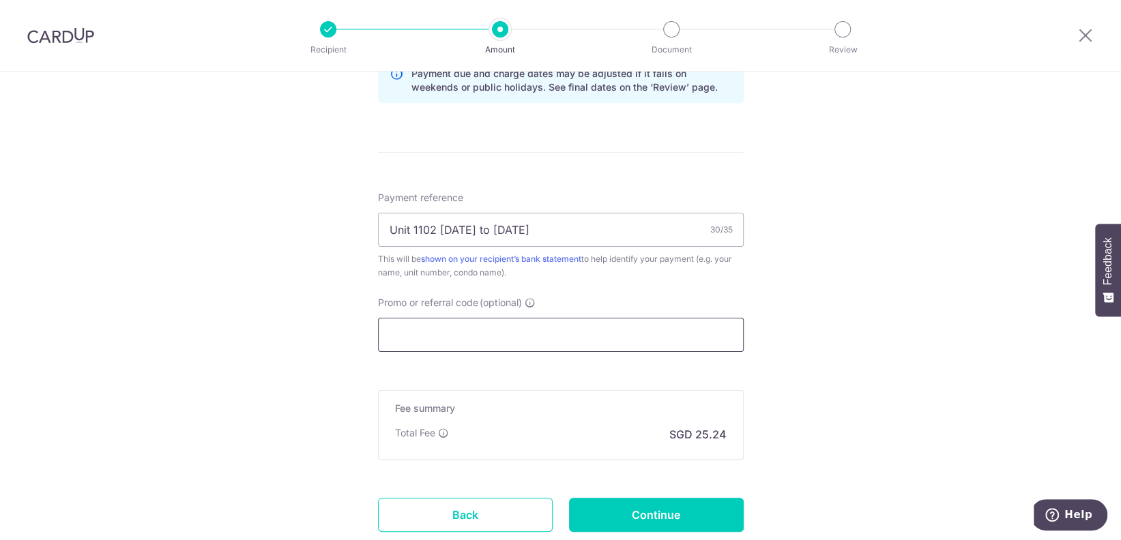
click at [635, 342] on input "Promo or referral code (optional)" at bounding box center [561, 335] width 366 height 34
paste input "OFF225"
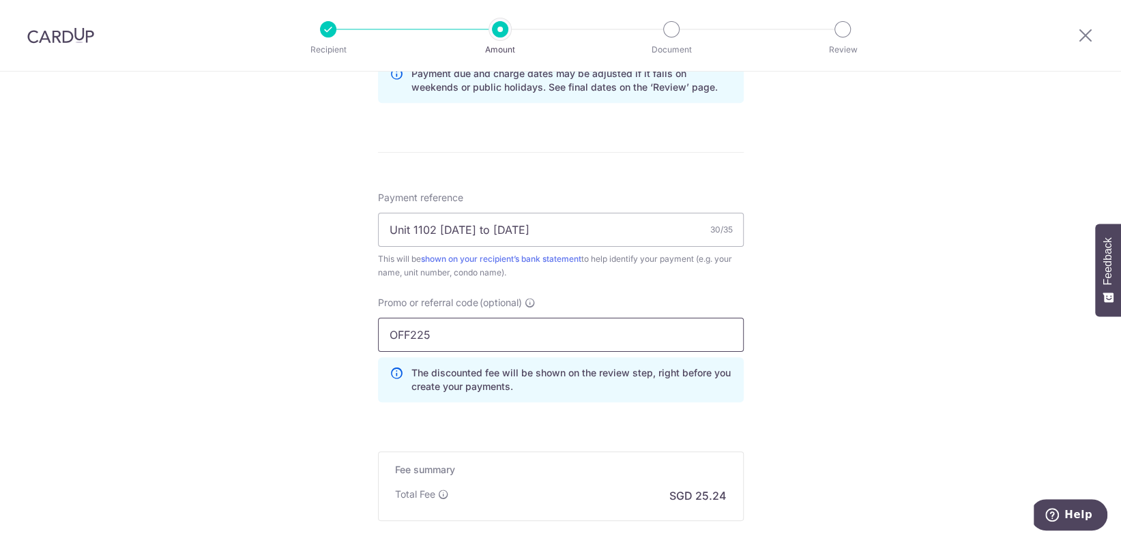
type input "OFF225"
click at [874, 374] on div "Tell us more about your payment Enter payment amount SGD 970.89 970.89 Select C…" at bounding box center [560, 19] width 1121 height 1351
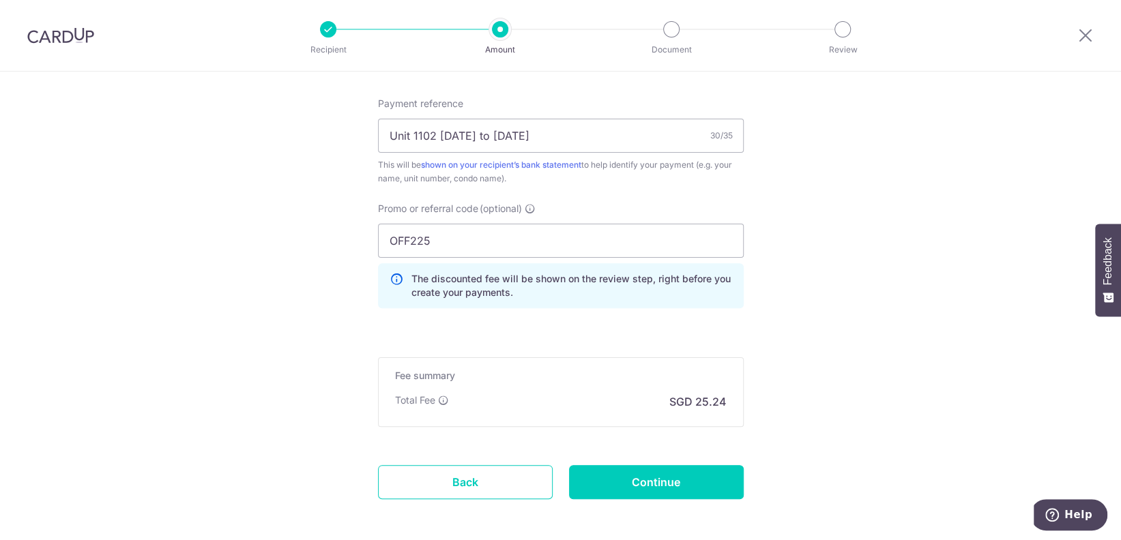
scroll to position [881, 0]
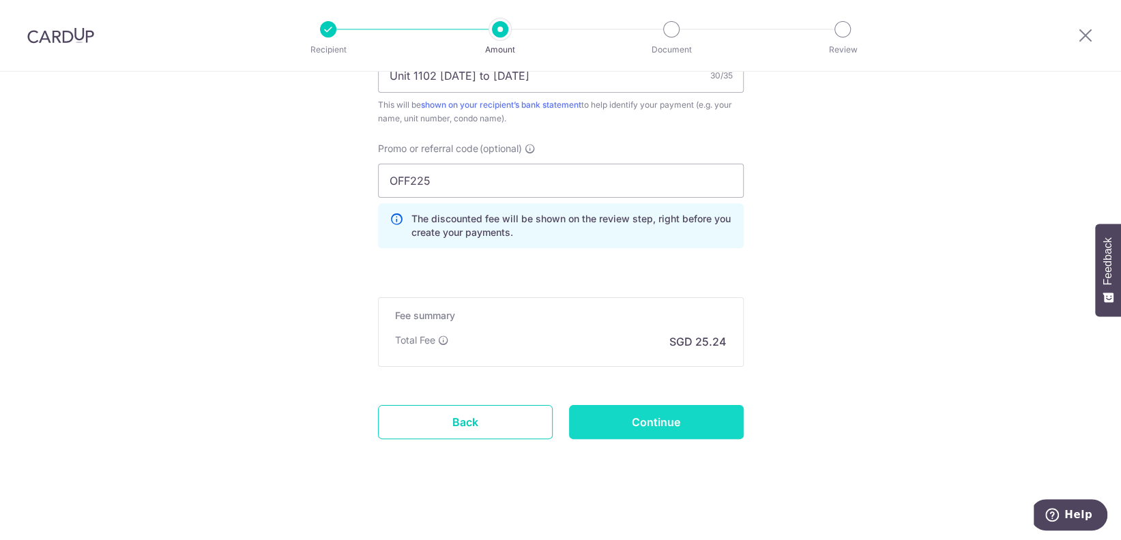
click at [622, 422] on input "Continue" at bounding box center [656, 422] width 175 height 34
type input "Create Schedule"
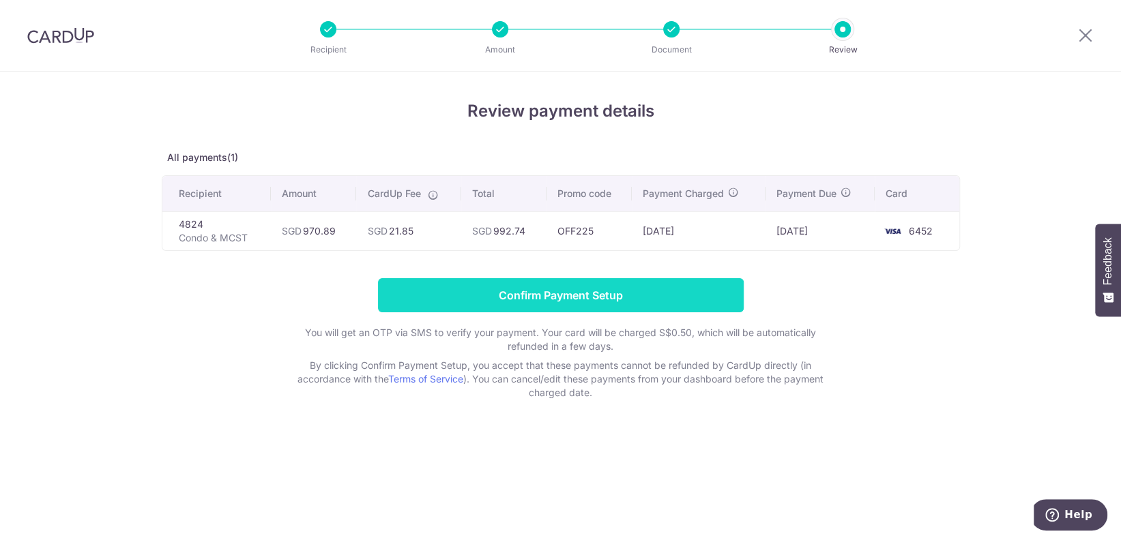
click at [518, 280] on input "Confirm Payment Setup" at bounding box center [561, 295] width 366 height 34
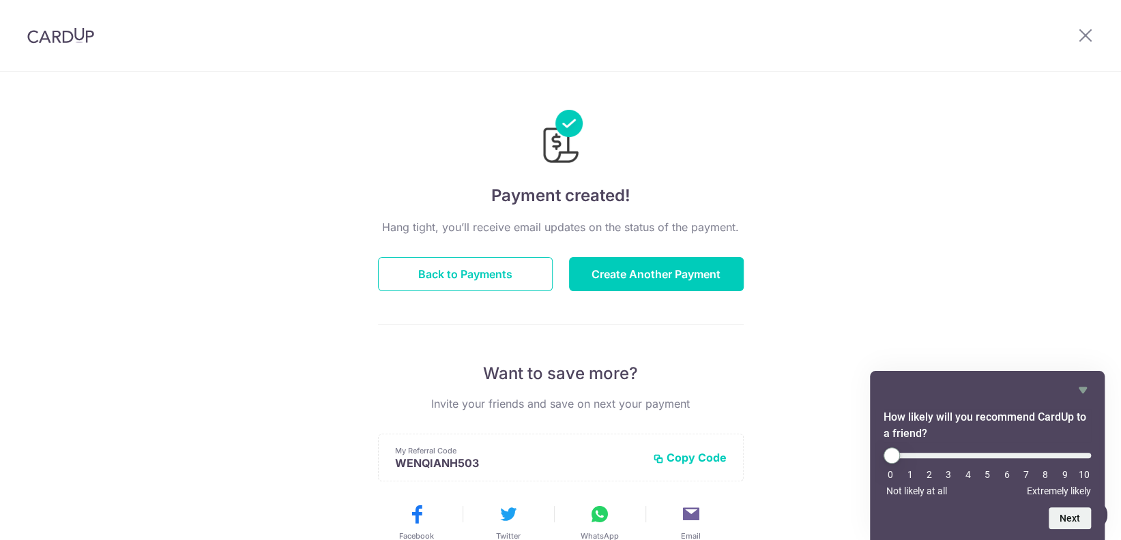
click at [1008, 234] on div "Payment created! Hang tight, you’ll receive email updates on the status of the …" at bounding box center [560, 436] width 1121 height 729
click at [1075, 192] on div "Payment created! Hang tight, you’ll receive email updates on the status of the …" at bounding box center [560, 436] width 1121 height 729
click at [76, 39] on img at bounding box center [60, 35] width 67 height 16
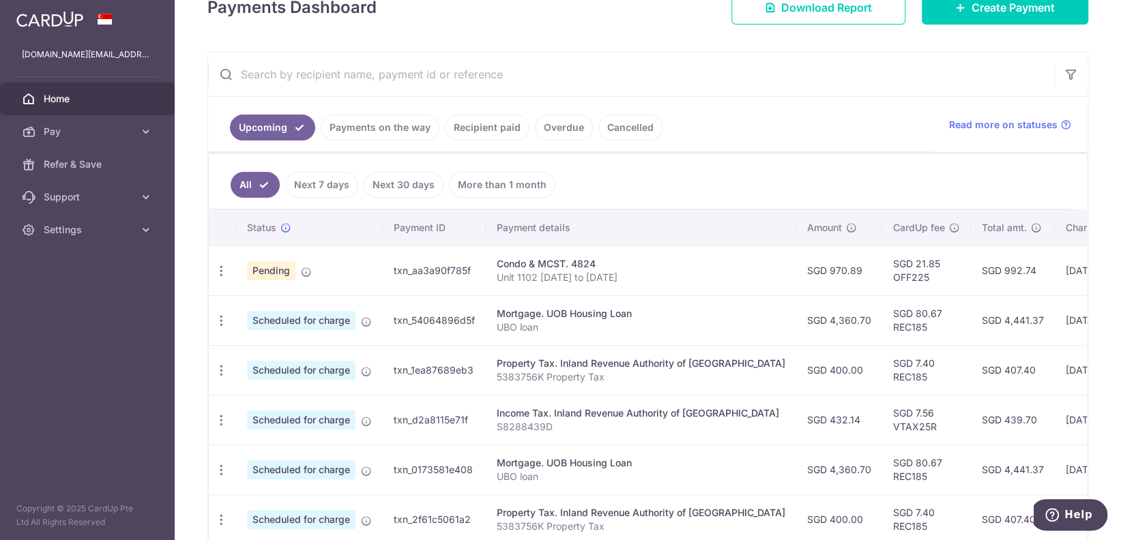
scroll to position [273, 0]
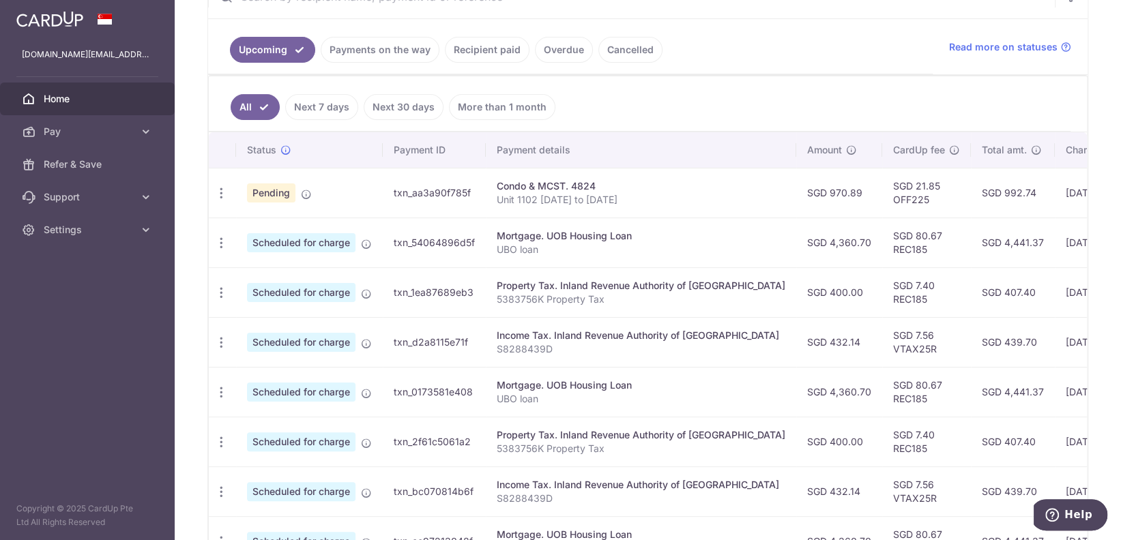
click at [497, 48] on link "Recipient paid" at bounding box center [487, 50] width 85 height 26
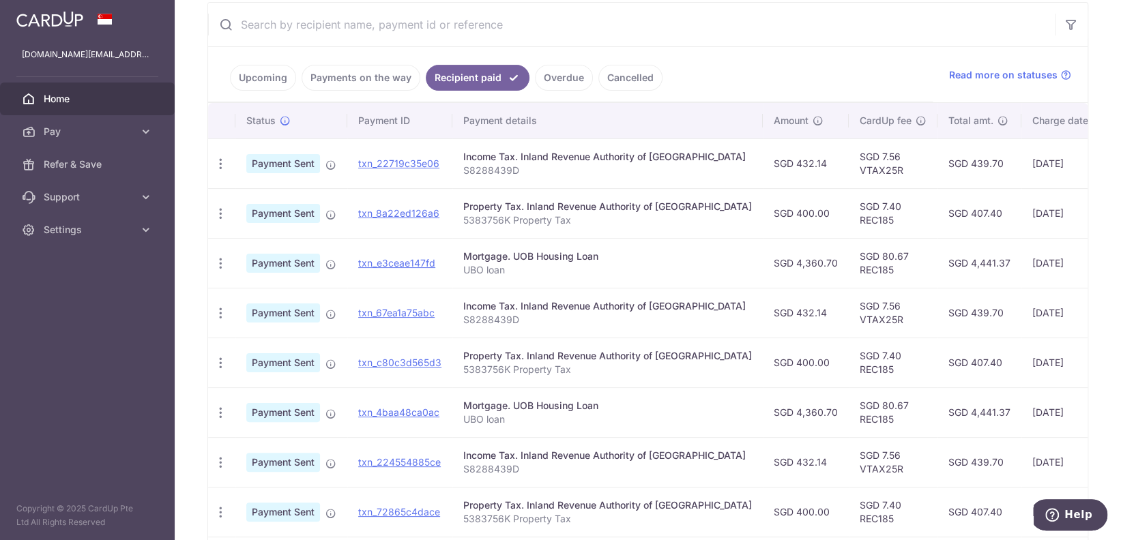
scroll to position [447, 0]
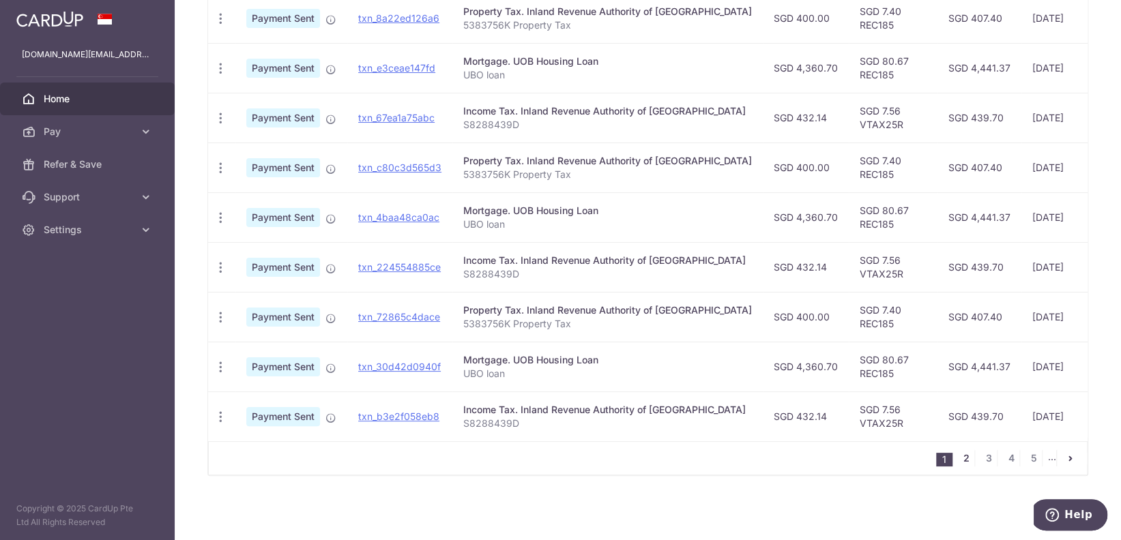
click at [958, 462] on link "2" at bounding box center [966, 458] width 16 height 16
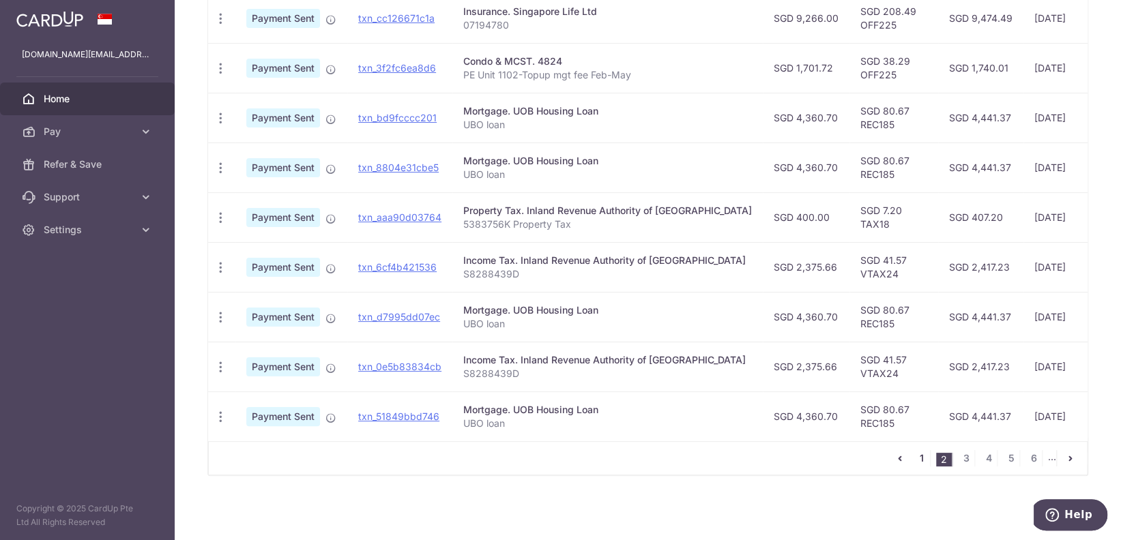
click at [913, 458] on link "1" at bounding box center [921, 458] width 16 height 16
